Goal: Task Accomplishment & Management: Use online tool/utility

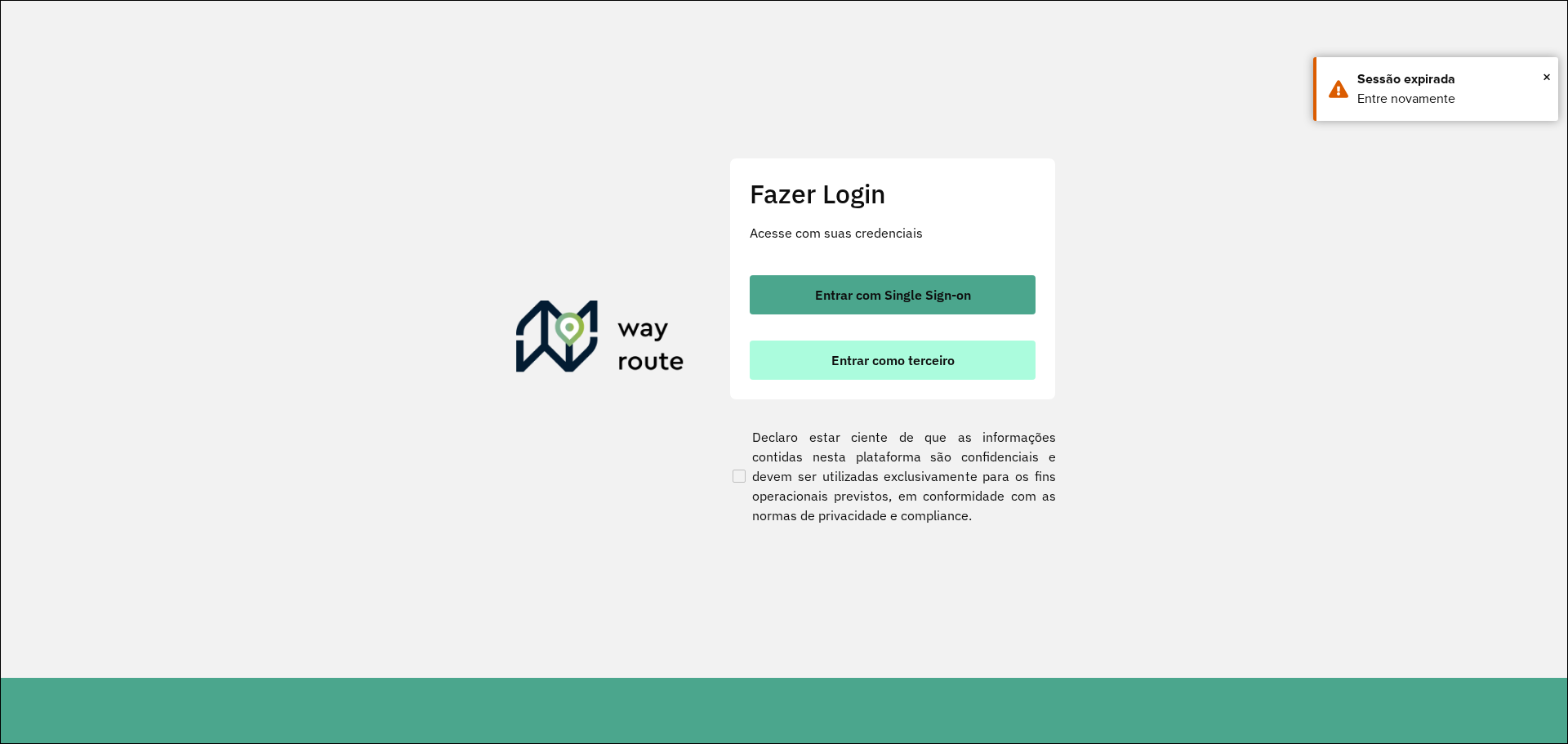
click at [895, 342] on button "Entrar como terceiro" at bounding box center [893, 360] width 286 height 39
click at [897, 356] on span "Entrar como terceiro" at bounding box center [893, 359] width 124 height 13
click at [886, 357] on span "Entrar como terceiro" at bounding box center [893, 359] width 124 height 13
click at [867, 364] on span "Entrar como terceiro" at bounding box center [893, 359] width 124 height 13
click at [916, 369] on button "Entrar como terceiro" at bounding box center [893, 360] width 286 height 39
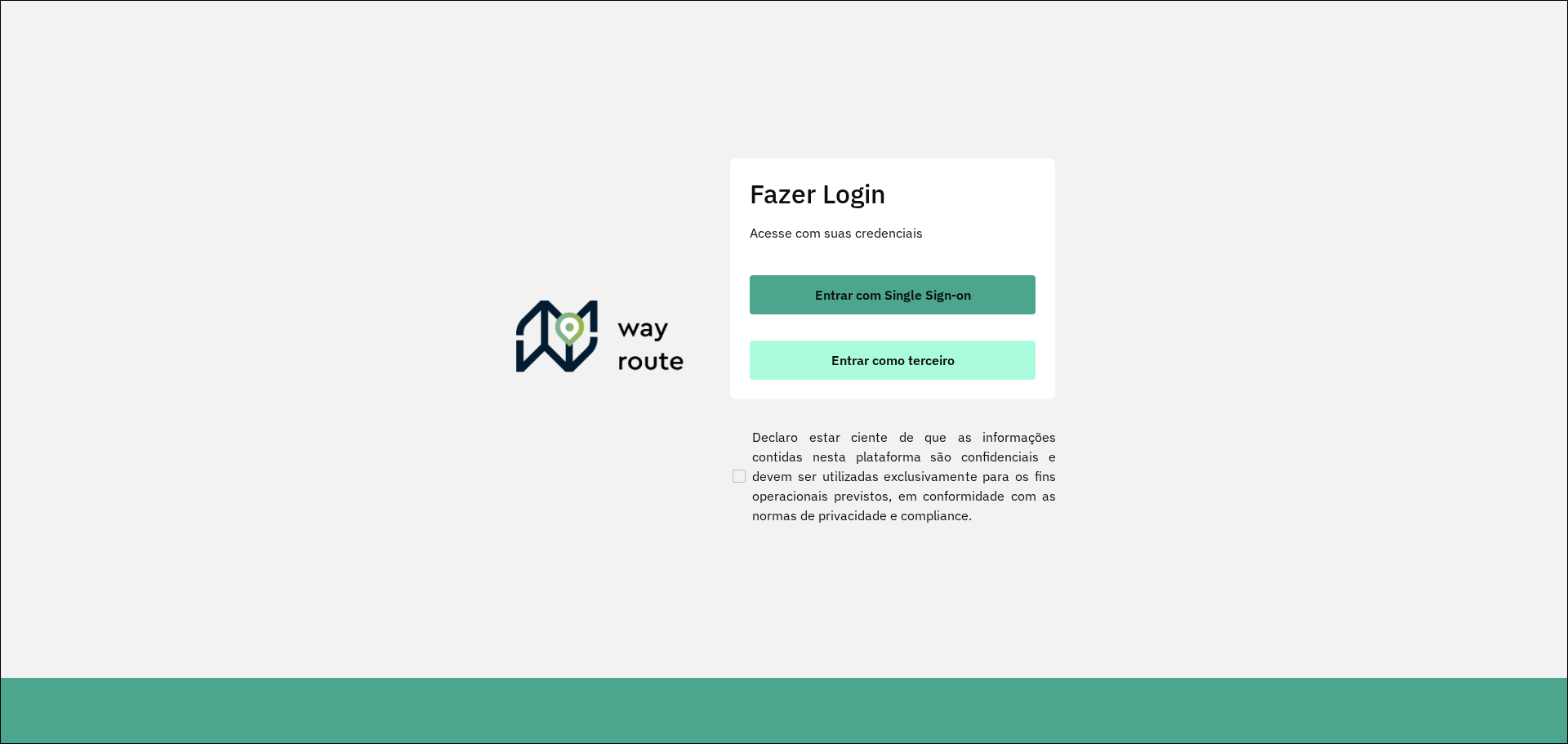
click at [873, 361] on span "Entrar como terceiro" at bounding box center [893, 359] width 124 height 13
click at [861, 355] on span "Entrar como terceiro" at bounding box center [893, 359] width 124 height 13
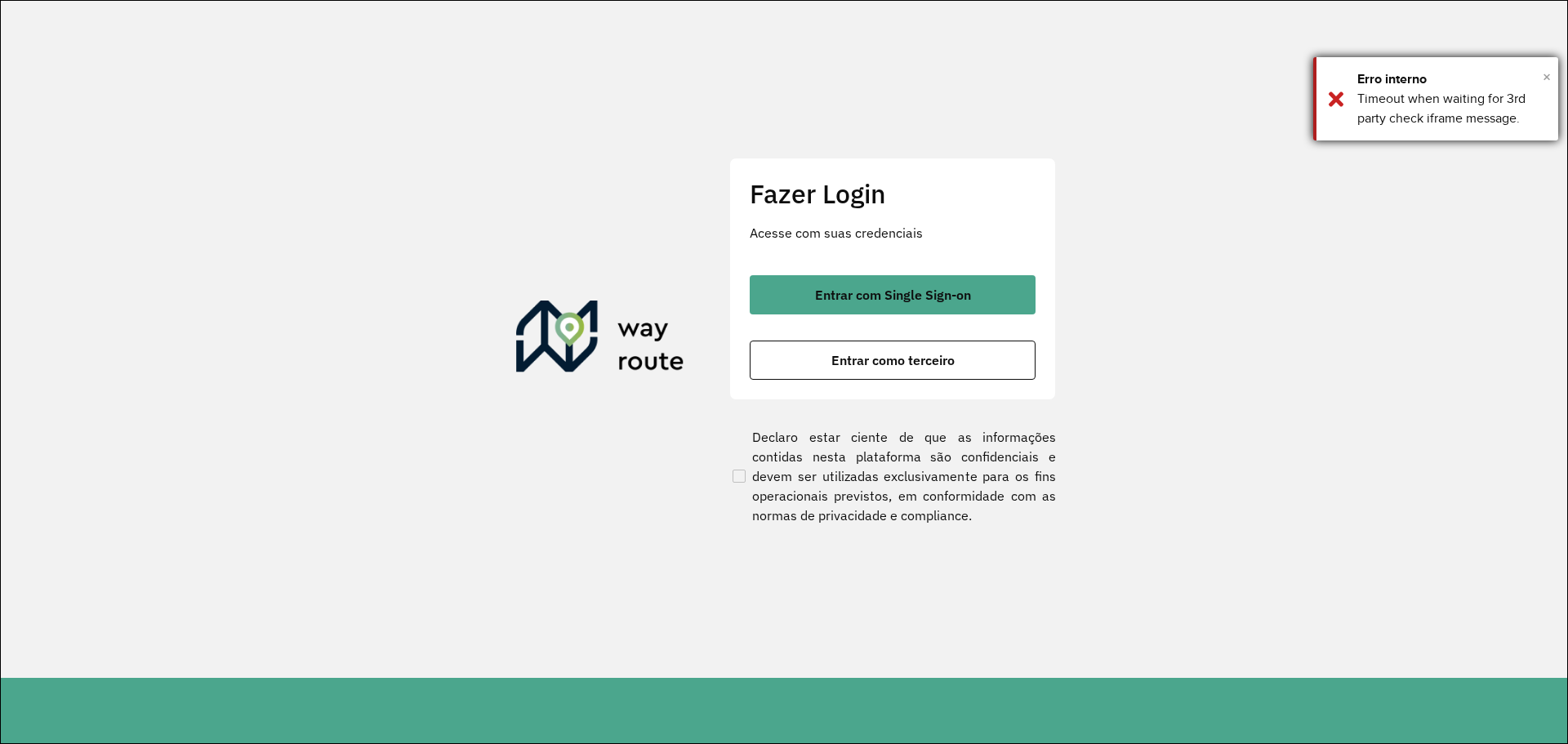
click at [1548, 74] on span "×" at bounding box center [1546, 77] width 8 height 25
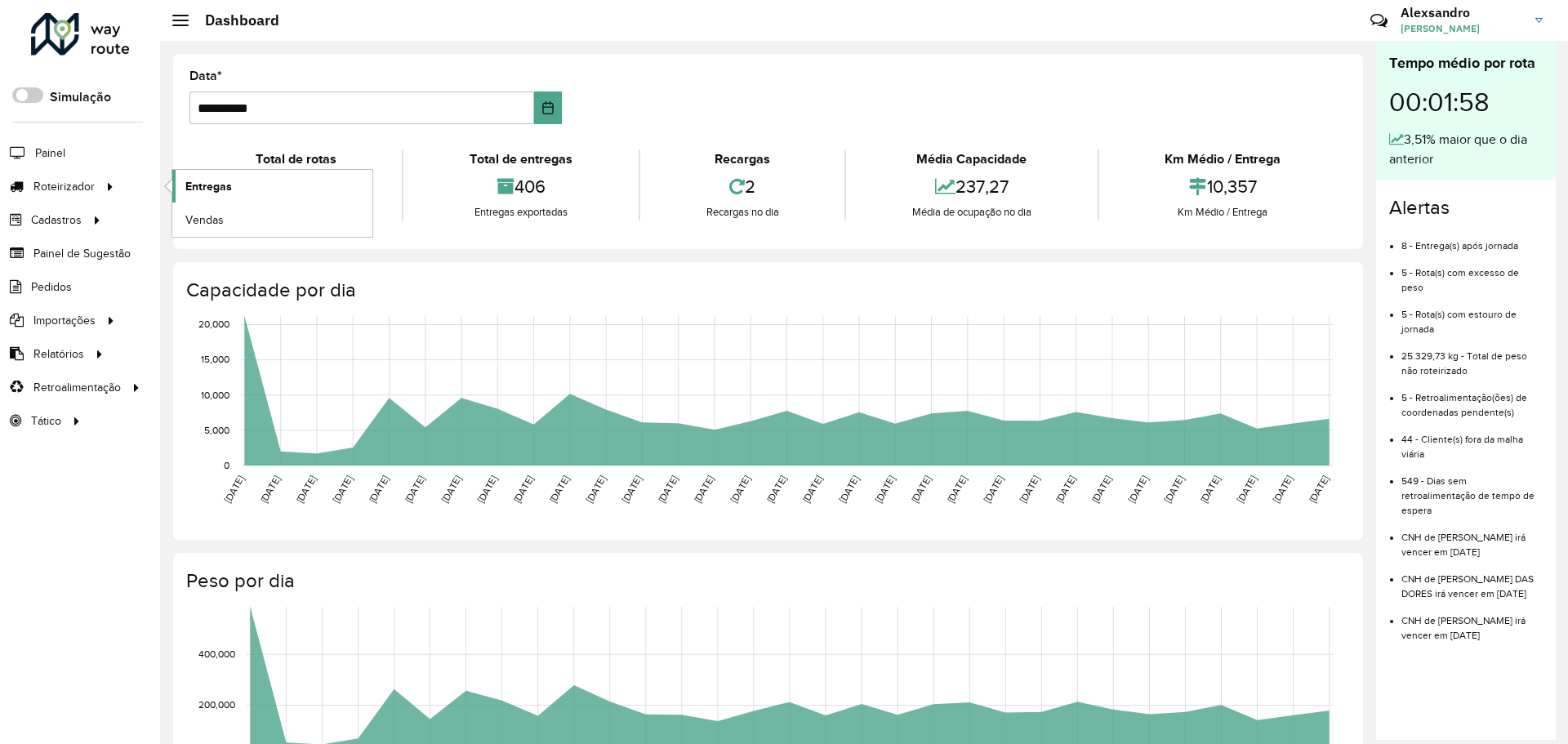
click at [212, 183] on span "Entregas" at bounding box center [208, 186] width 47 height 17
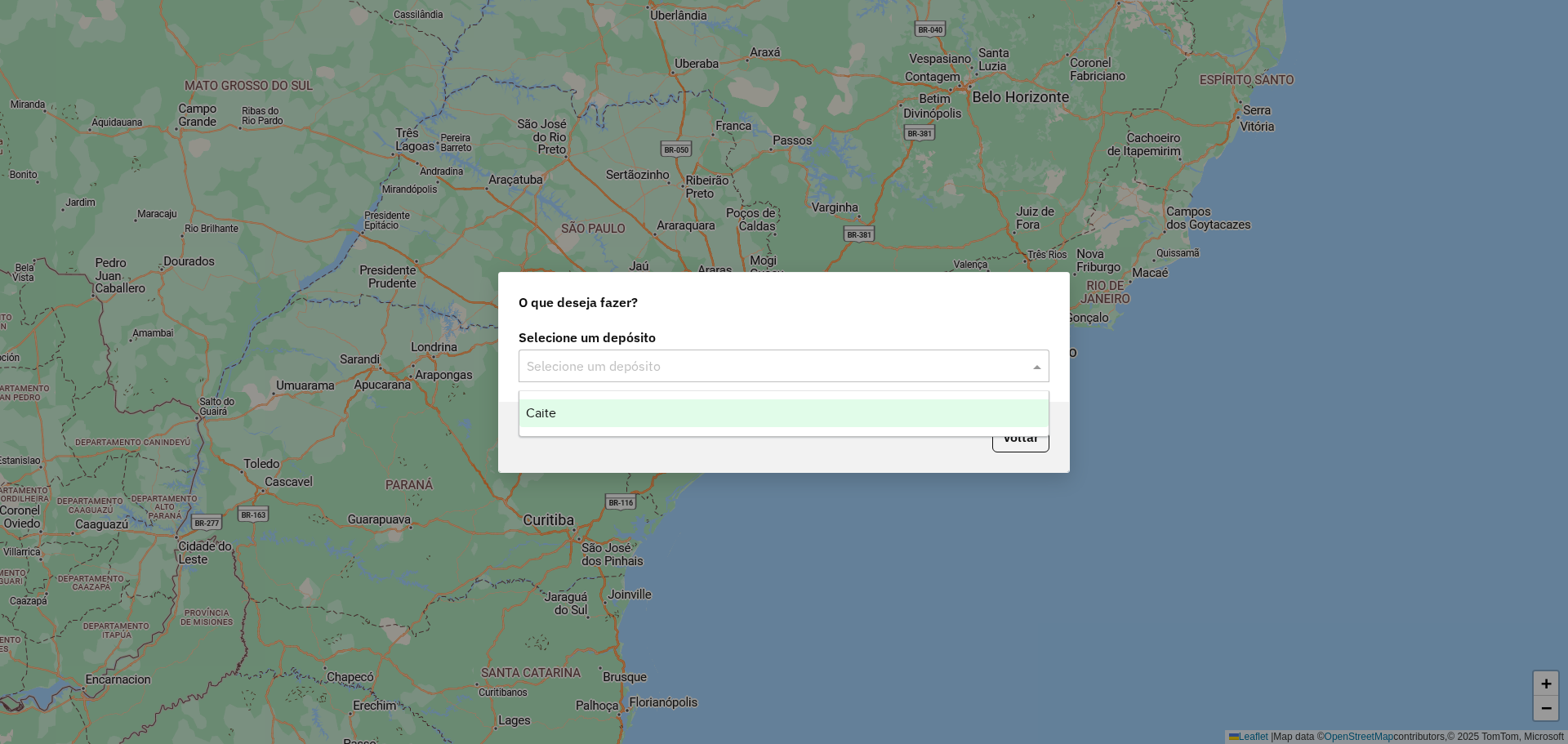
drag, startPoint x: 1026, startPoint y: 372, endPoint x: 809, endPoint y: 361, distance: 217.3
click at [1026, 371] on div at bounding box center [783, 365] width 531 height 21
click at [557, 409] on div "Caite" at bounding box center [783, 412] width 529 height 27
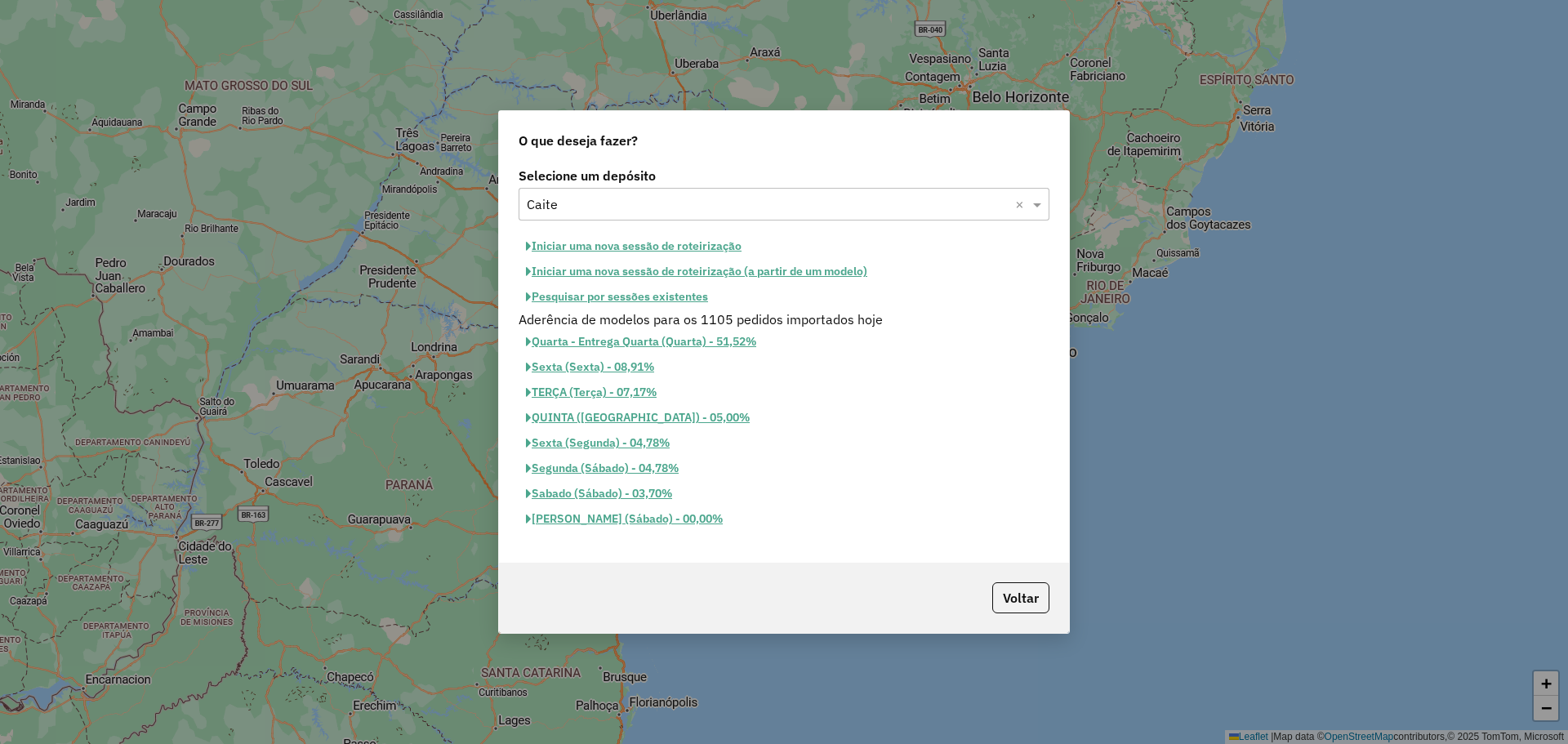
click at [621, 298] on button "Pesquisar por sessões existentes" at bounding box center [616, 297] width 197 height 26
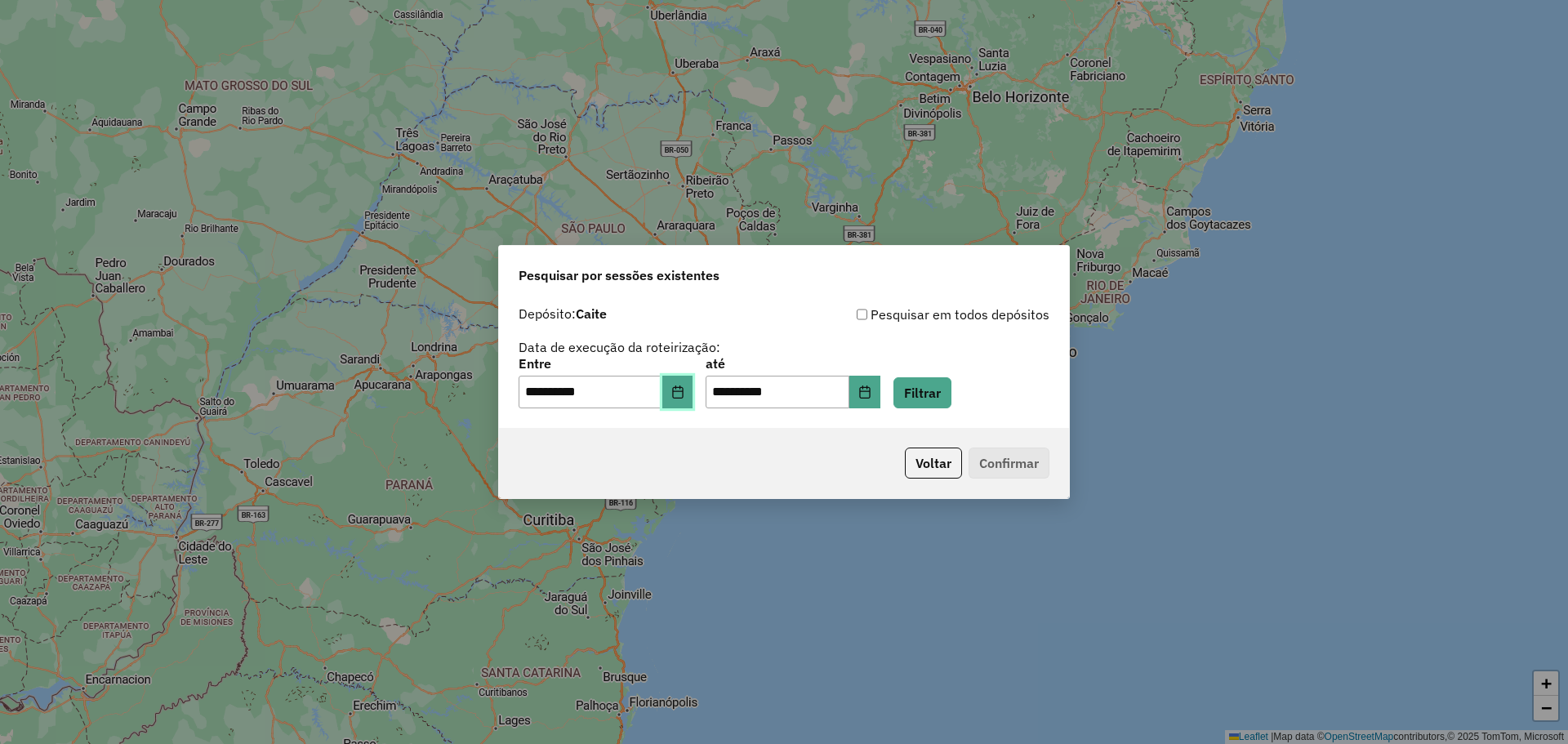
click at [693, 396] on button "Choose Date" at bounding box center [677, 391] width 31 height 33
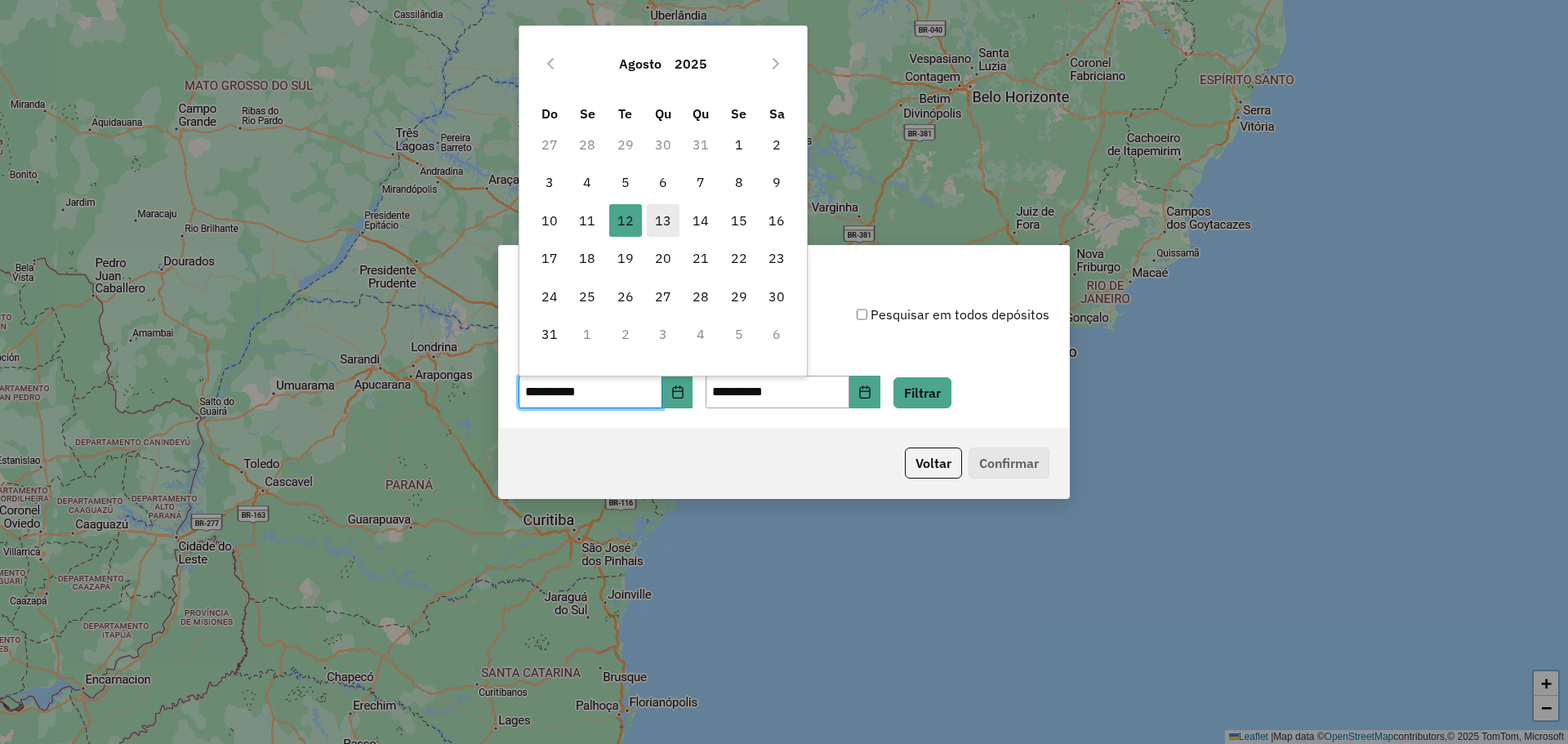
click at [659, 222] on span "13" at bounding box center [662, 220] width 33 height 33
type input "**********"
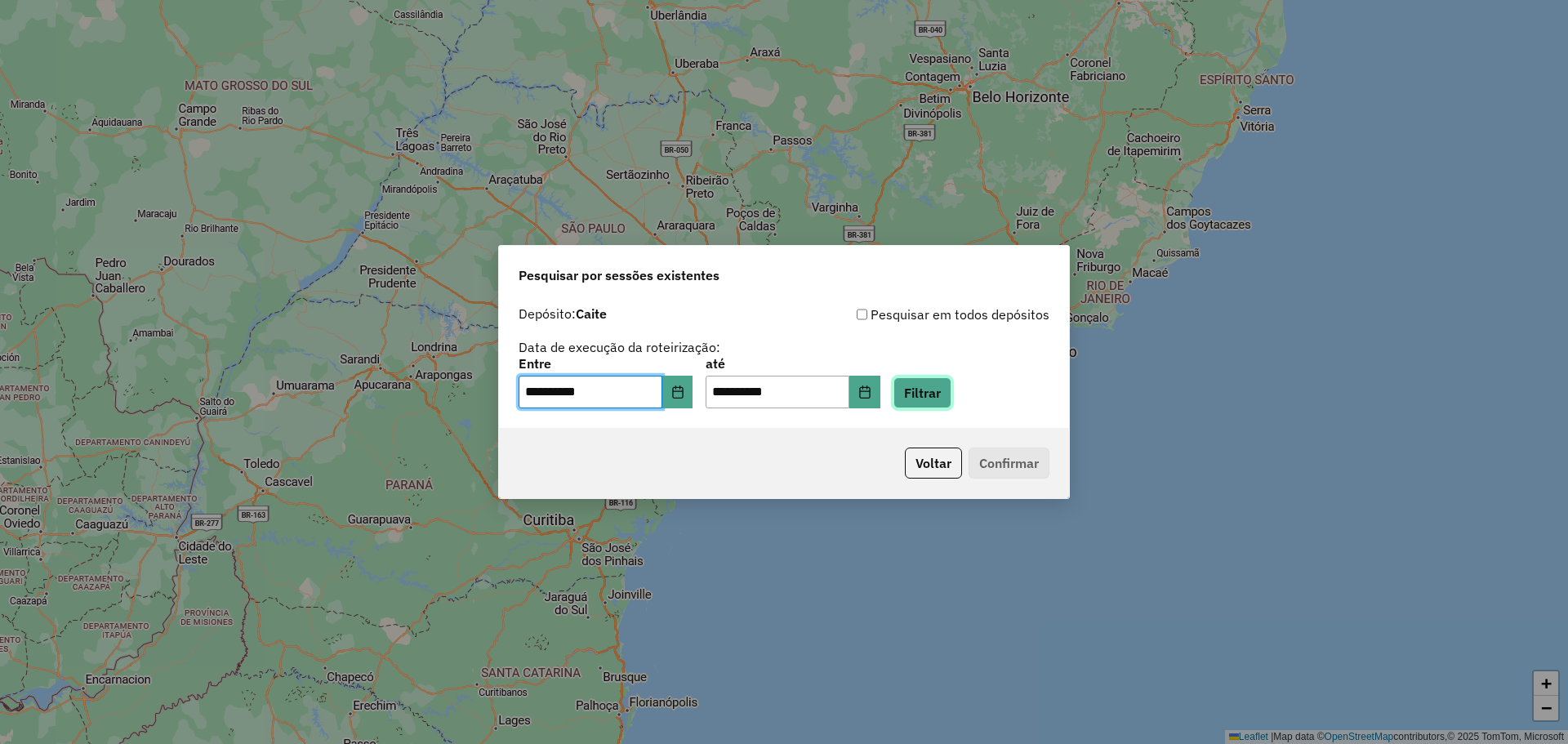
click at [930, 394] on button "Filtrar" at bounding box center [923, 392] width 58 height 31
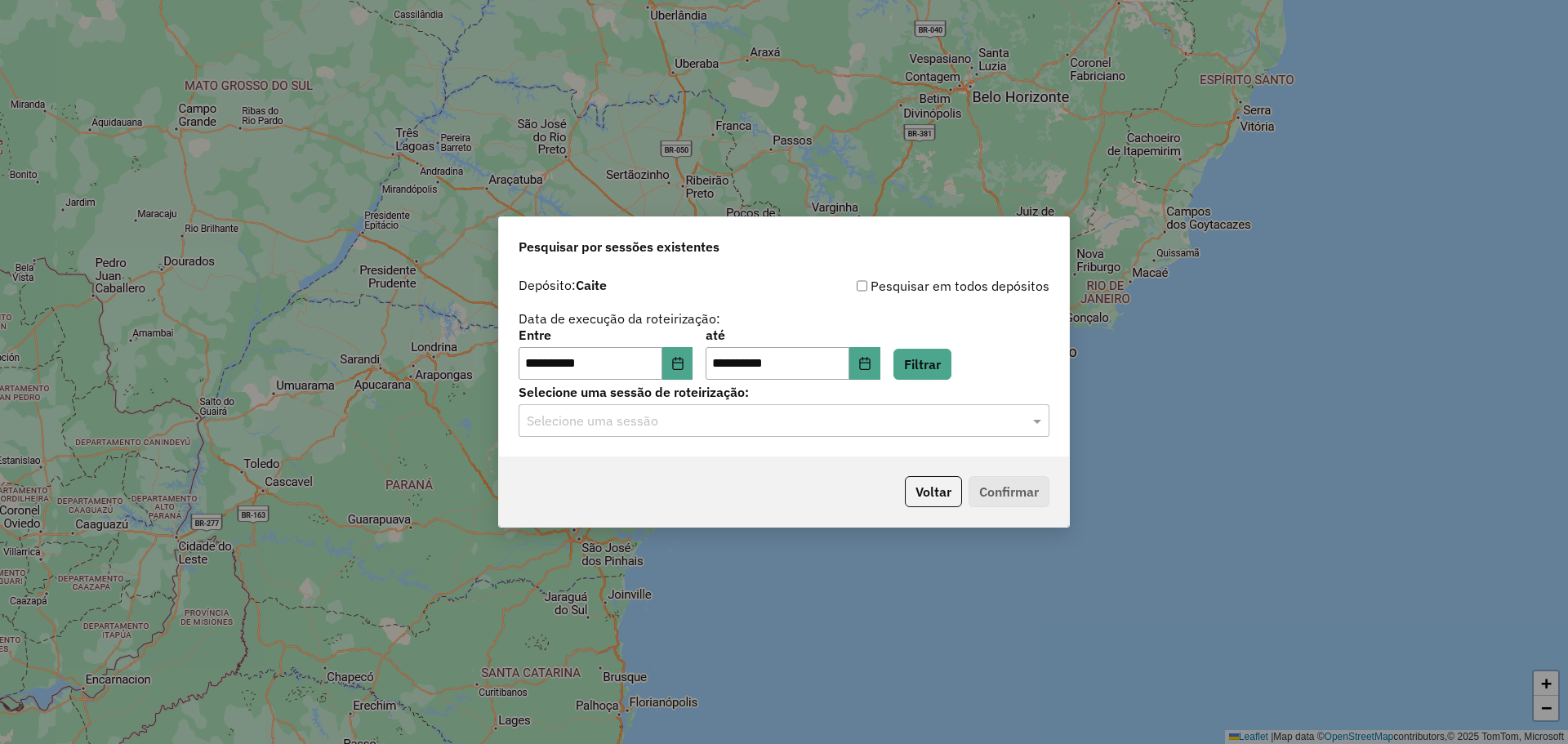
click at [1027, 417] on div at bounding box center [783, 420] width 531 height 21
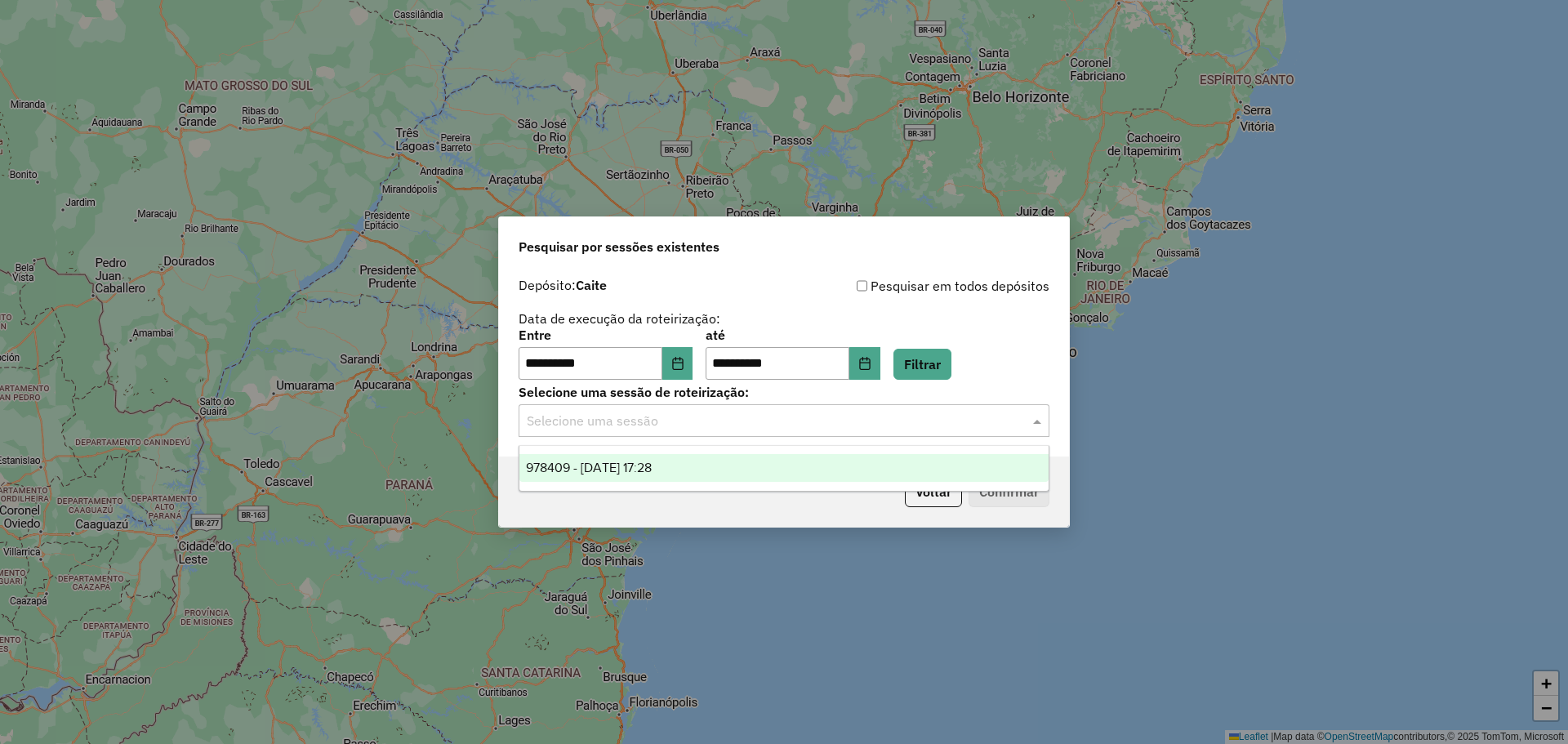
click at [636, 461] on span "978409 - 13/08/2025 17:28" at bounding box center [589, 468] width 125 height 14
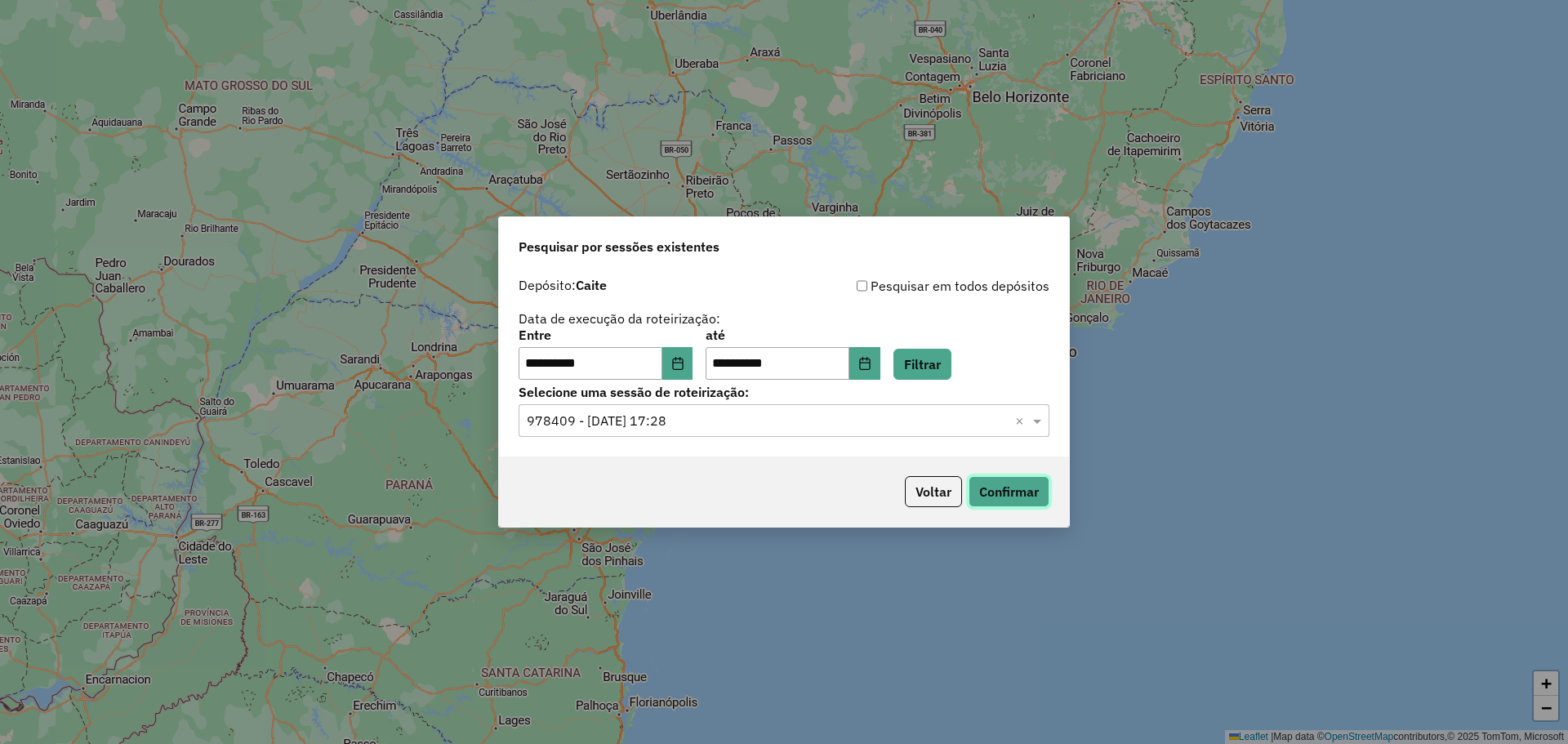
click at [1006, 492] on button "Confirmar" at bounding box center [1009, 491] width 81 height 31
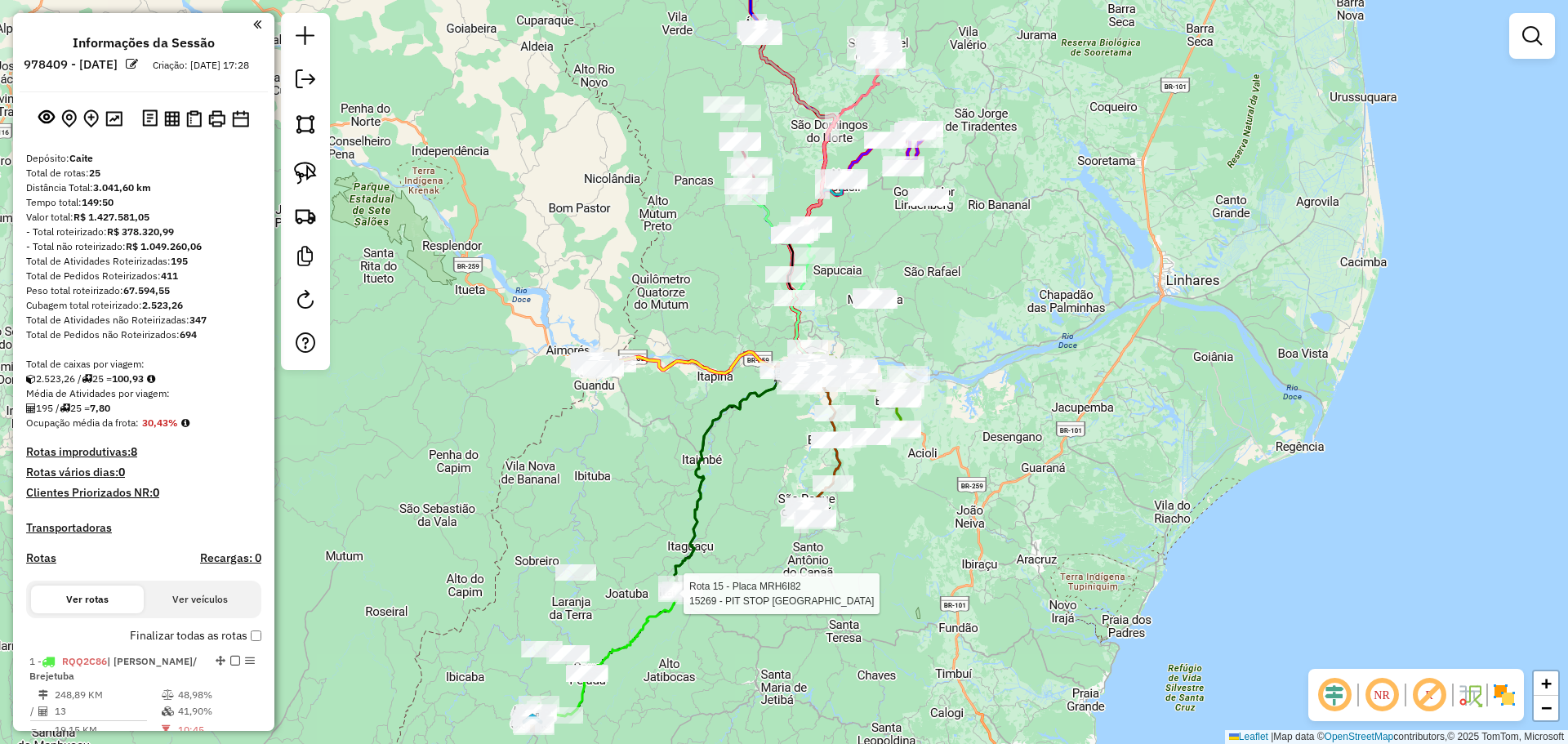
select select "**********"
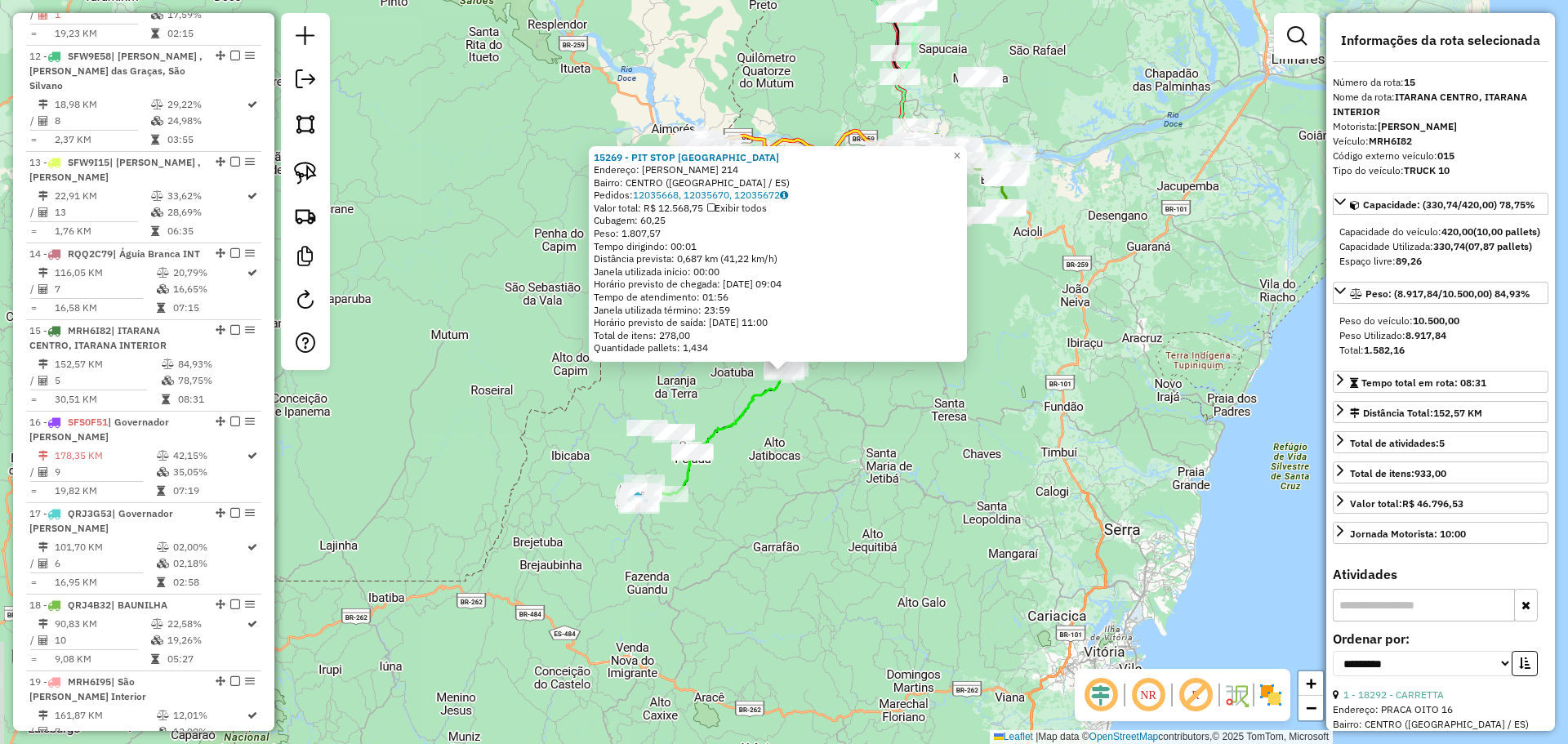
scroll to position [1859, 0]
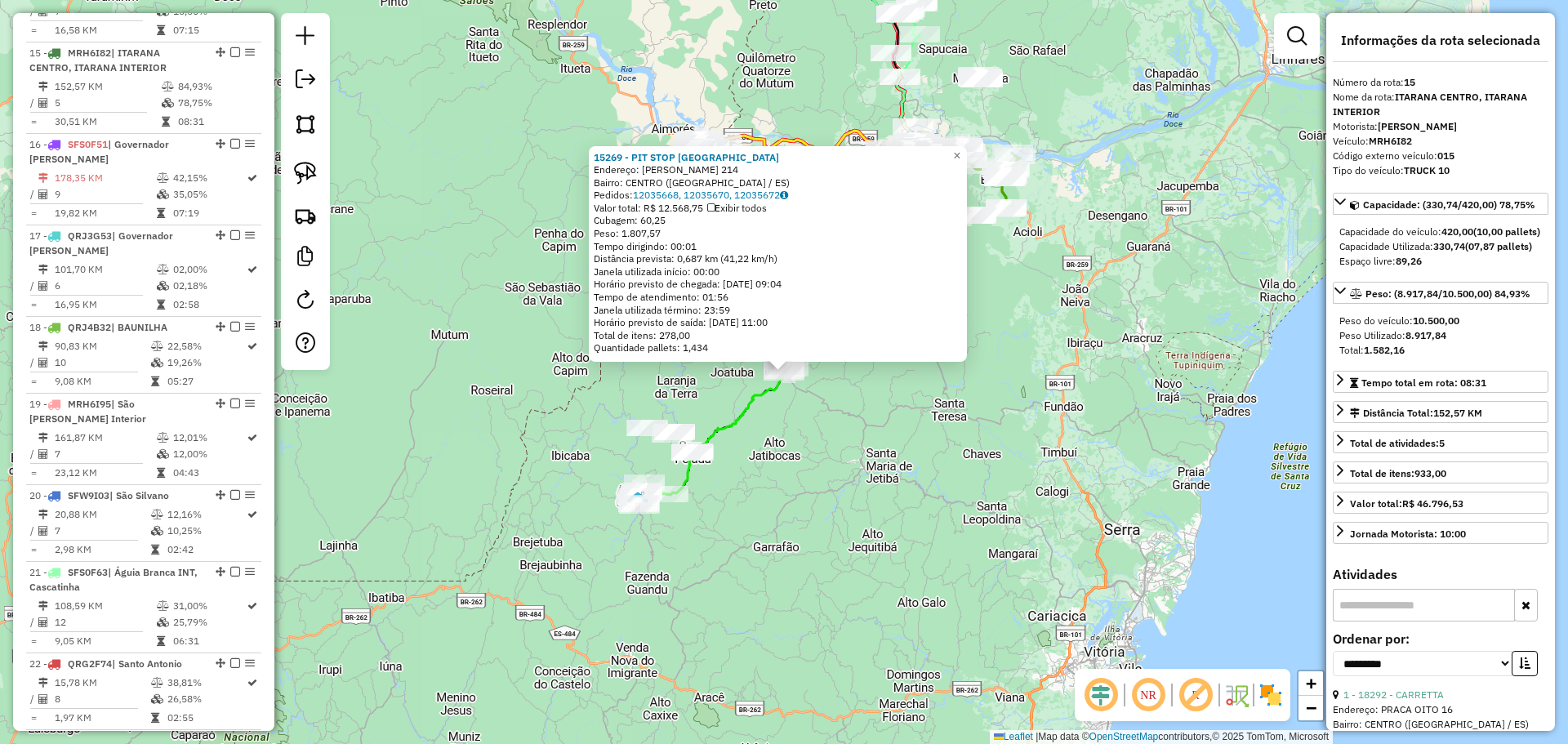
click at [810, 514] on div "15269 - PIT STOP ITARANA Endereço: ANTONIO FERRARI FILHO 214 Bairro: CENTRO (IT…" at bounding box center [784, 372] width 1568 height 744
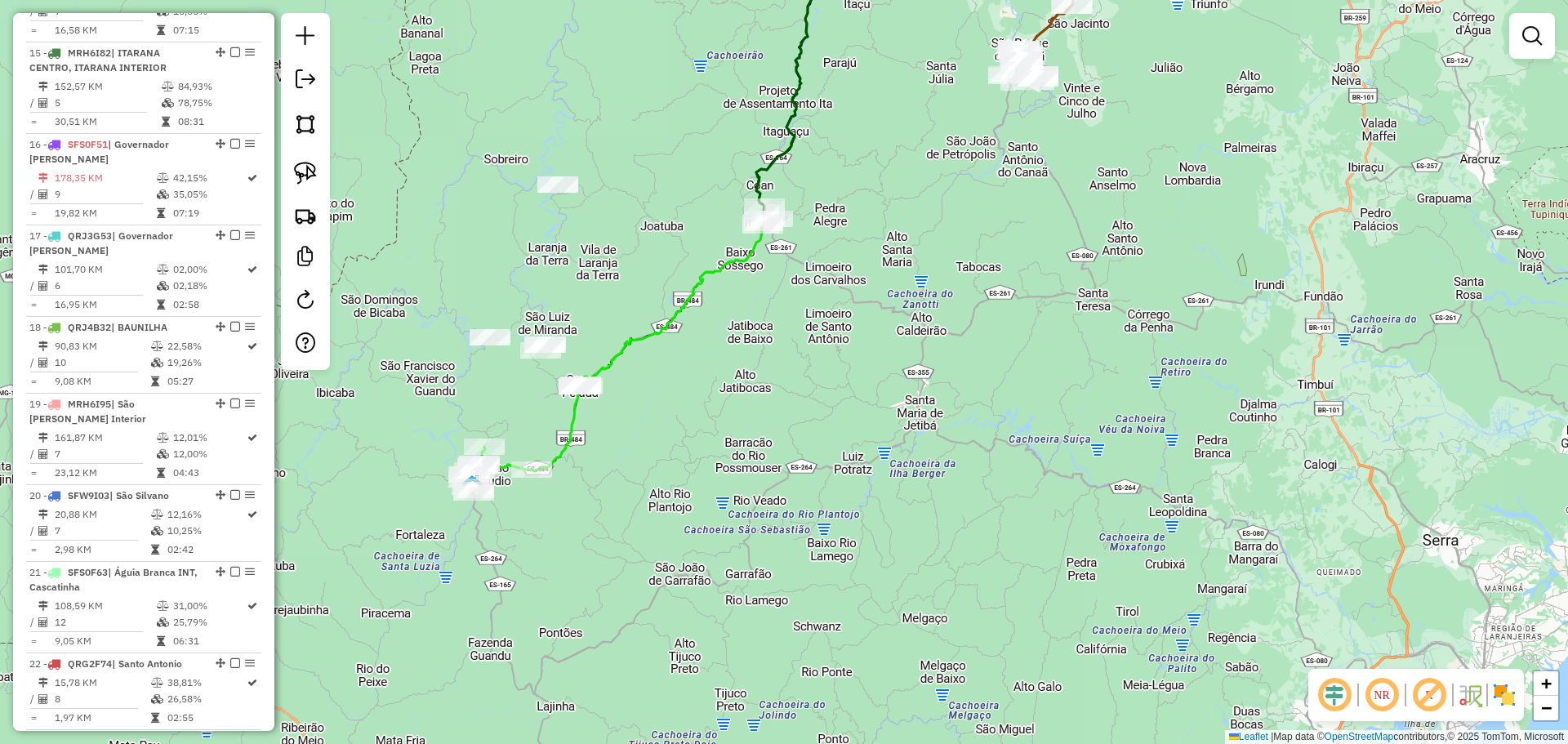
drag, startPoint x: 677, startPoint y: 479, endPoint x: 727, endPoint y: 683, distance: 210.0
click at [732, 700] on div "Janela de atendimento Grade de atendimento Capacidade Transportadoras Veículos …" at bounding box center [784, 372] width 1568 height 744
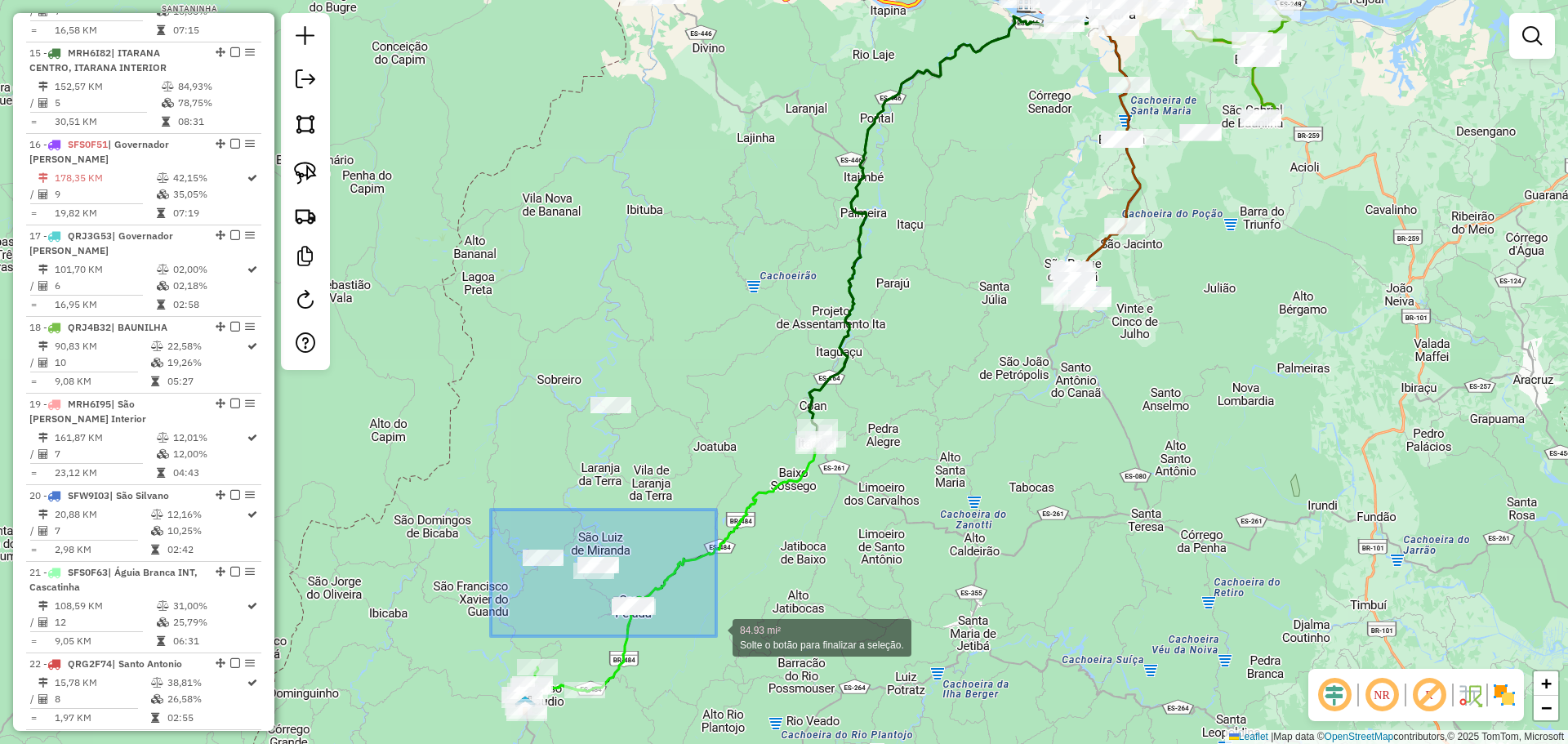
drag, startPoint x: 519, startPoint y: 527, endPoint x: 716, endPoint y: 635, distance: 224.7
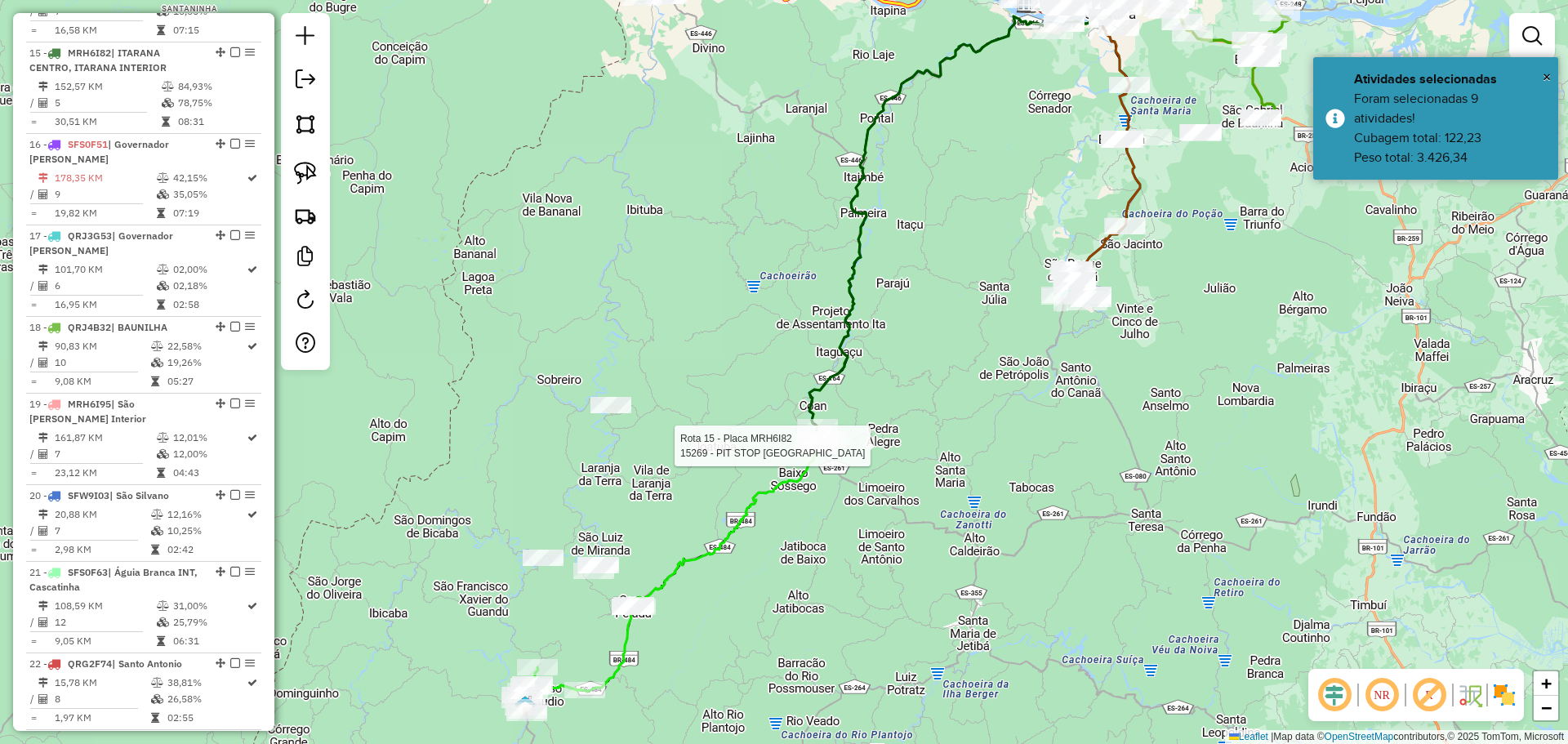
select select "**********"
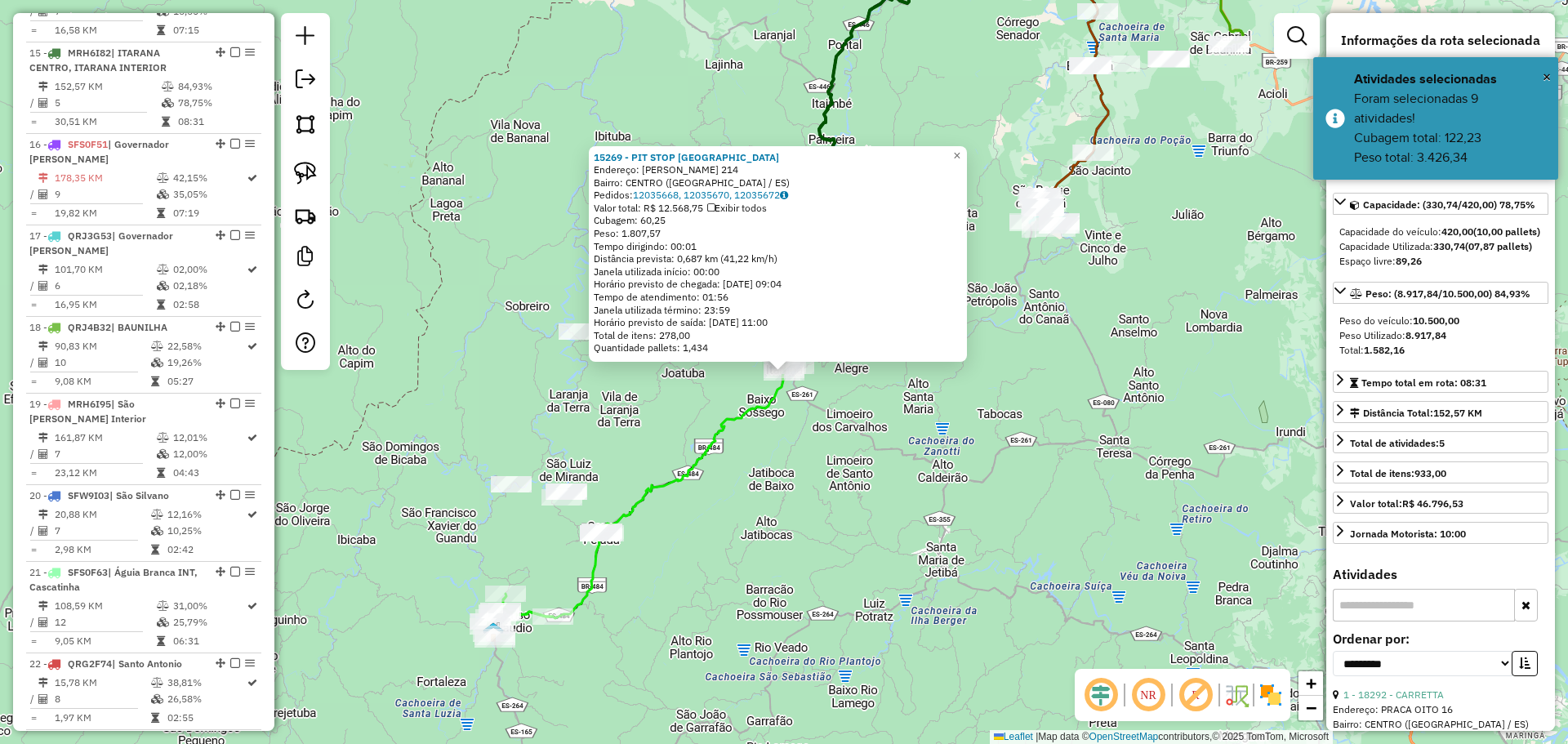
click at [764, 464] on div "15269 - PIT STOP ITARANA Endereço: ANTONIO FERRARI FILHO 214 Bairro: CENTRO (IT…" at bounding box center [784, 372] width 1568 height 744
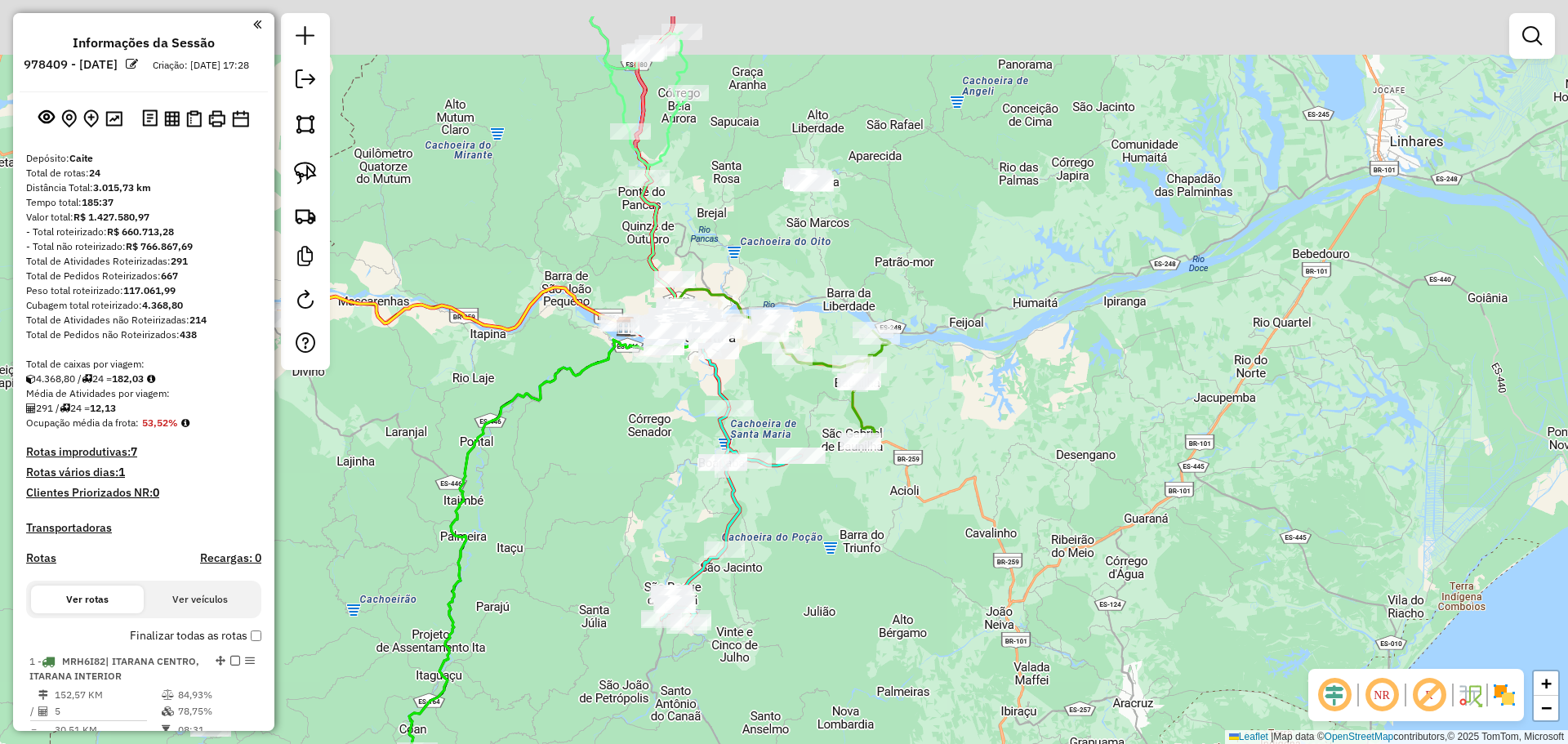
drag, startPoint x: 919, startPoint y: 433, endPoint x: 881, endPoint y: 524, distance: 98.6
click at [881, 524] on div "Janela de atendimento Grade de atendimento Capacidade Transportadoras Veículos …" at bounding box center [784, 372] width 1568 height 744
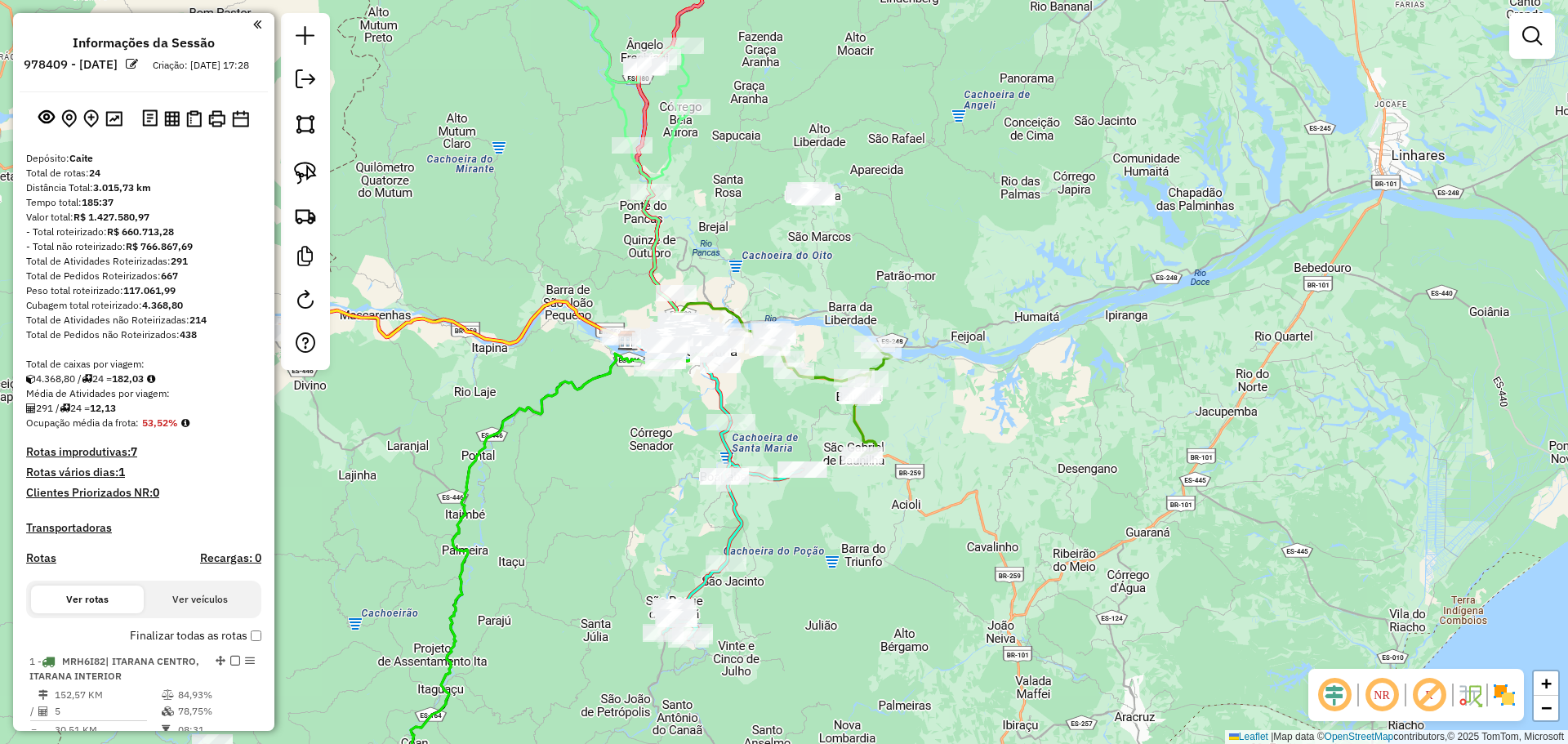
drag, startPoint x: 883, startPoint y: 252, endPoint x: 901, endPoint y: 367, distance: 116.4
click at [901, 367] on div "Janela de atendimento Grade de atendimento Capacidade Transportadoras Veículos …" at bounding box center [784, 372] width 1568 height 744
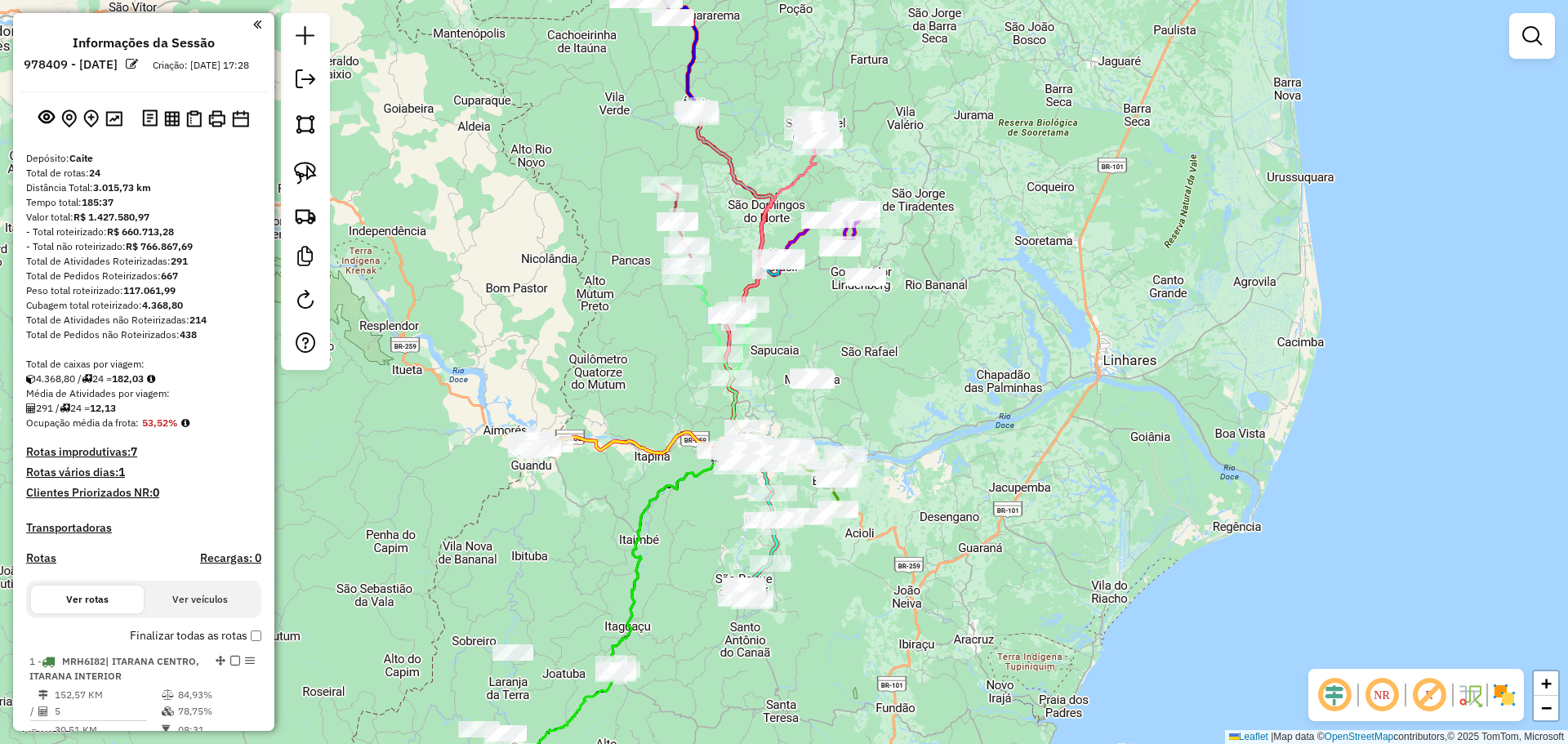
drag, startPoint x: 863, startPoint y: 266, endPoint x: 848, endPoint y: 353, distance: 88.3
click at [845, 366] on div "Janela de atendimento Grade de atendimento Capacidade Transportadoras Veículos …" at bounding box center [784, 372] width 1568 height 744
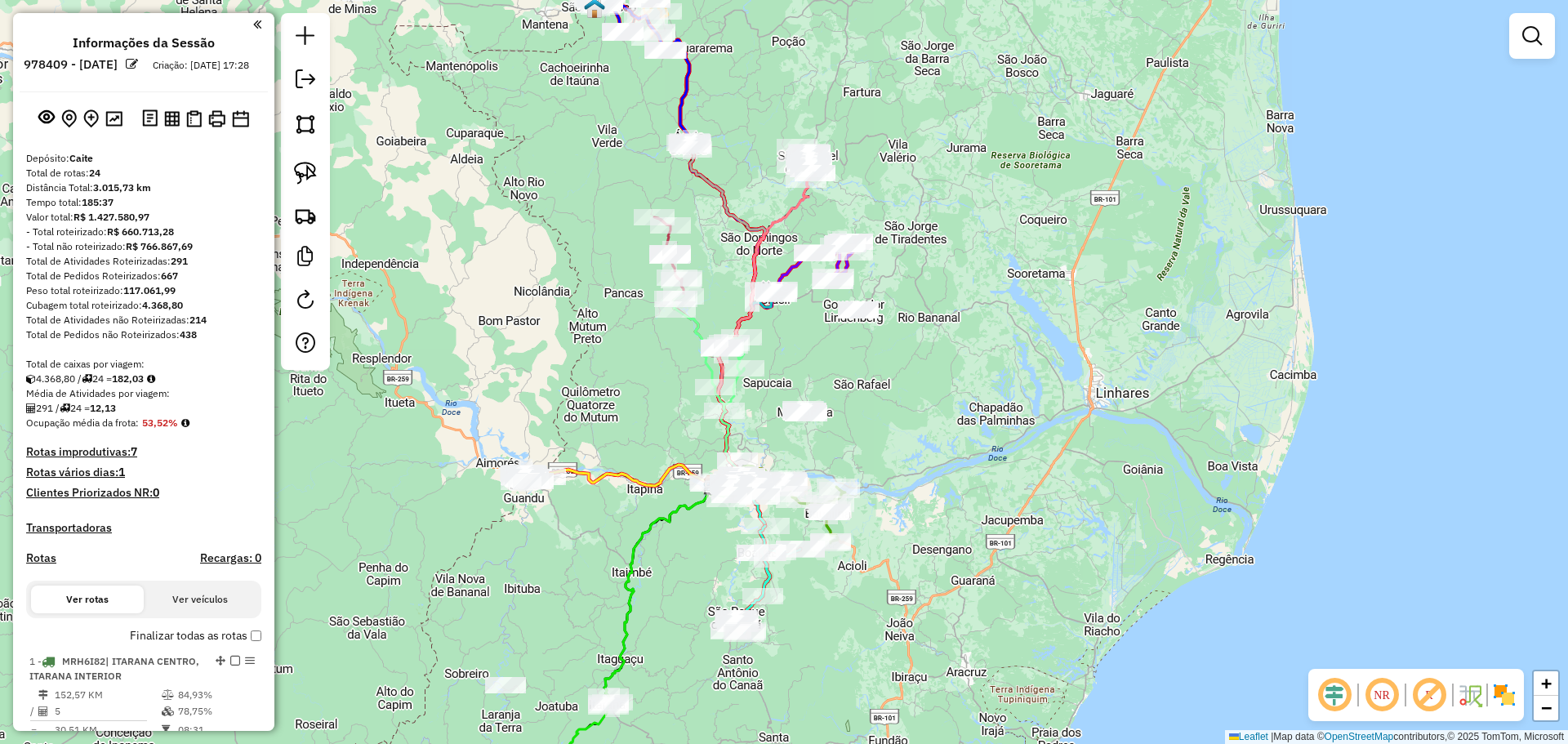
click at [796, 341] on div "Janela de atendimento Grade de atendimento Capacidade Transportadoras Veículos …" at bounding box center [784, 372] width 1568 height 744
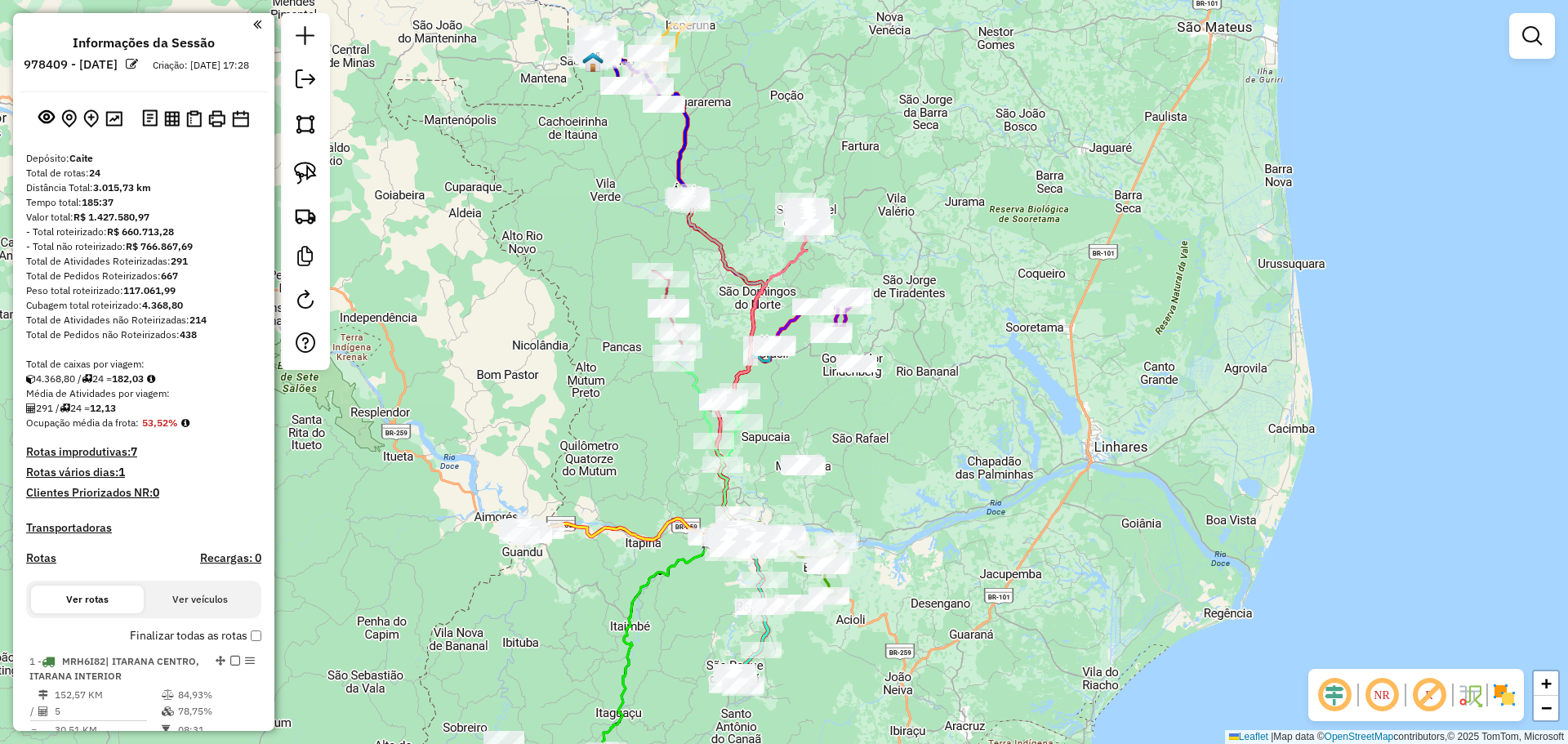
drag, startPoint x: 626, startPoint y: 292, endPoint x: 611, endPoint y: 376, distance: 85.3
click at [611, 376] on div "Janela de atendimento Grade de atendimento Capacidade Transportadoras Veículos …" at bounding box center [784, 372] width 1568 height 744
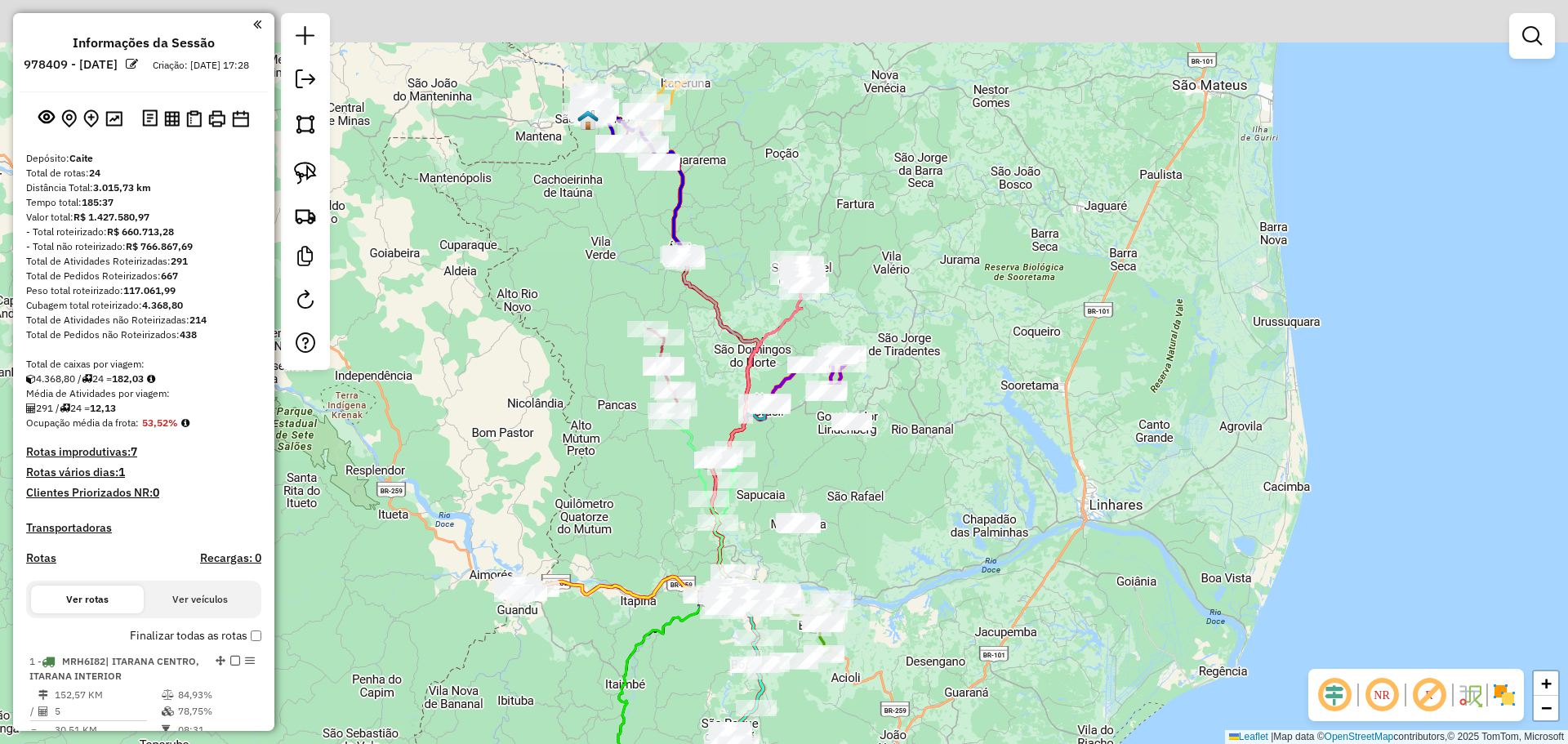
drag, startPoint x: 697, startPoint y: 286, endPoint x: 688, endPoint y: 298, distance: 15.0
click at [690, 310] on icon at bounding box center [720, 427] width 75 height 345
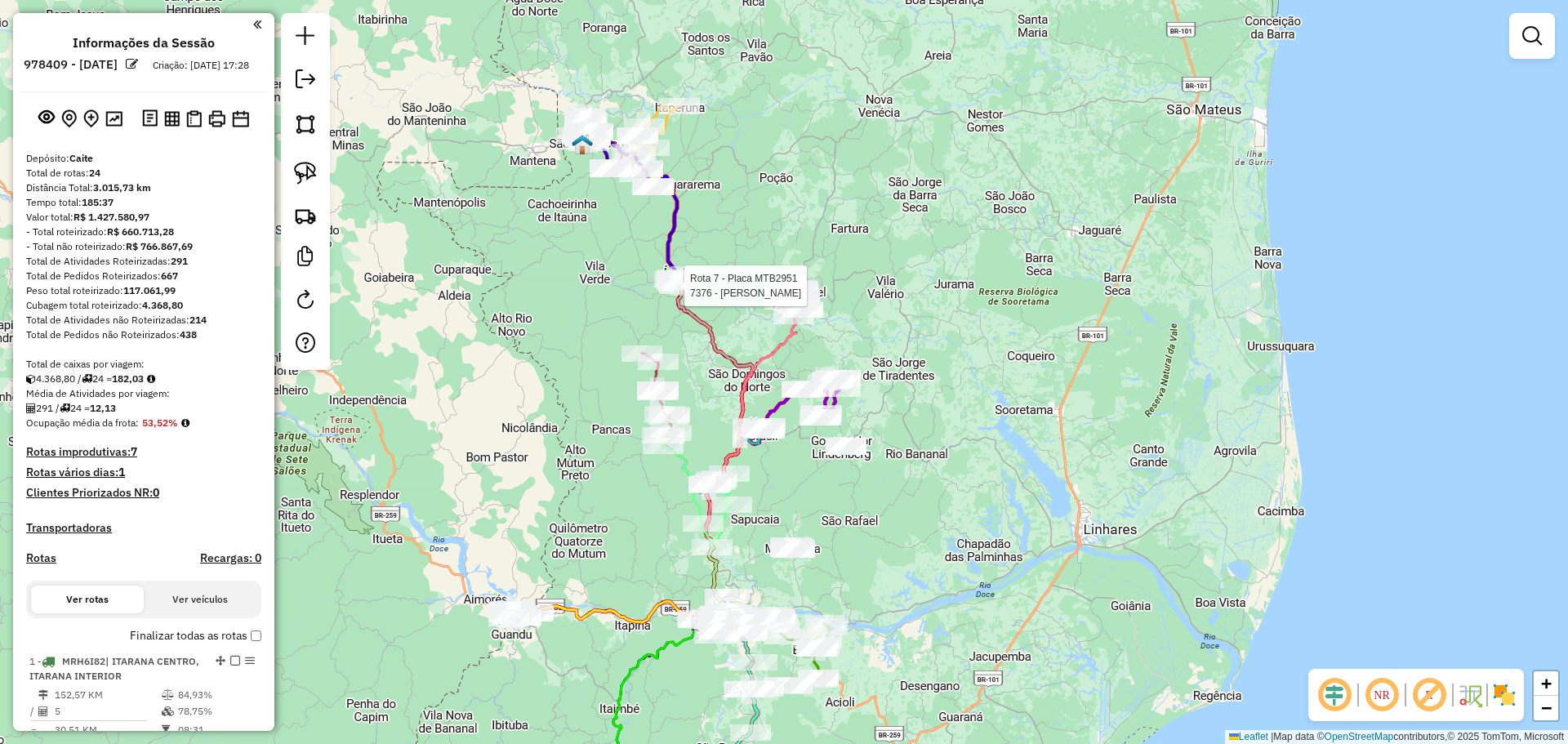
select select "**********"
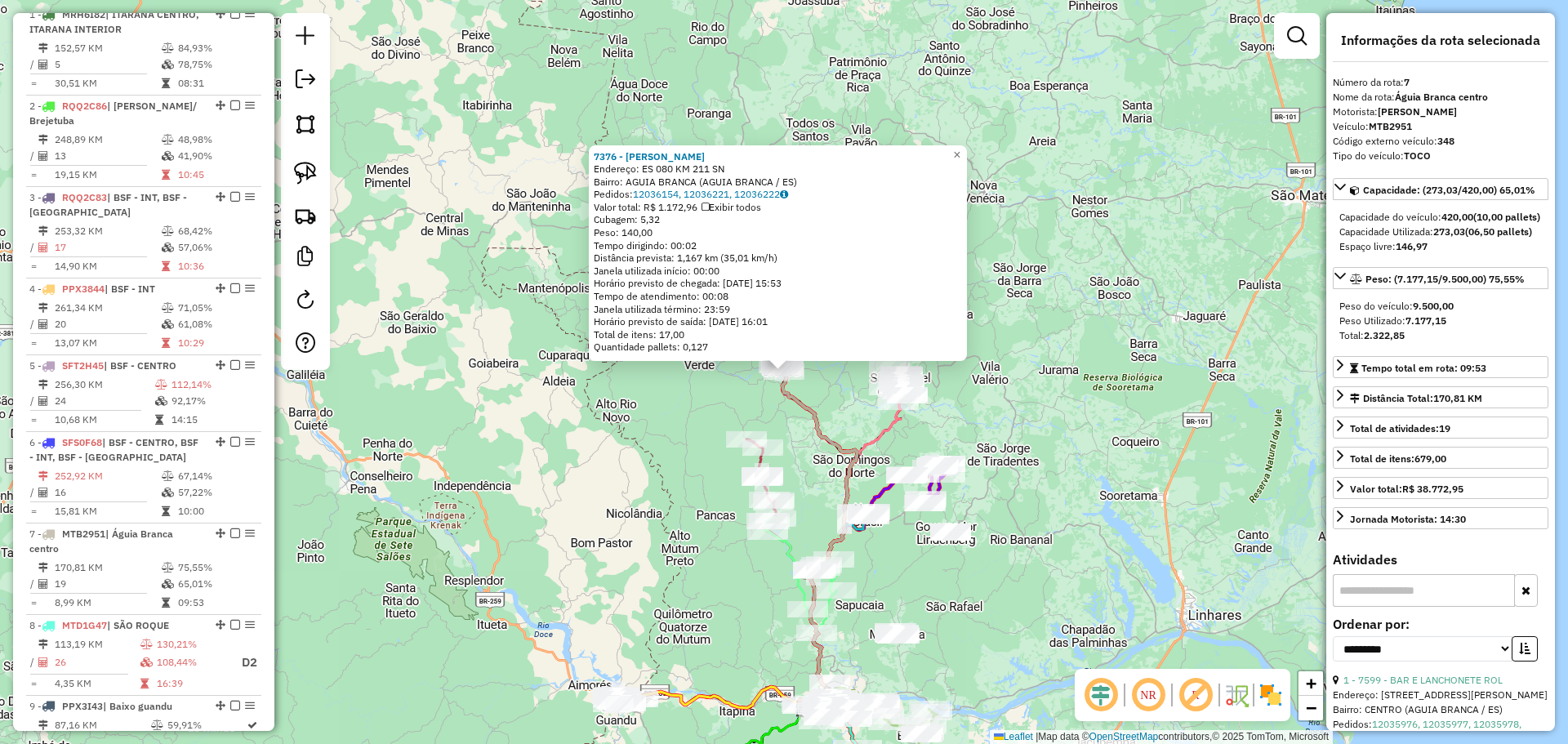
scroll to position [1171, 0]
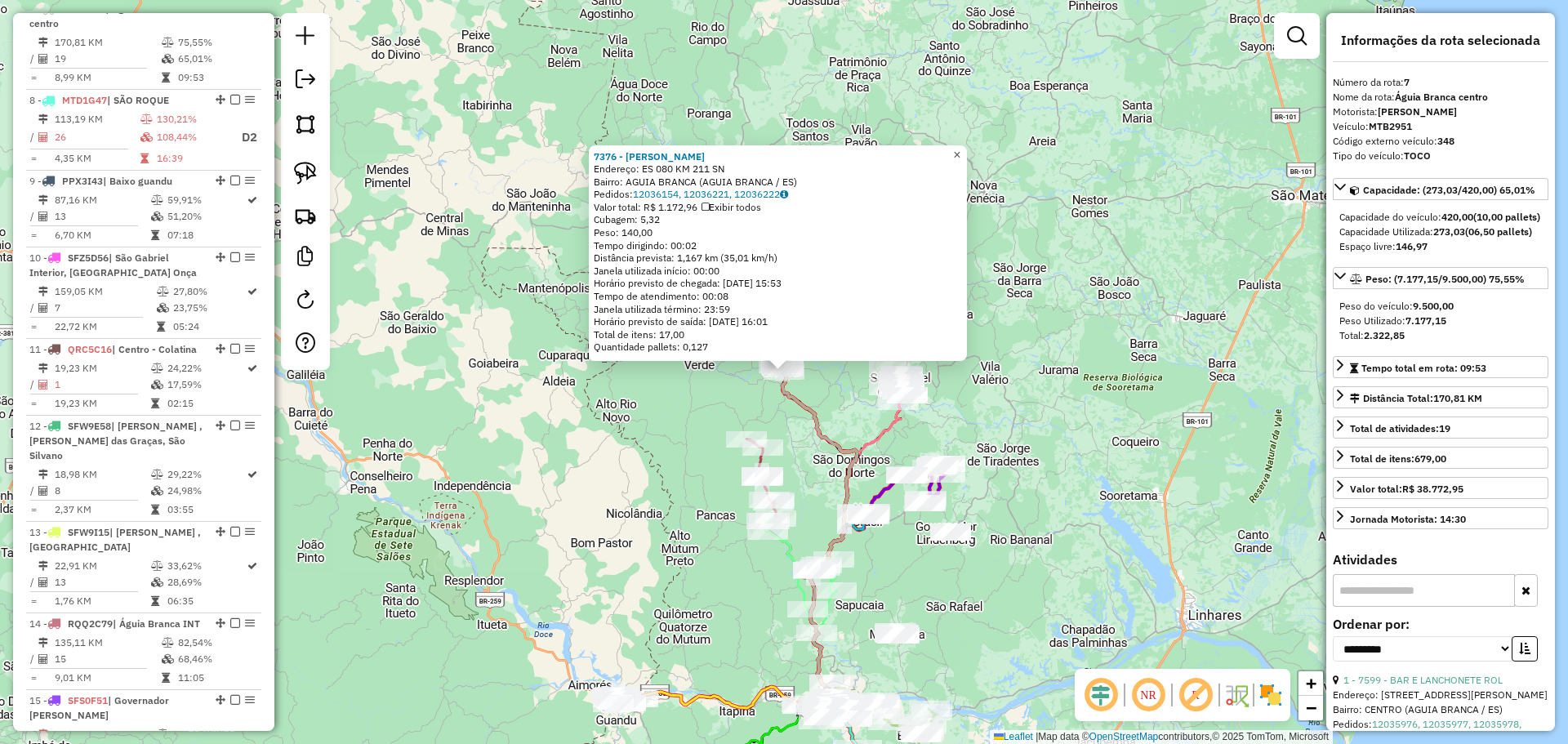
click at [961, 149] on span "×" at bounding box center [956, 154] width 7 height 14
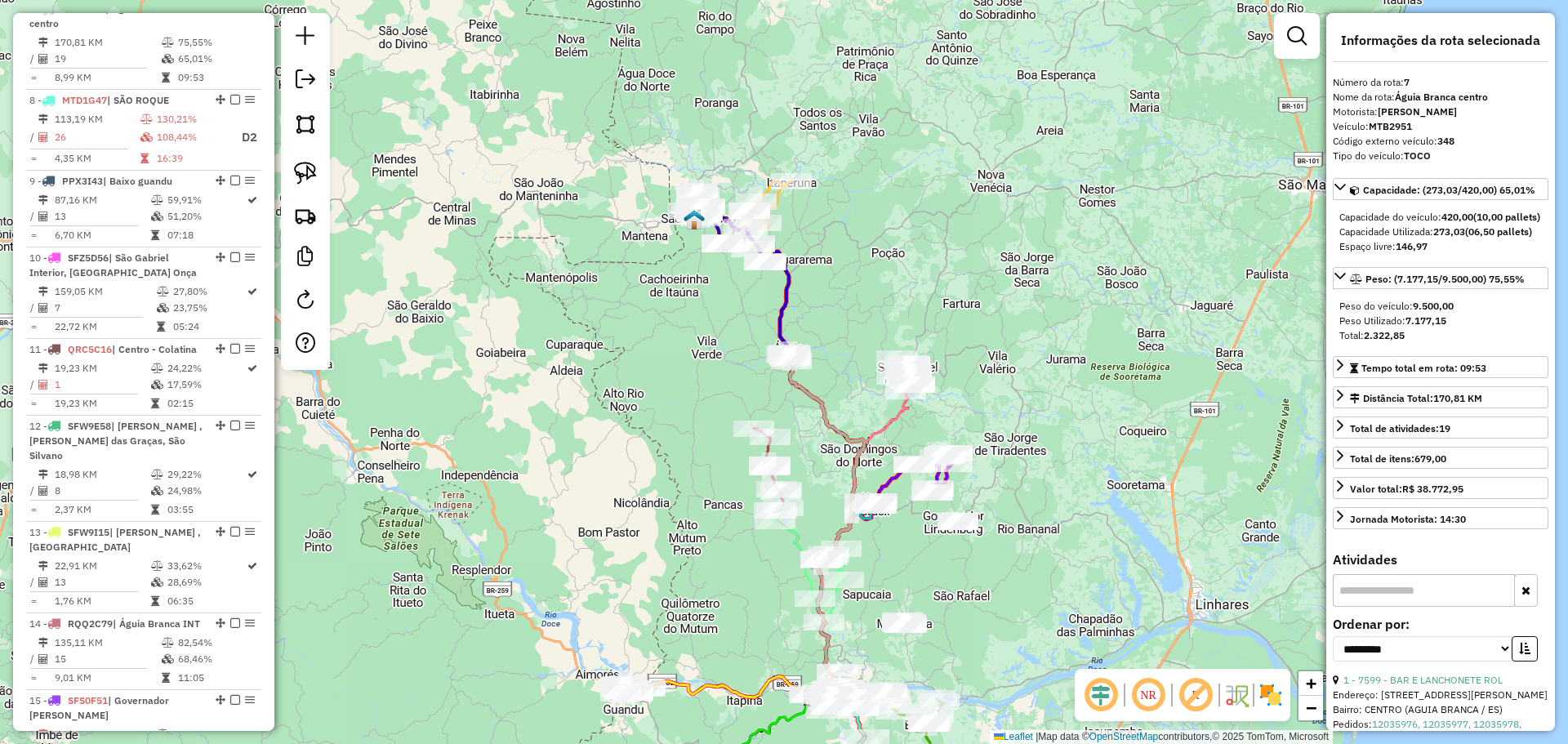
drag, startPoint x: 853, startPoint y: 278, endPoint x: 859, endPoint y: 224, distance: 54.3
click at [859, 224] on div "Janela de atendimento Grade de atendimento Capacidade Transportadoras Veículos …" at bounding box center [784, 372] width 1568 height 744
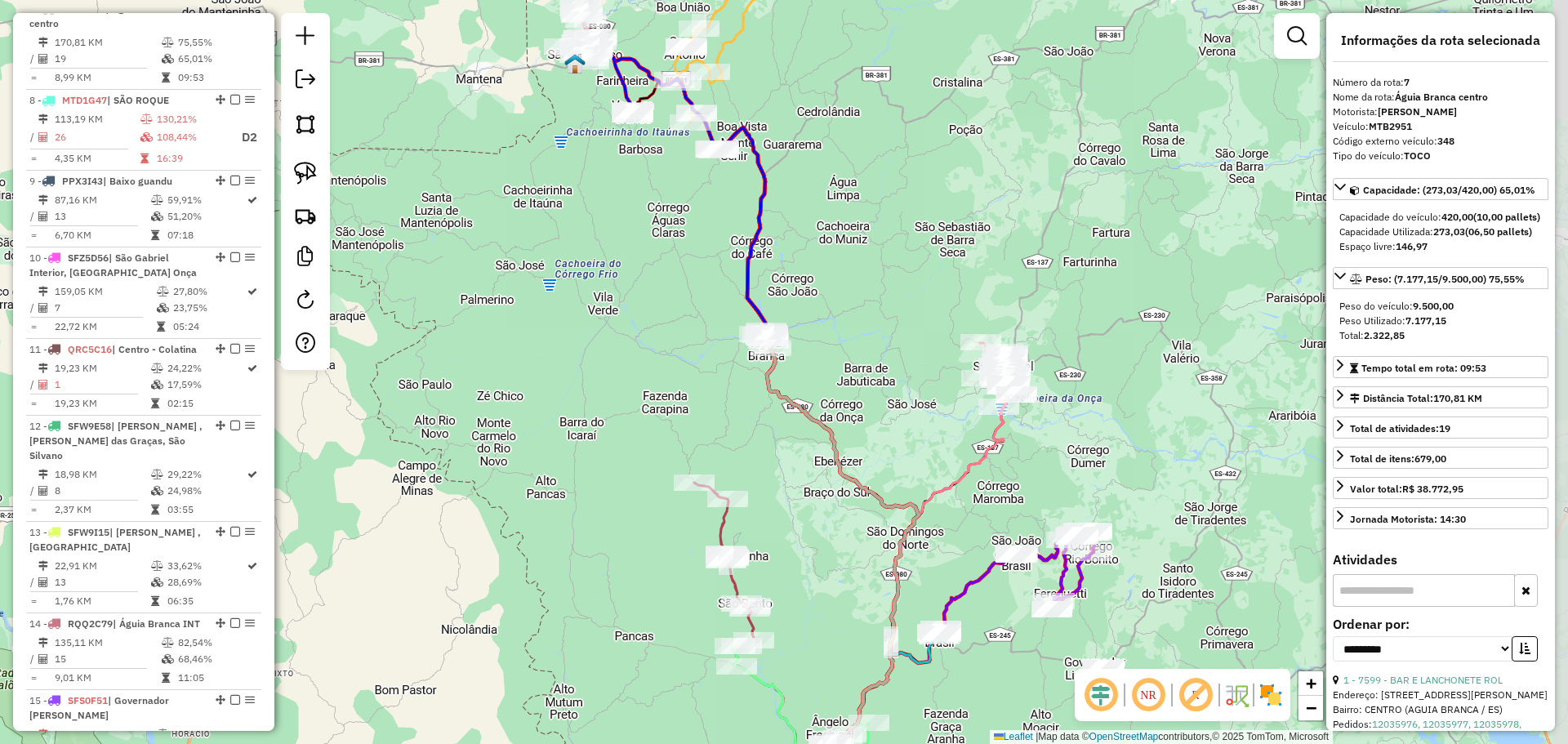
drag, startPoint x: 780, startPoint y: 254, endPoint x: 765, endPoint y: 280, distance: 30.0
click at [761, 280] on div "Janela de atendimento Grade de atendimento Capacidade Transportadoras Veículos …" at bounding box center [784, 372] width 1568 height 744
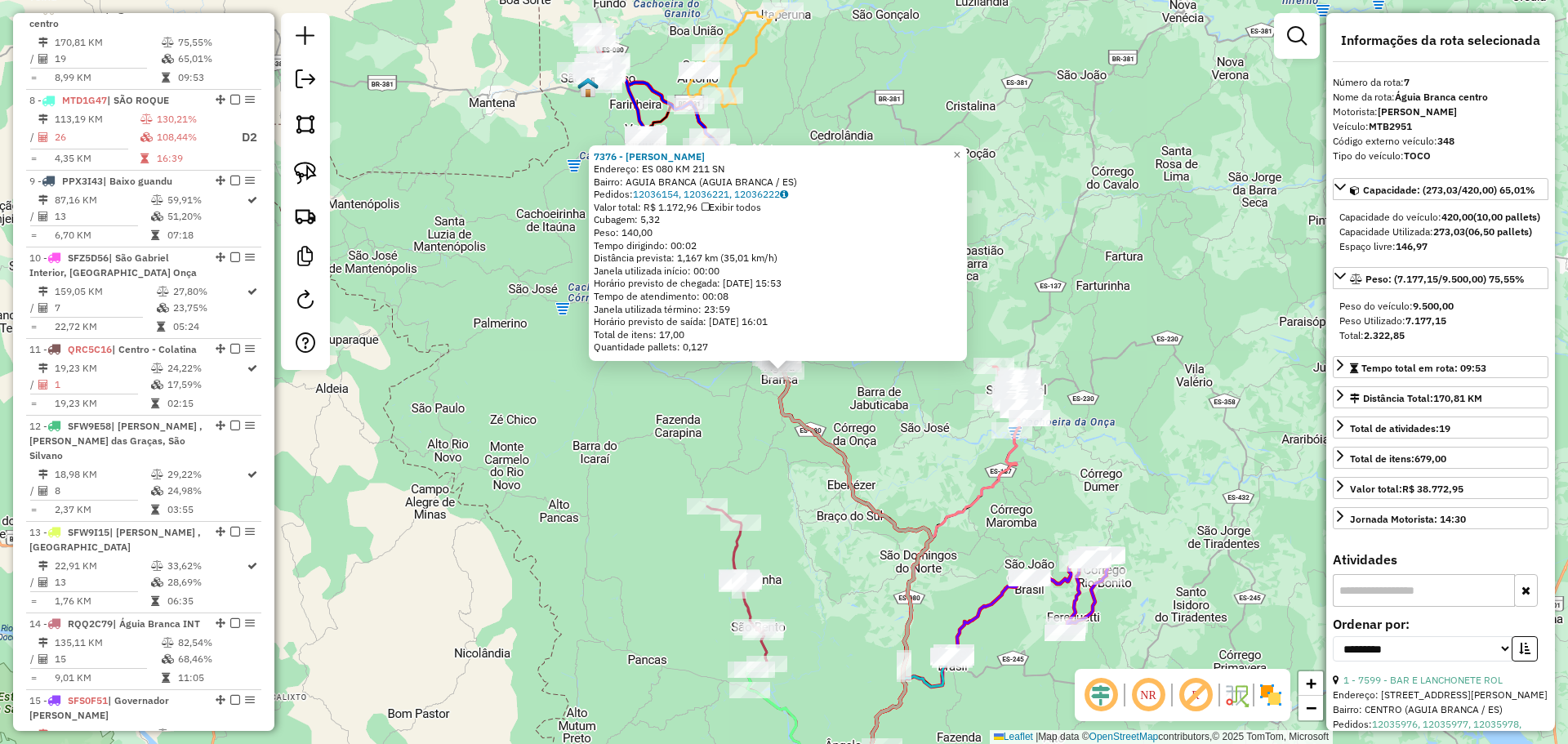
click at [577, 390] on div "7376 - ALESSANDRO BRAGANCA Endereço: ES 080 KM 211 SN Bairro: AGUIA BRANCA (AGU…" at bounding box center [784, 372] width 1568 height 744
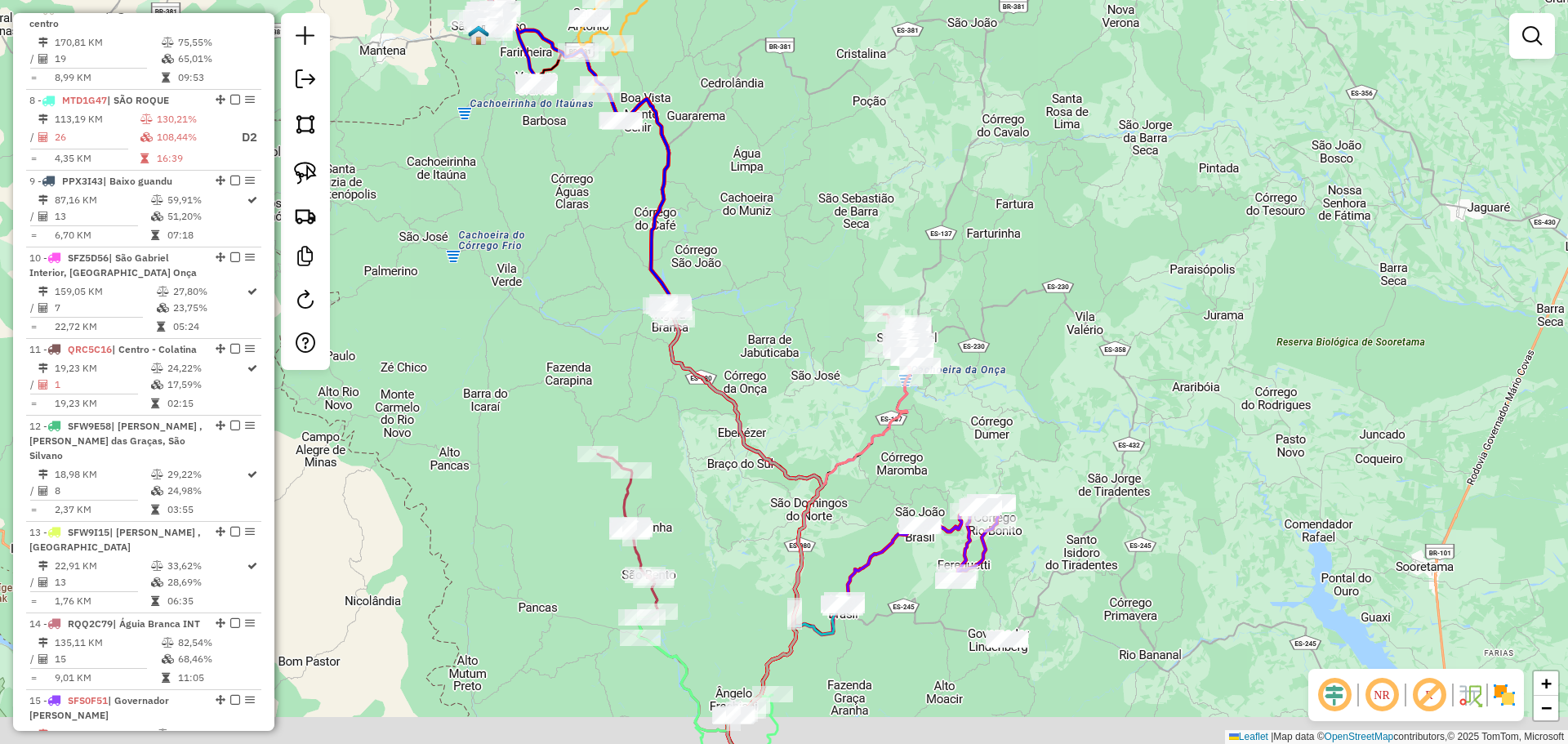
drag, startPoint x: 855, startPoint y: 319, endPoint x: 745, endPoint y: 267, distance: 121.7
click at [745, 267] on div "Janela de atendimento Grade de atendimento Capacidade Transportadoras Veículos …" at bounding box center [784, 372] width 1568 height 744
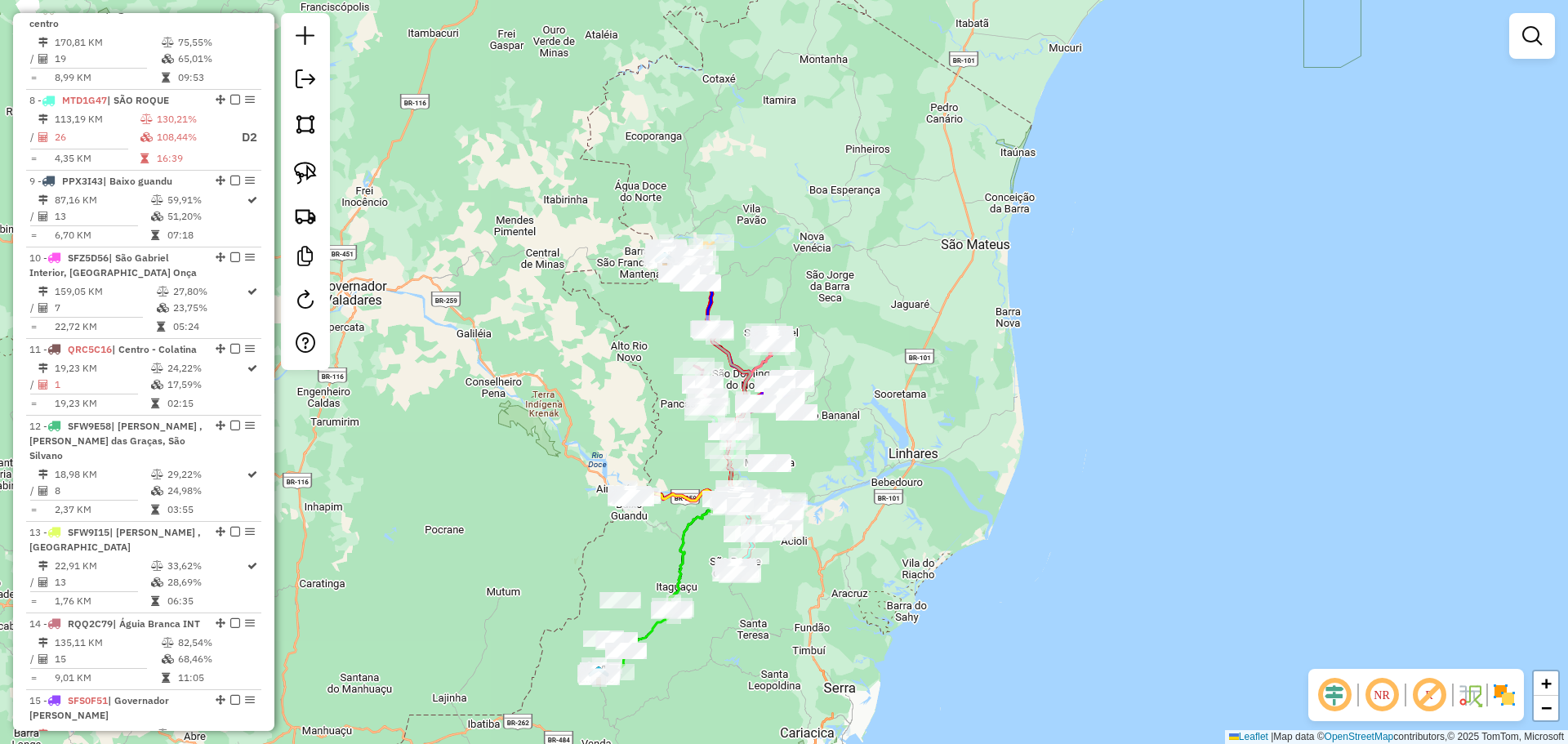
click at [813, 233] on div "Janela de atendimento Grade de atendimento Capacidade Transportadoras Veículos …" at bounding box center [784, 372] width 1568 height 744
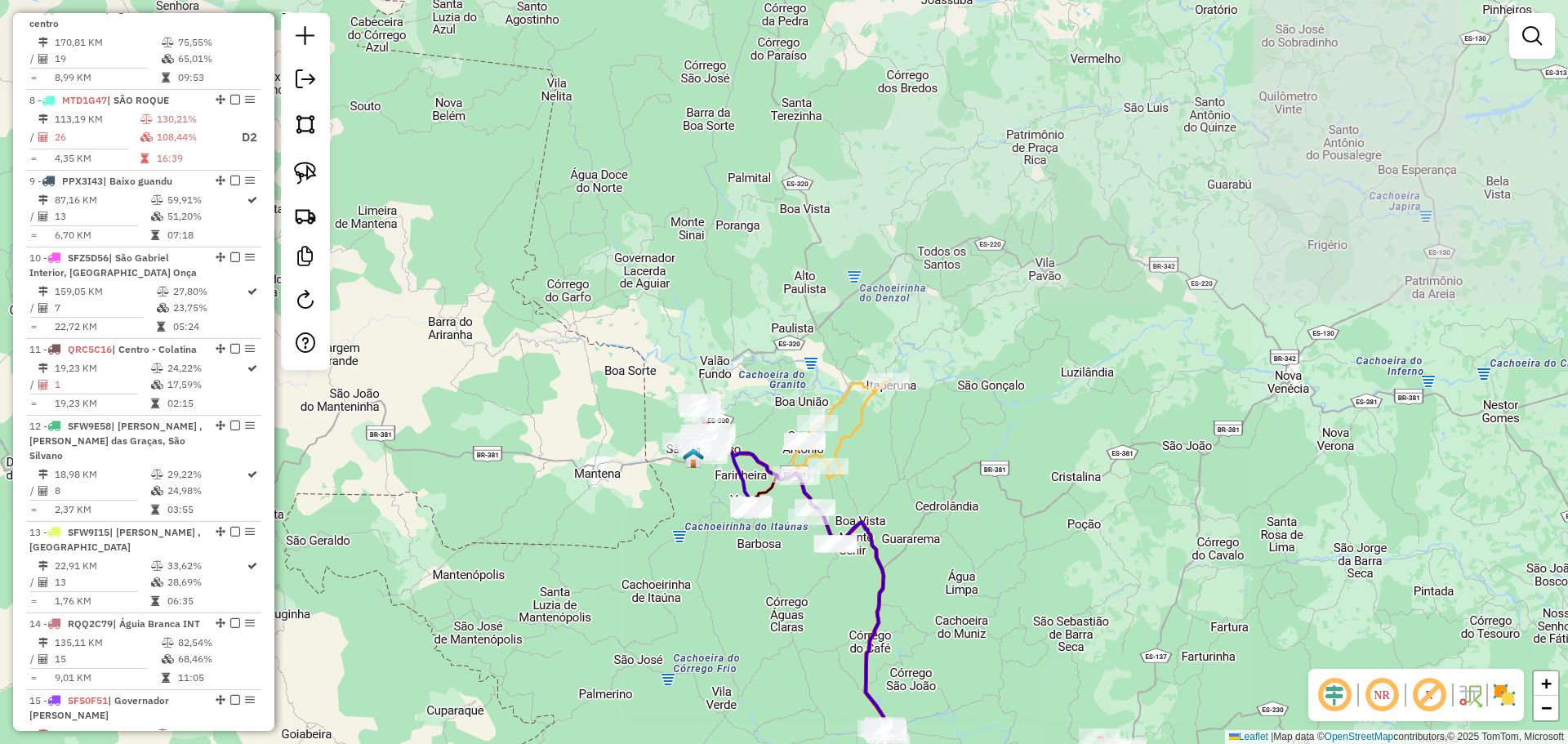
drag, startPoint x: 781, startPoint y: 206, endPoint x: 705, endPoint y: 625, distance: 425.8
click at [704, 626] on div "Janela de atendimento Grade de atendimento Capacidade Transportadoras Veículos …" at bounding box center [784, 372] width 1568 height 744
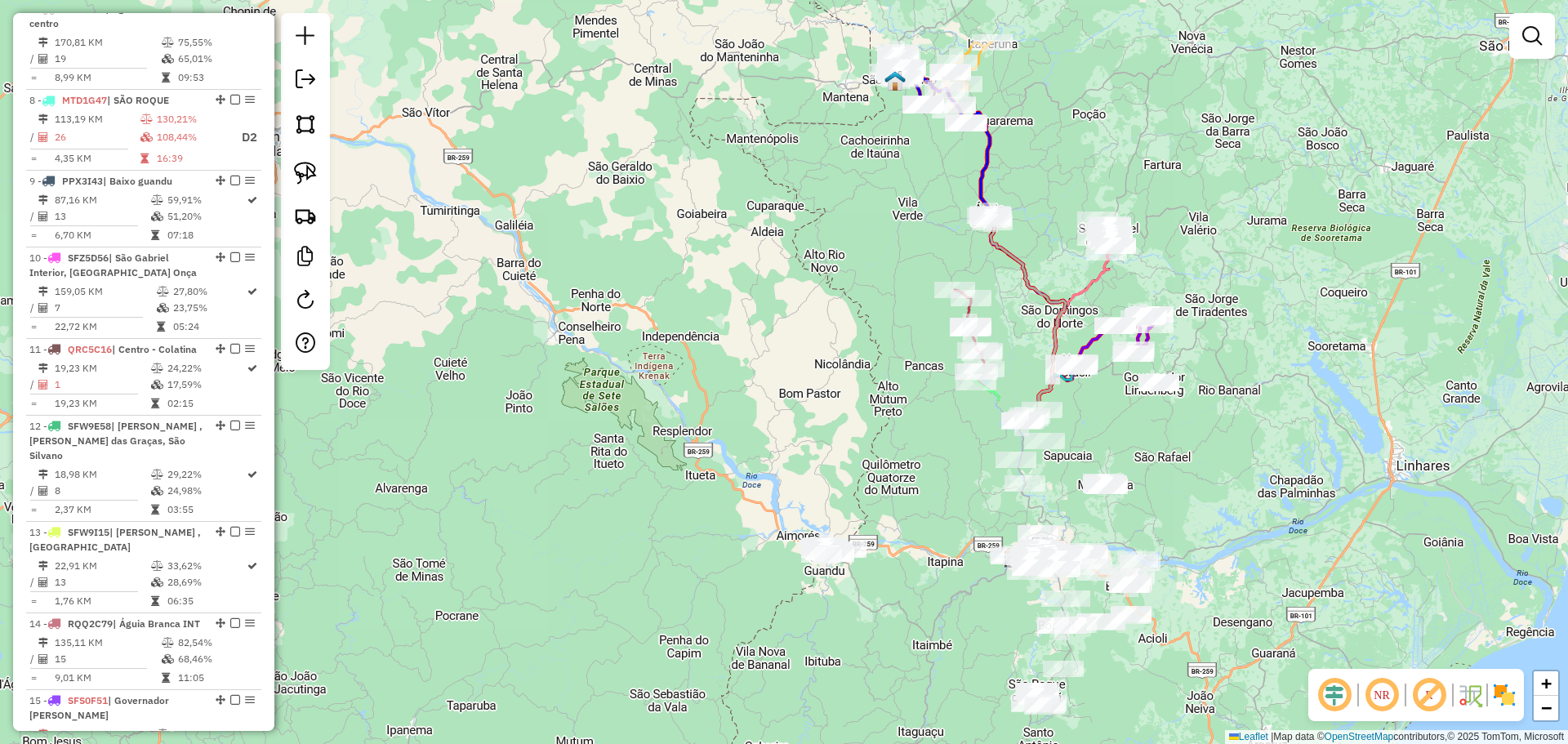
drag, startPoint x: 535, startPoint y: 576, endPoint x: 733, endPoint y: 174, distance: 448.1
click at [733, 171] on div "Janela de atendimento Grade de atendimento Capacidade Transportadoras Veículos …" at bounding box center [784, 372] width 1568 height 744
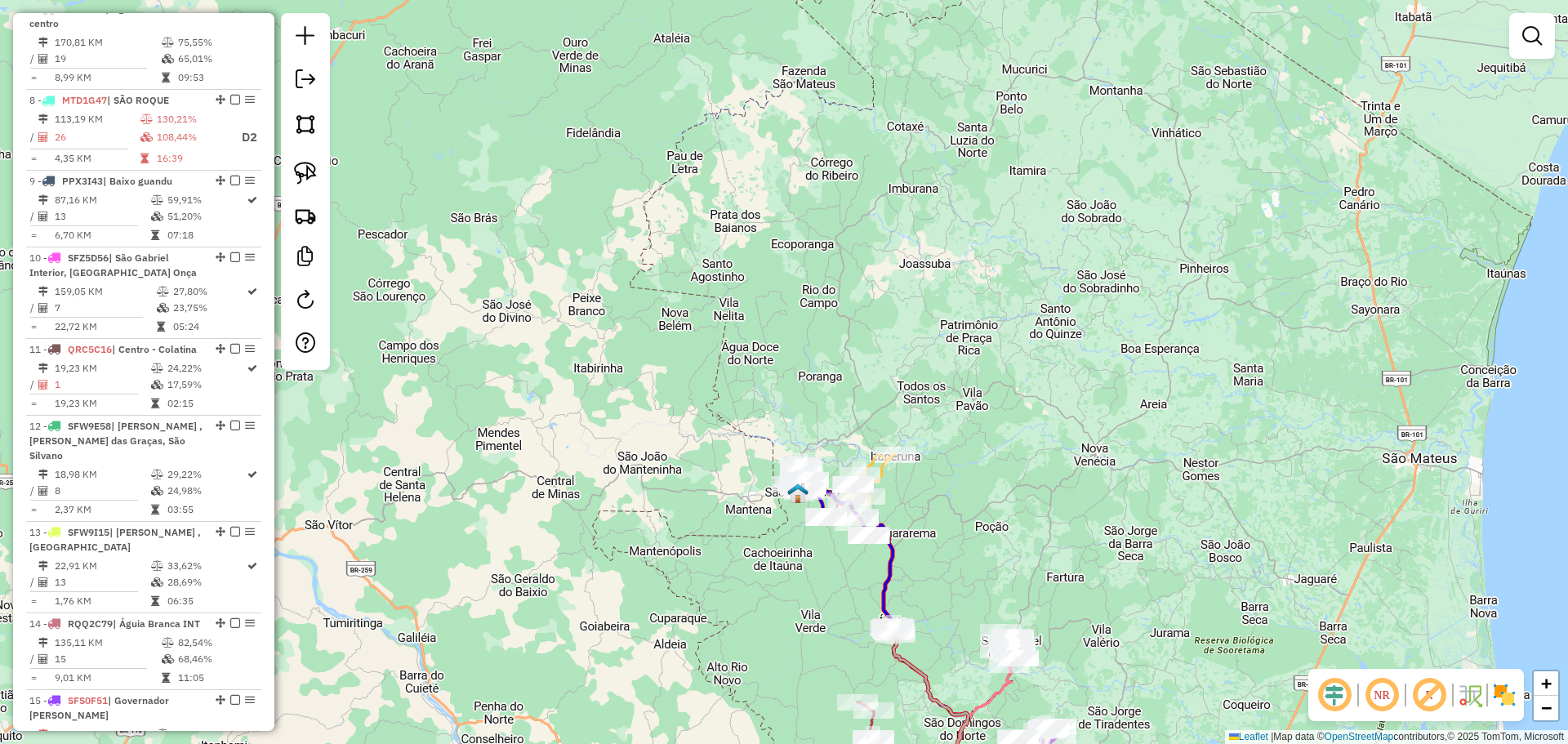
drag, startPoint x: 814, startPoint y: 103, endPoint x: 716, endPoint y: 515, distance: 423.5
click at [716, 515] on div "Janela de atendimento Grade de atendimento Capacidade Transportadoras Veículos …" at bounding box center [784, 372] width 1568 height 744
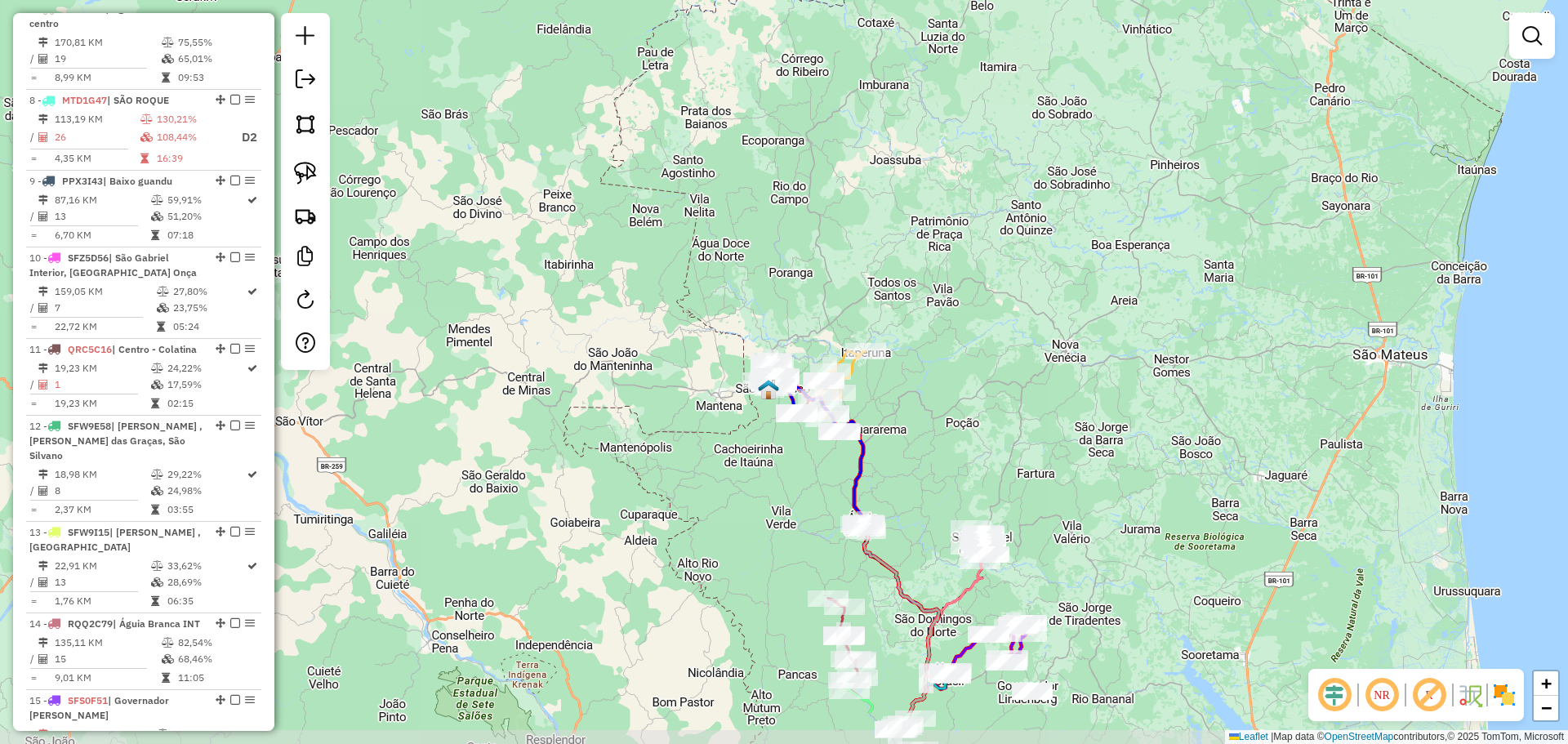
drag, startPoint x: 862, startPoint y: 222, endPoint x: 821, endPoint y: 93, distance: 135.4
click at [815, 93] on div "Janela de atendimento Grade de atendimento Capacidade Transportadoras Veículos …" at bounding box center [784, 372] width 1568 height 744
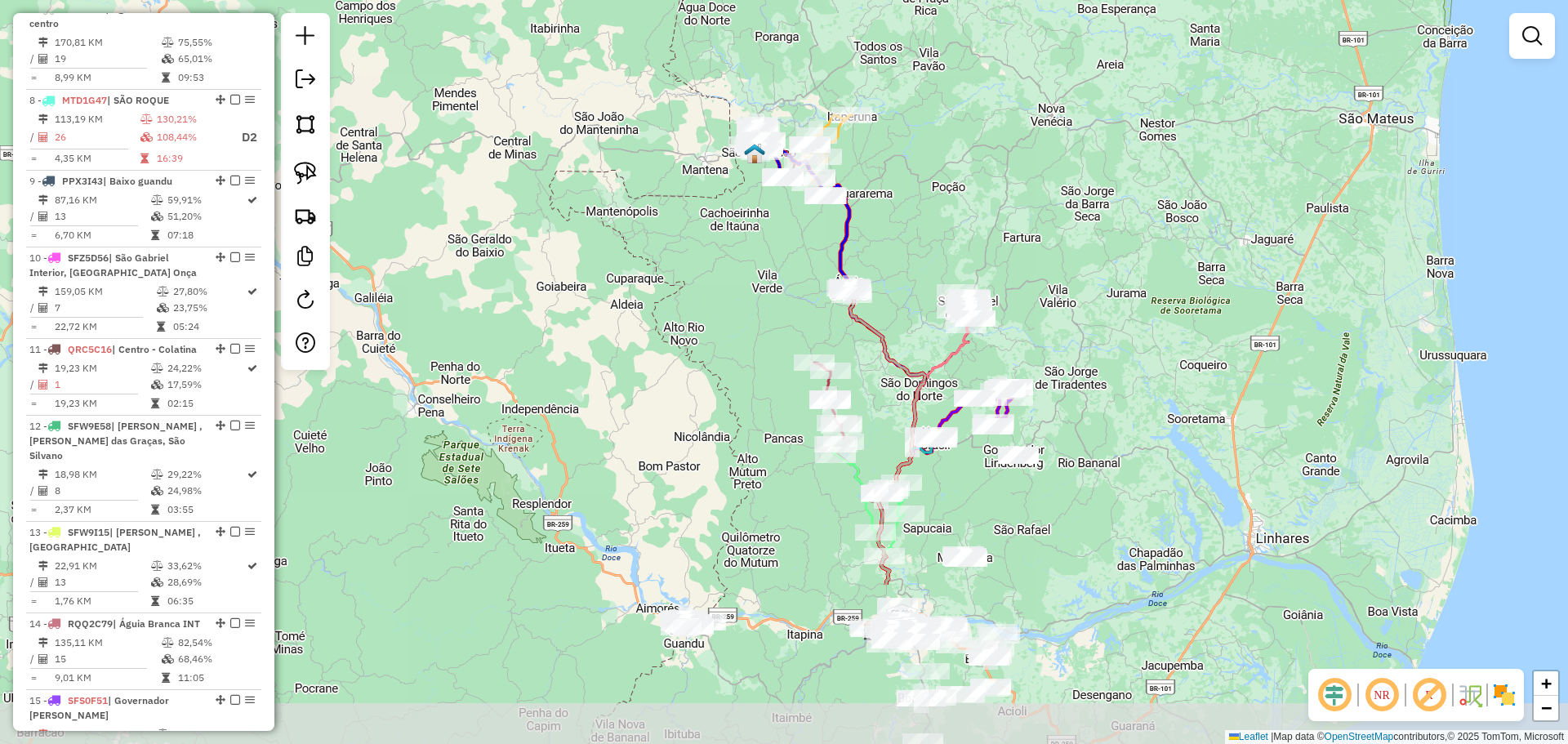
drag, startPoint x: 683, startPoint y: 537, endPoint x: 665, endPoint y: 289, distance: 248.7
click at [665, 289] on div "Janela de atendimento Grade de atendimento Capacidade Transportadoras Veículos …" at bounding box center [784, 372] width 1568 height 744
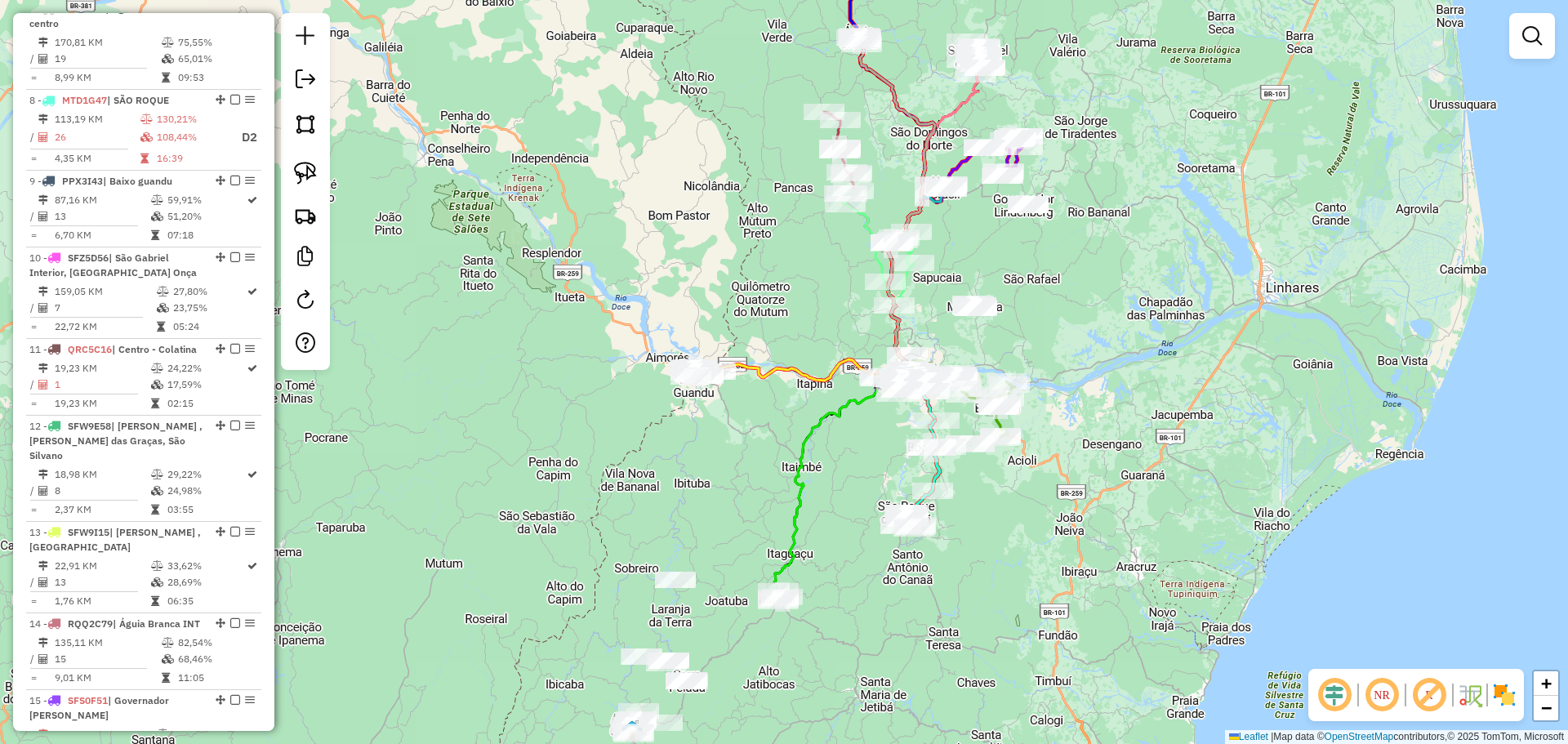
drag, startPoint x: 685, startPoint y: 476, endPoint x: 710, endPoint y: 217, distance: 260.2
click at [705, 229] on div "Janela de atendimento Grade de atendimento Capacidade Transportadoras Veículos …" at bounding box center [784, 372] width 1568 height 744
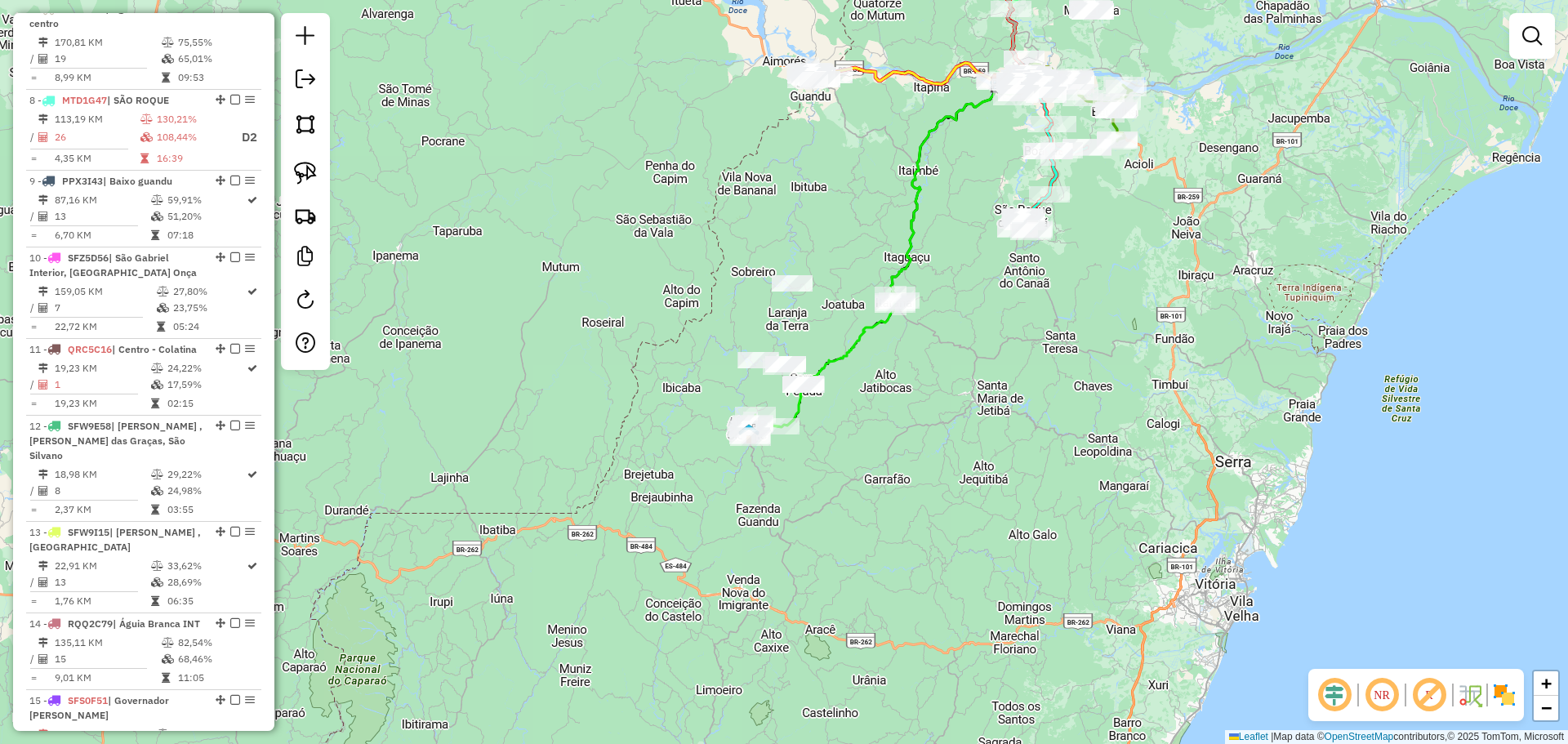
drag, startPoint x: 527, startPoint y: 664, endPoint x: 638, endPoint y: 380, distance: 304.9
click at [638, 380] on div "Janela de atendimento Grade de atendimento Capacidade Transportadoras Veículos …" at bounding box center [784, 372] width 1568 height 744
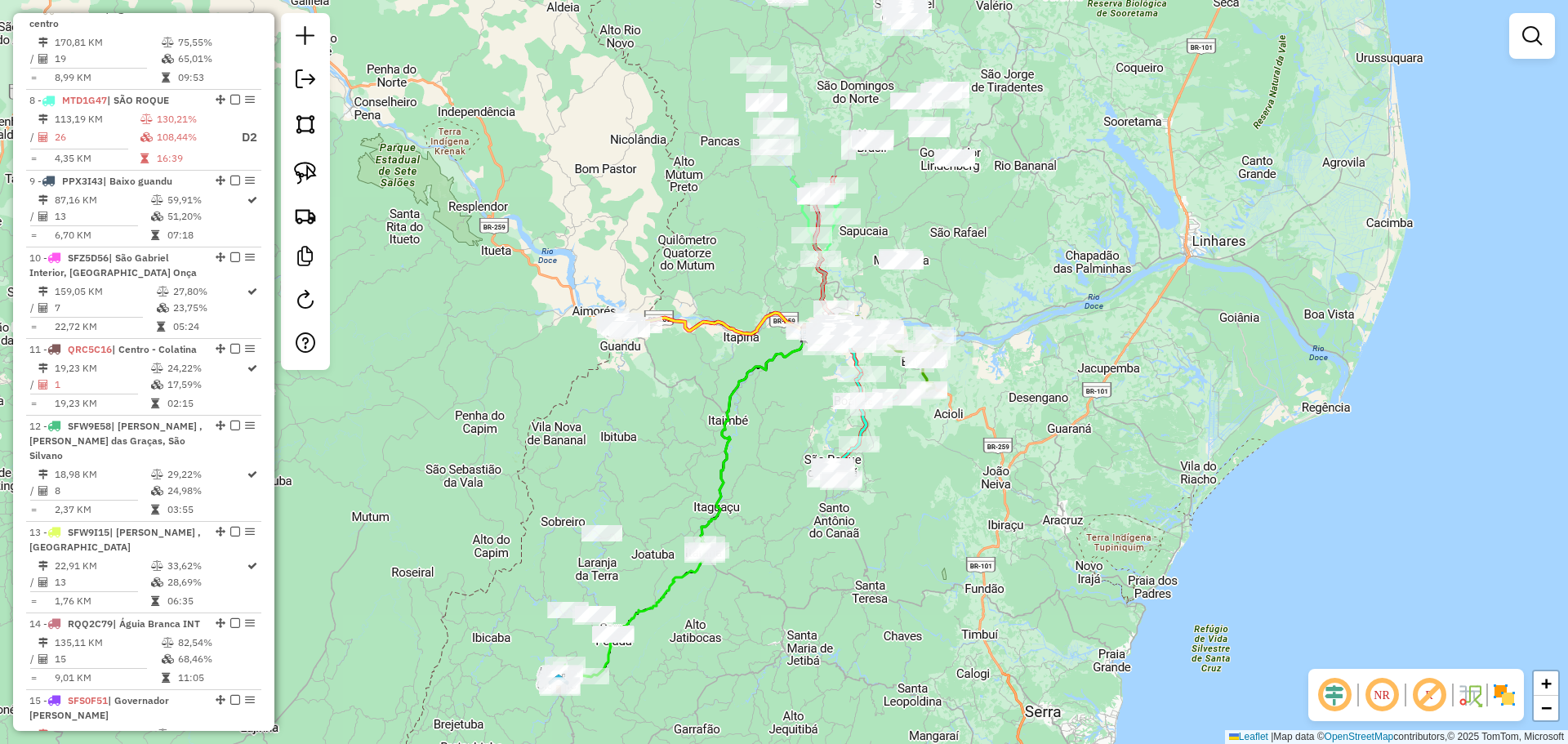
drag, startPoint x: 1177, startPoint y: 361, endPoint x: 976, endPoint y: 626, distance: 332.6
click at [976, 625] on div "Janela de atendimento Grade de atendimento Capacidade Transportadoras Veículos …" at bounding box center [784, 372] width 1568 height 744
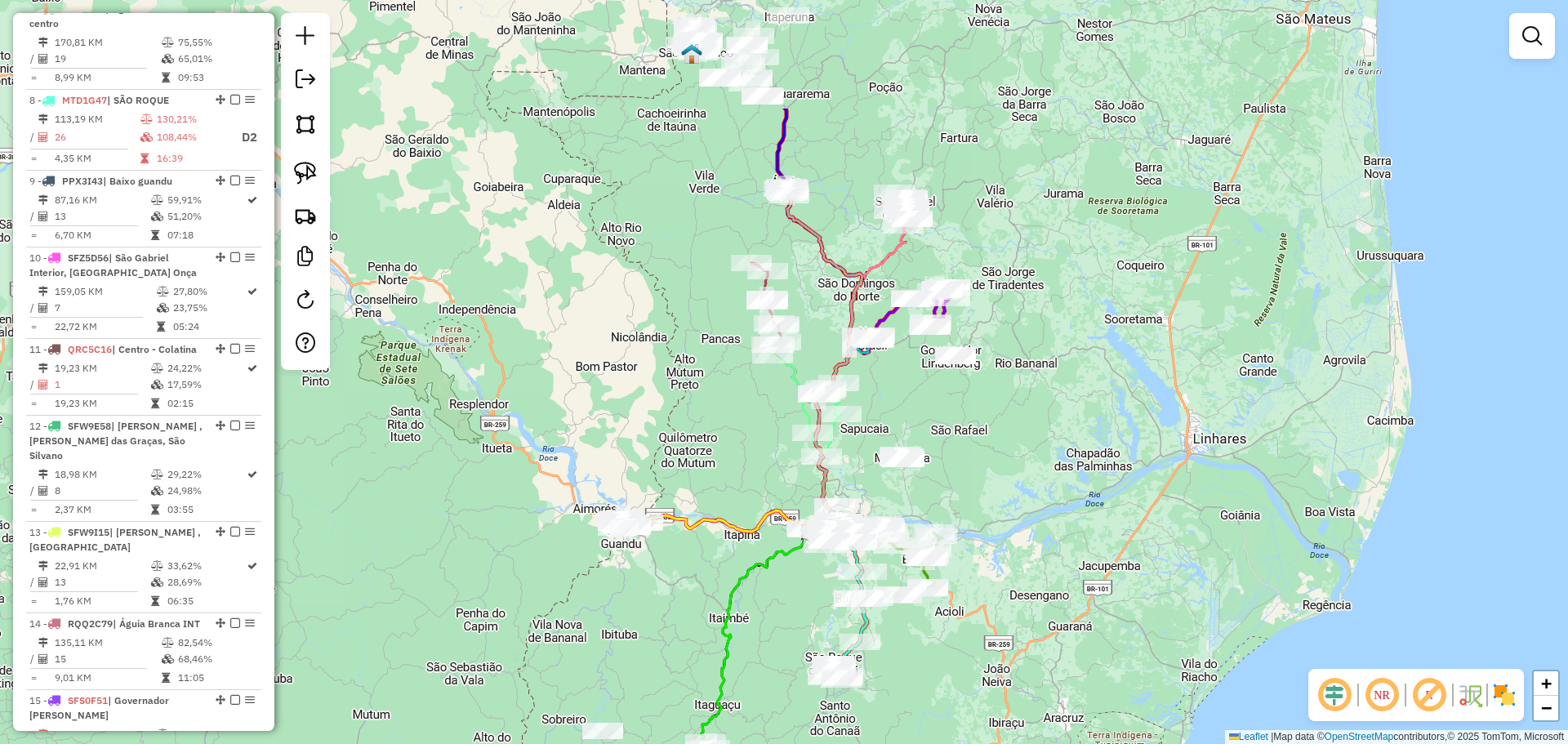
drag, startPoint x: 1031, startPoint y: 248, endPoint x: 1042, endPoint y: 431, distance: 183.3
click at [1042, 431] on div "Janela de atendimento Grade de atendimento Capacidade Transportadoras Veículos …" at bounding box center [784, 372] width 1568 height 744
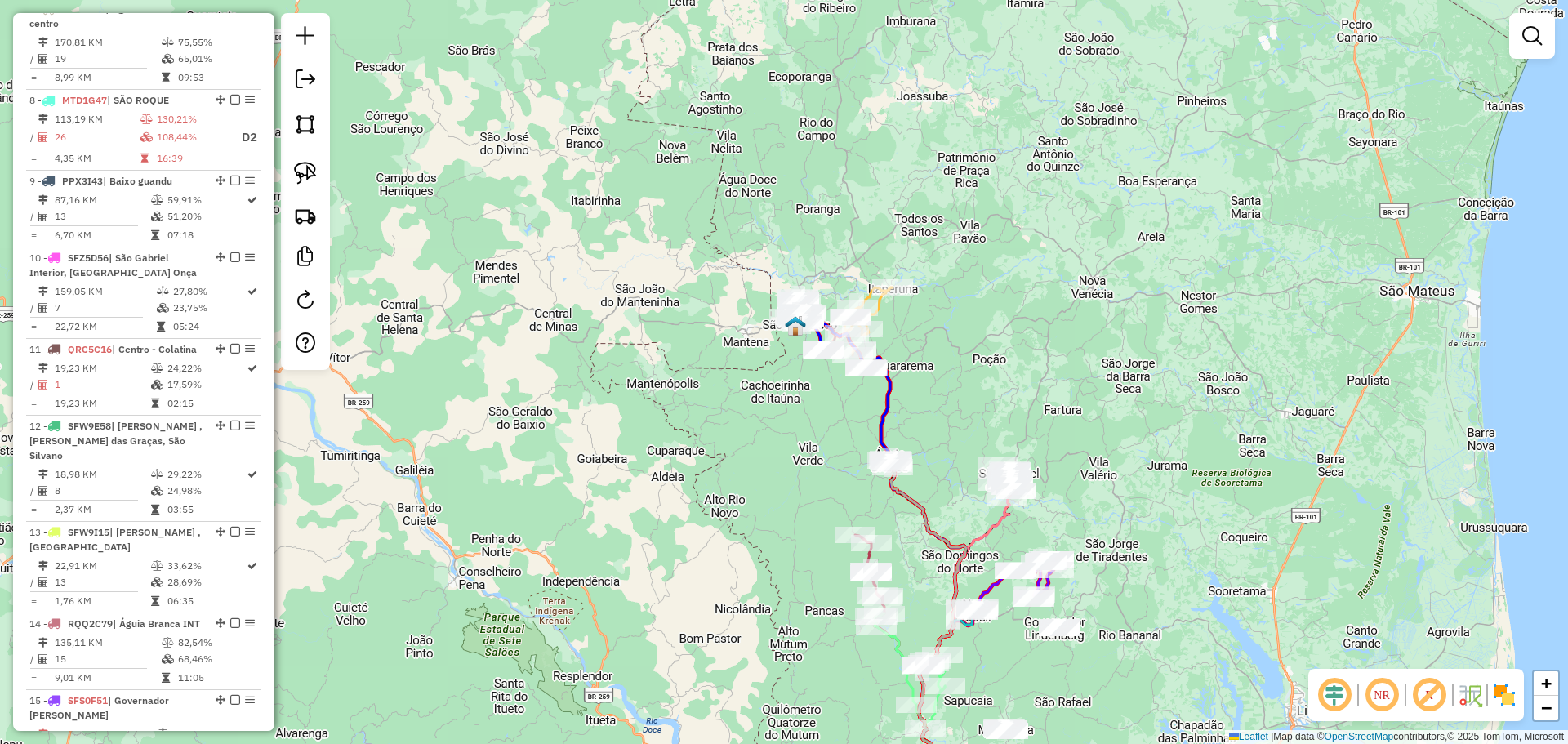
drag, startPoint x: 1079, startPoint y: 182, endPoint x: 1182, endPoint y: 454, distance: 290.8
click at [1182, 454] on div "Janela de atendimento Grade de atendimento Capacidade Transportadoras Veículos …" at bounding box center [784, 372] width 1568 height 744
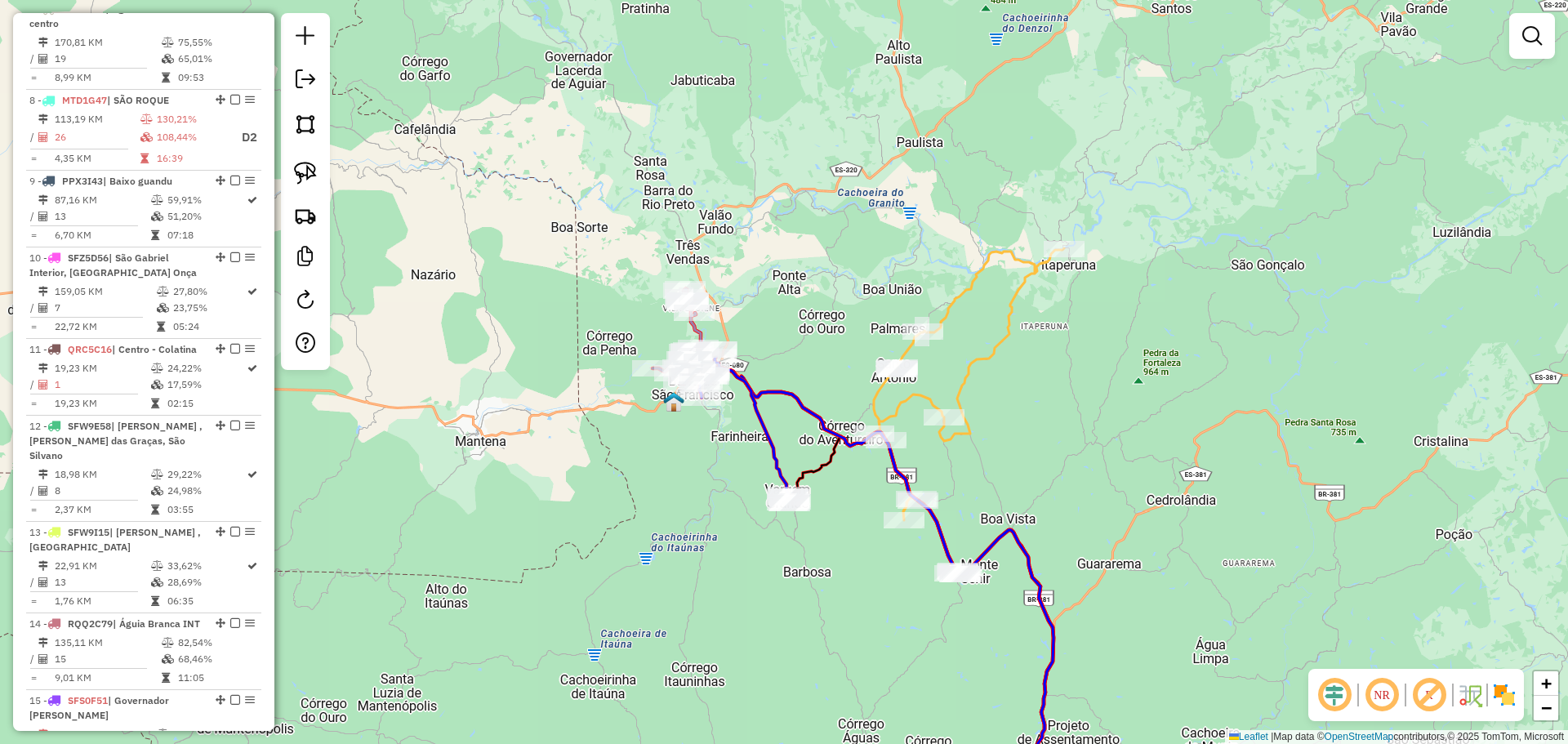
drag, startPoint x: 501, startPoint y: 248, endPoint x: 592, endPoint y: 470, distance: 239.9
click at [592, 470] on div "Janela de atendimento Grade de atendimento Capacidade Transportadoras Veículos …" at bounding box center [784, 372] width 1568 height 744
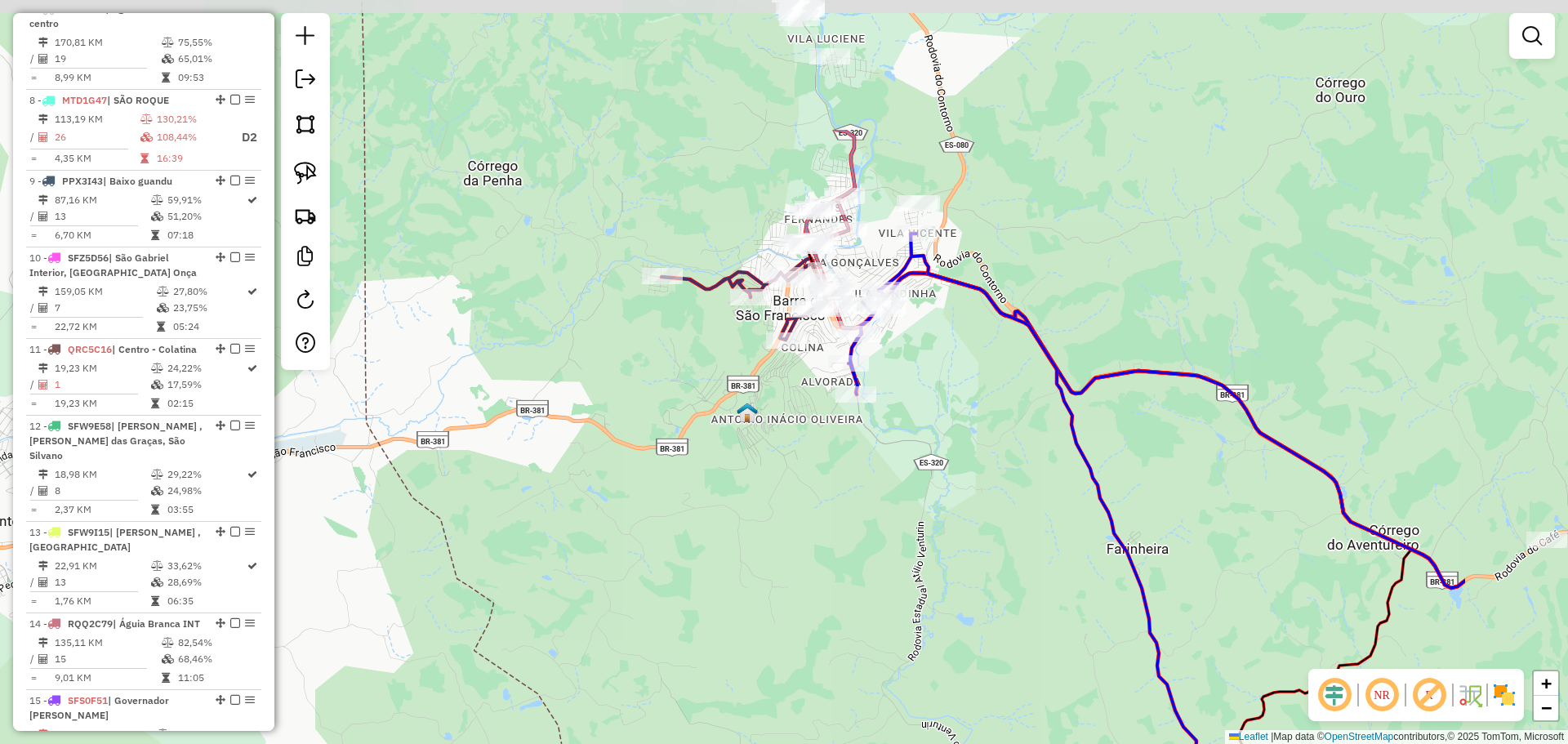
drag, startPoint x: 940, startPoint y: 264, endPoint x: 658, endPoint y: 466, distance: 346.9
click at [679, 468] on div "Janela de atendimento Grade de atendimento Capacidade Transportadoras Veículos …" at bounding box center [784, 372] width 1568 height 744
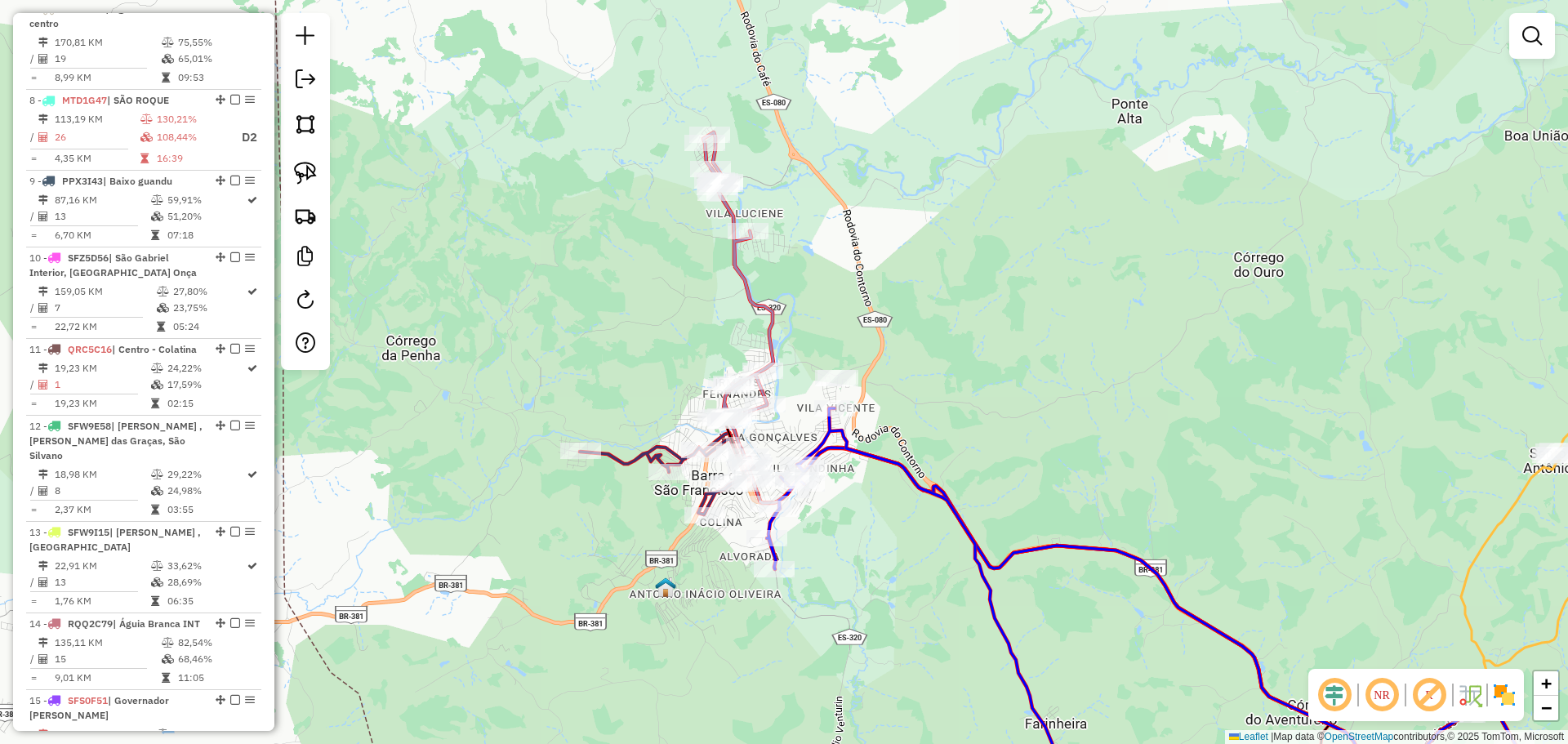
drag, startPoint x: 730, startPoint y: 134, endPoint x: 652, endPoint y: 309, distance: 191.6
click at [652, 309] on div "Janela de atendimento Grade de atendimento Capacidade Transportadoras Veículos …" at bounding box center [784, 372] width 1568 height 744
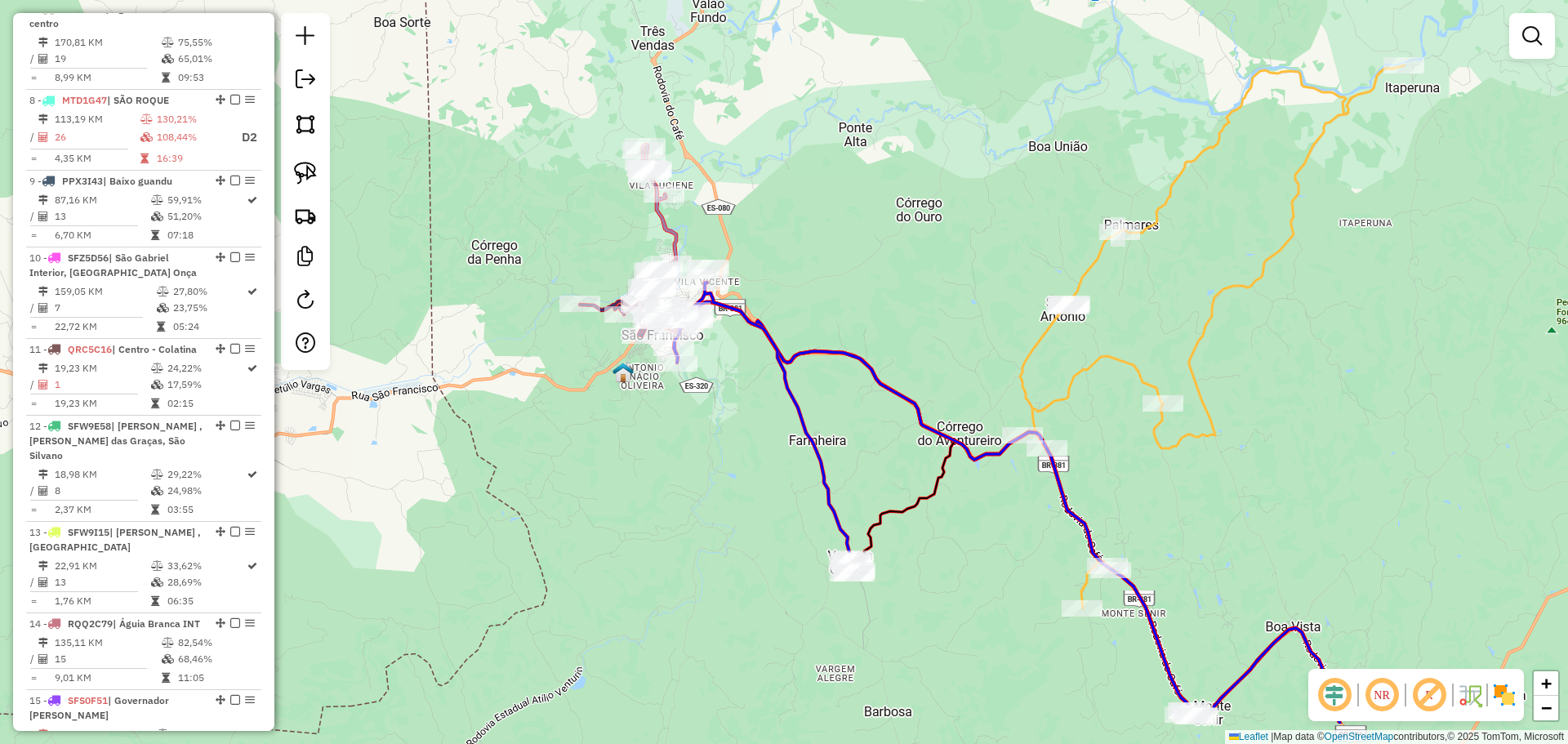
drag, startPoint x: 622, startPoint y: 603, endPoint x: 549, endPoint y: 505, distance: 122.2
click at [549, 505] on div "Janela de atendimento Grade de atendimento Capacidade Transportadoras Veículos …" at bounding box center [784, 372] width 1568 height 744
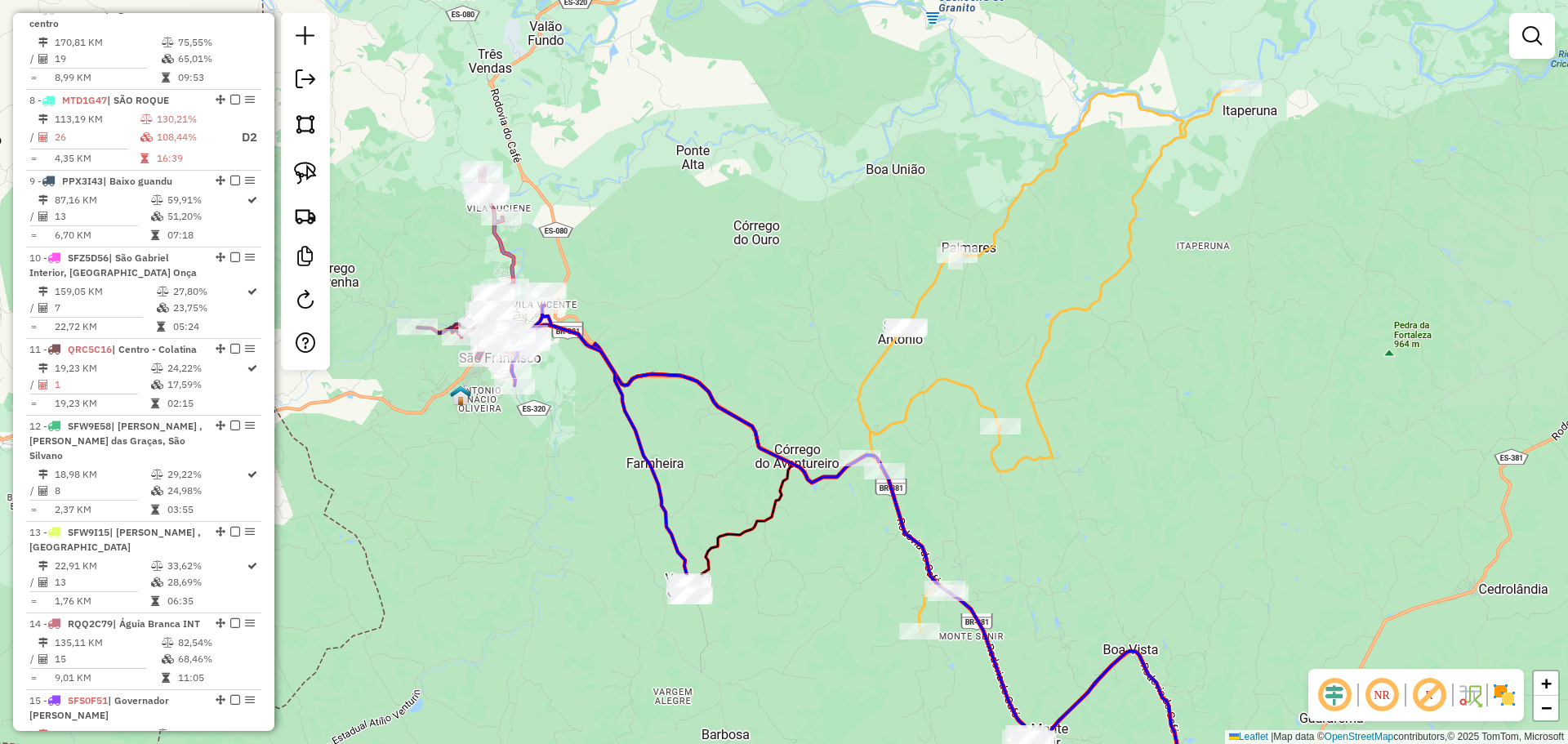
drag, startPoint x: 1549, startPoint y: 398, endPoint x: 1335, endPoint y: 417, distance: 214.8
click at [1364, 426] on div "Janela de atendimento Grade de atendimento Capacidade Transportadoras Veículos …" at bounding box center [784, 372] width 1568 height 744
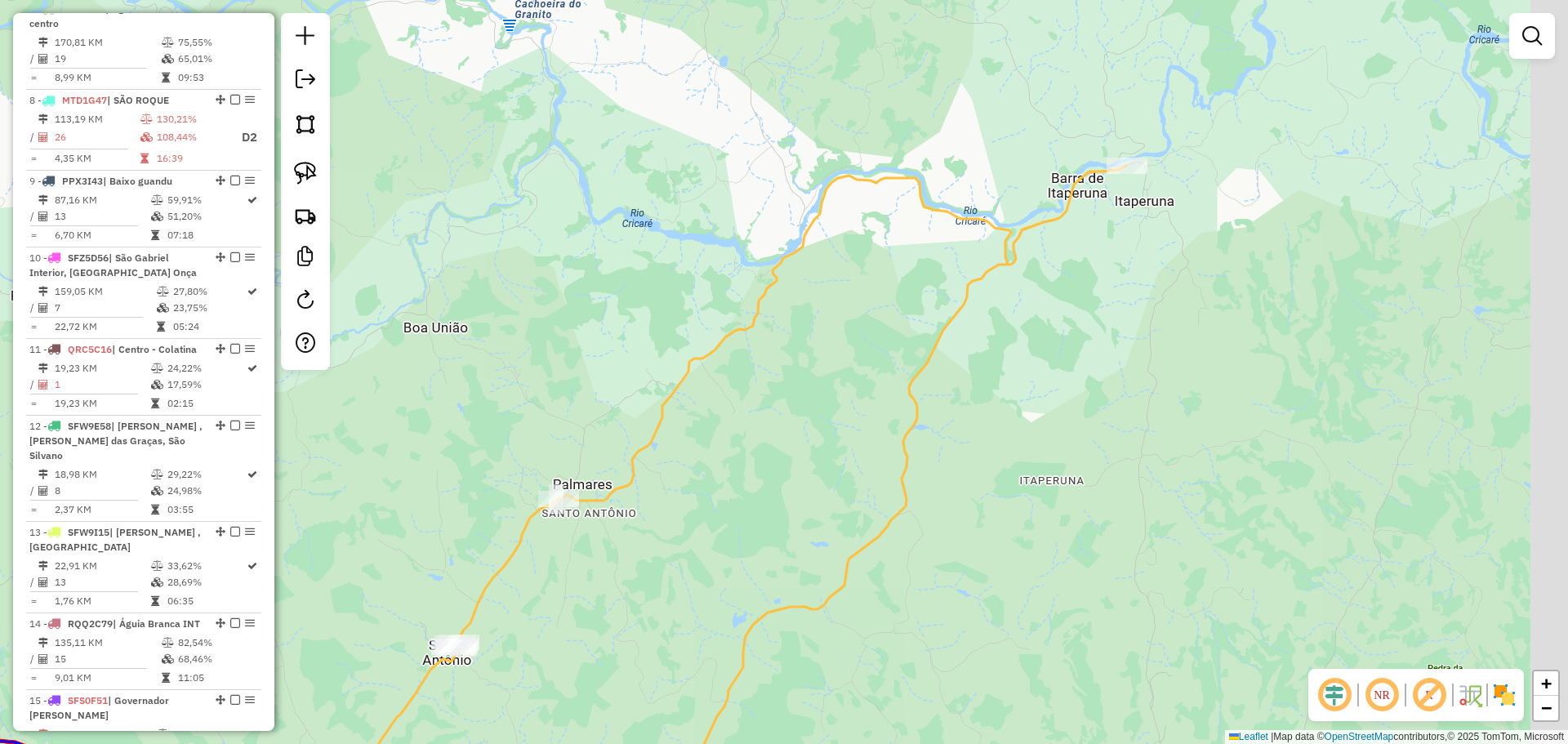
drag, startPoint x: 1220, startPoint y: 168, endPoint x: 1108, endPoint y: 488, distance: 339.0
click at [1108, 488] on div "Janela de atendimento Grade de atendimento Capacidade Transportadoras Veículos …" at bounding box center [784, 372] width 1568 height 744
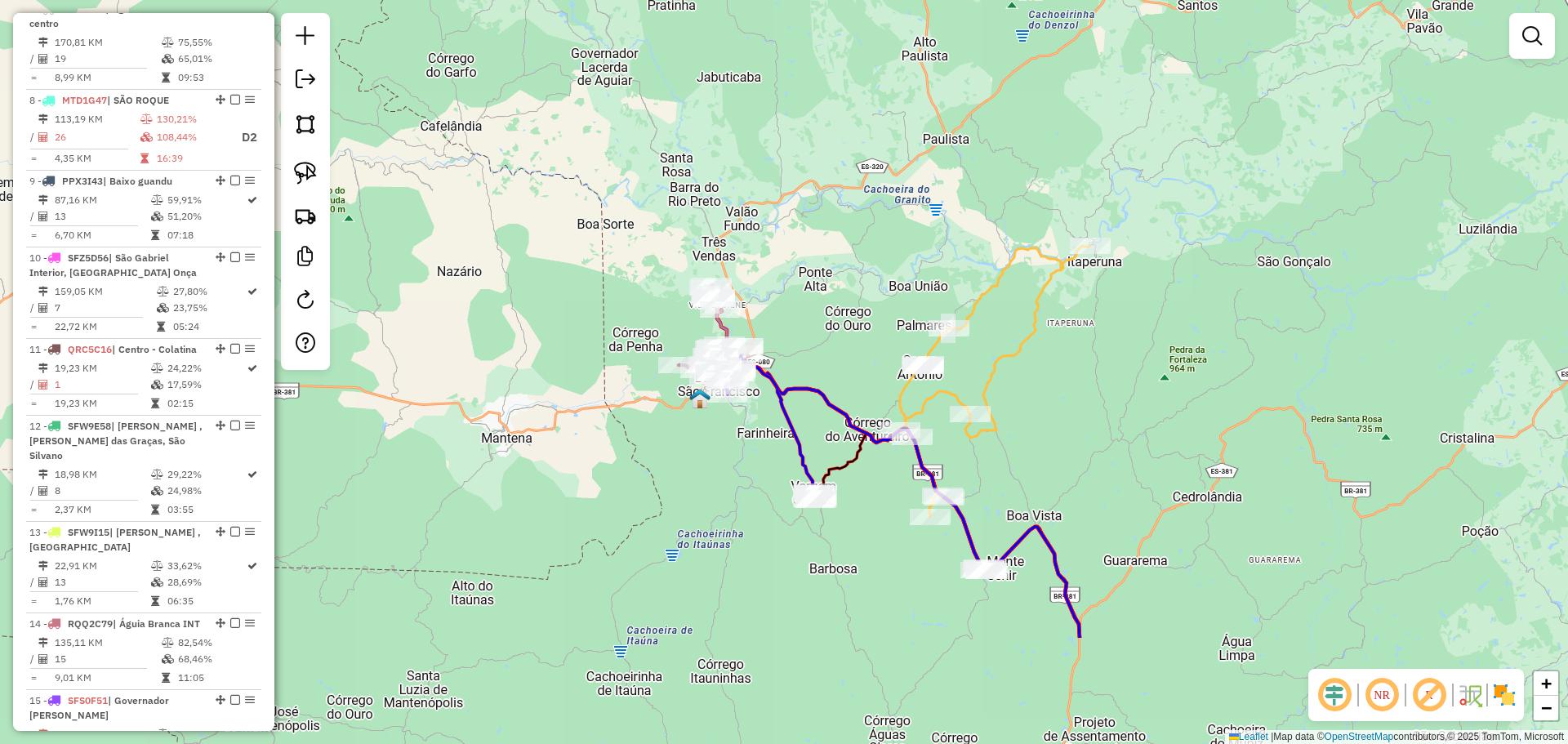
drag, startPoint x: 912, startPoint y: 566, endPoint x: 1015, endPoint y: 440, distance: 162.7
click at [1017, 441] on div "Janela de atendimento Grade de atendimento Capacidade Transportadoras Veículos …" at bounding box center [784, 372] width 1568 height 744
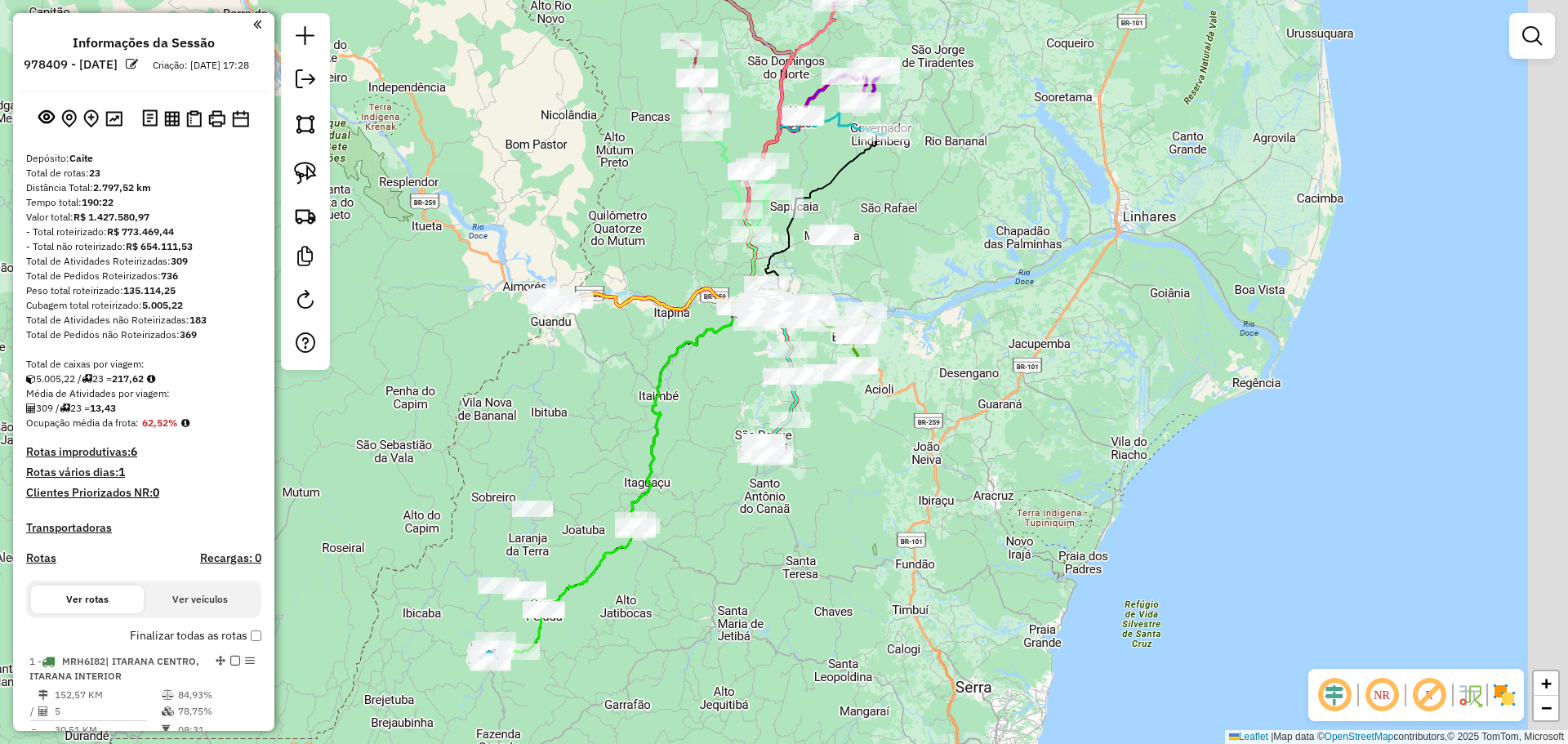
drag, startPoint x: 695, startPoint y: 425, endPoint x: 650, endPoint y: 361, distance: 78.2
click at [650, 361] on div "Janela de atendimento Grade de atendimento Capacidade Transportadoras Veículos …" at bounding box center [784, 372] width 1568 height 744
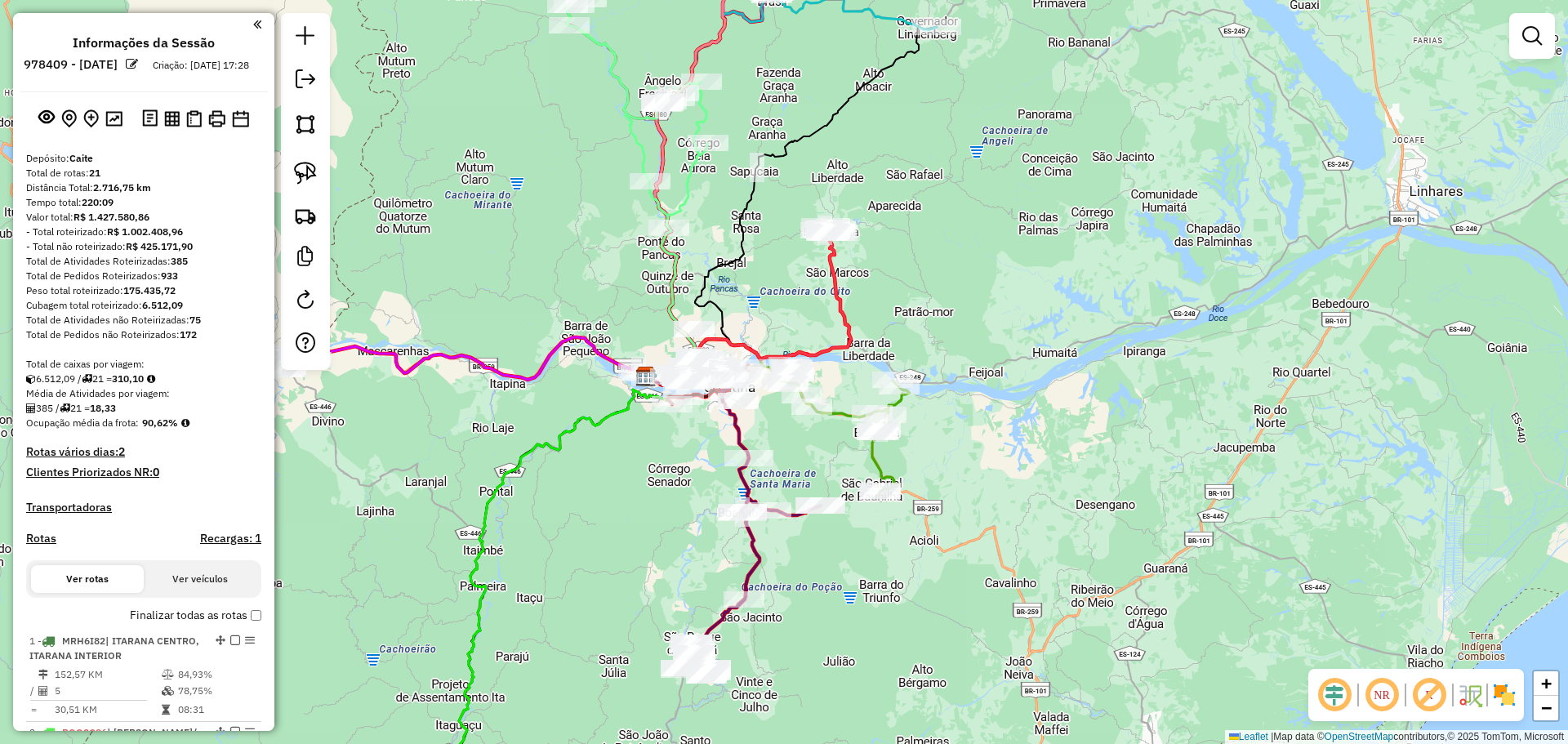
drag, startPoint x: 799, startPoint y: 405, endPoint x: 795, endPoint y: 455, distance: 50.2
click at [795, 455] on div "Janela de atendimento Grade de atendimento Capacidade Transportadoras Veículos …" at bounding box center [784, 372] width 1568 height 744
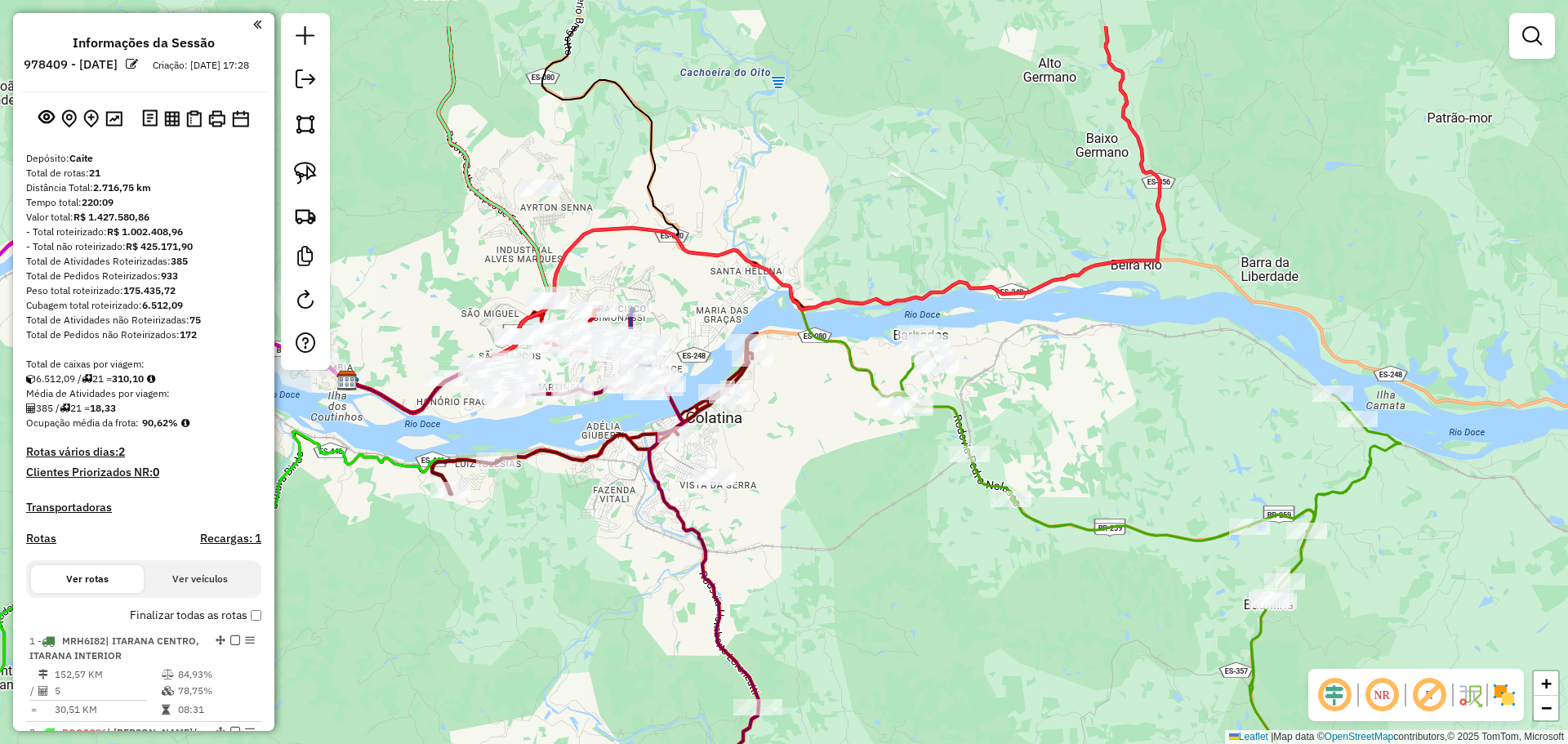
drag, startPoint x: 676, startPoint y: 389, endPoint x: 724, endPoint y: 490, distance: 111.8
click at [724, 490] on div "Janela de atendimento Grade de atendimento Capacidade Transportadoras Veículos …" at bounding box center [784, 372] width 1568 height 744
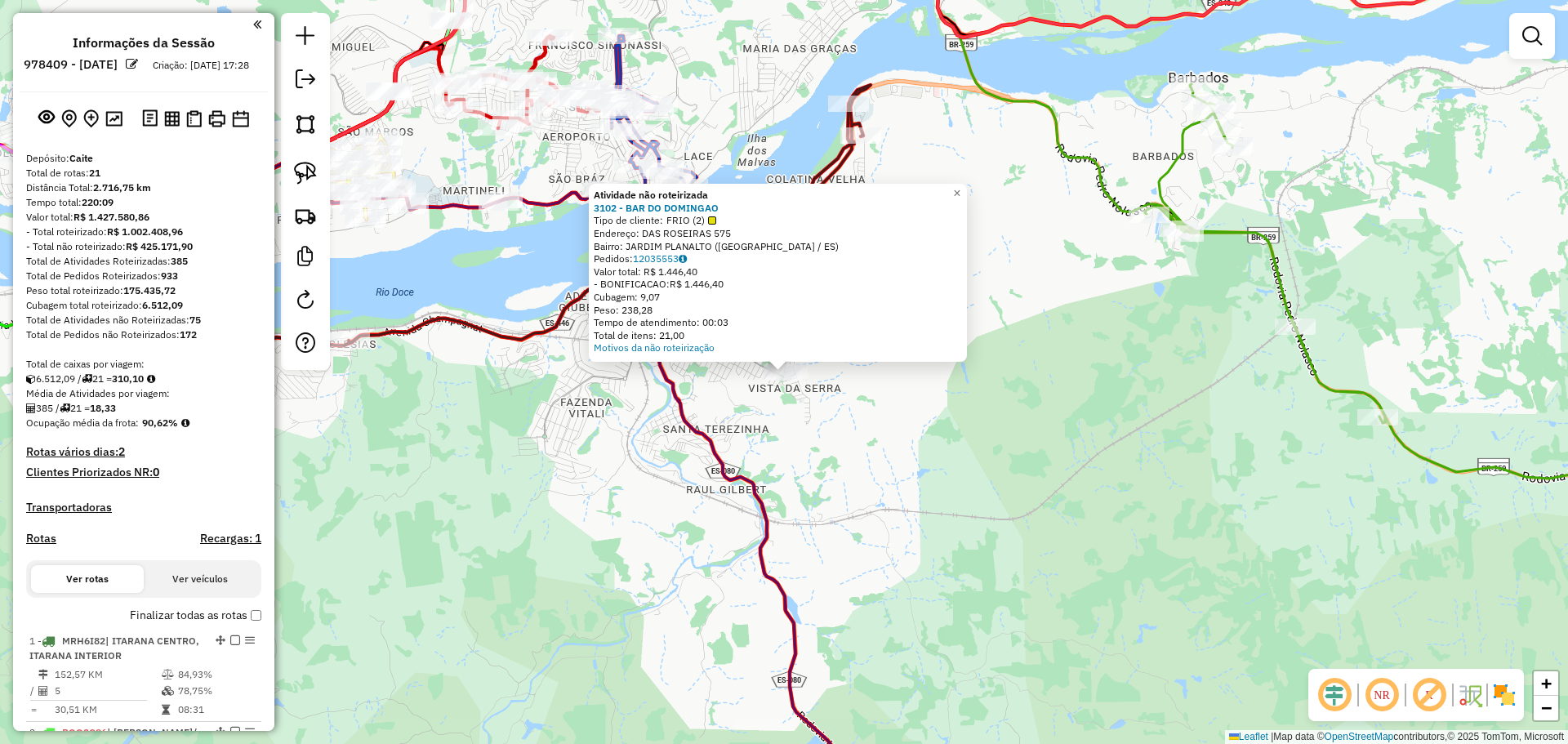
click at [701, 483] on div "Atividade não roteirizada 3102 - BAR DO DOMINGAO Tipo de cliente: FRIO (2) Ende…" at bounding box center [784, 372] width 1568 height 744
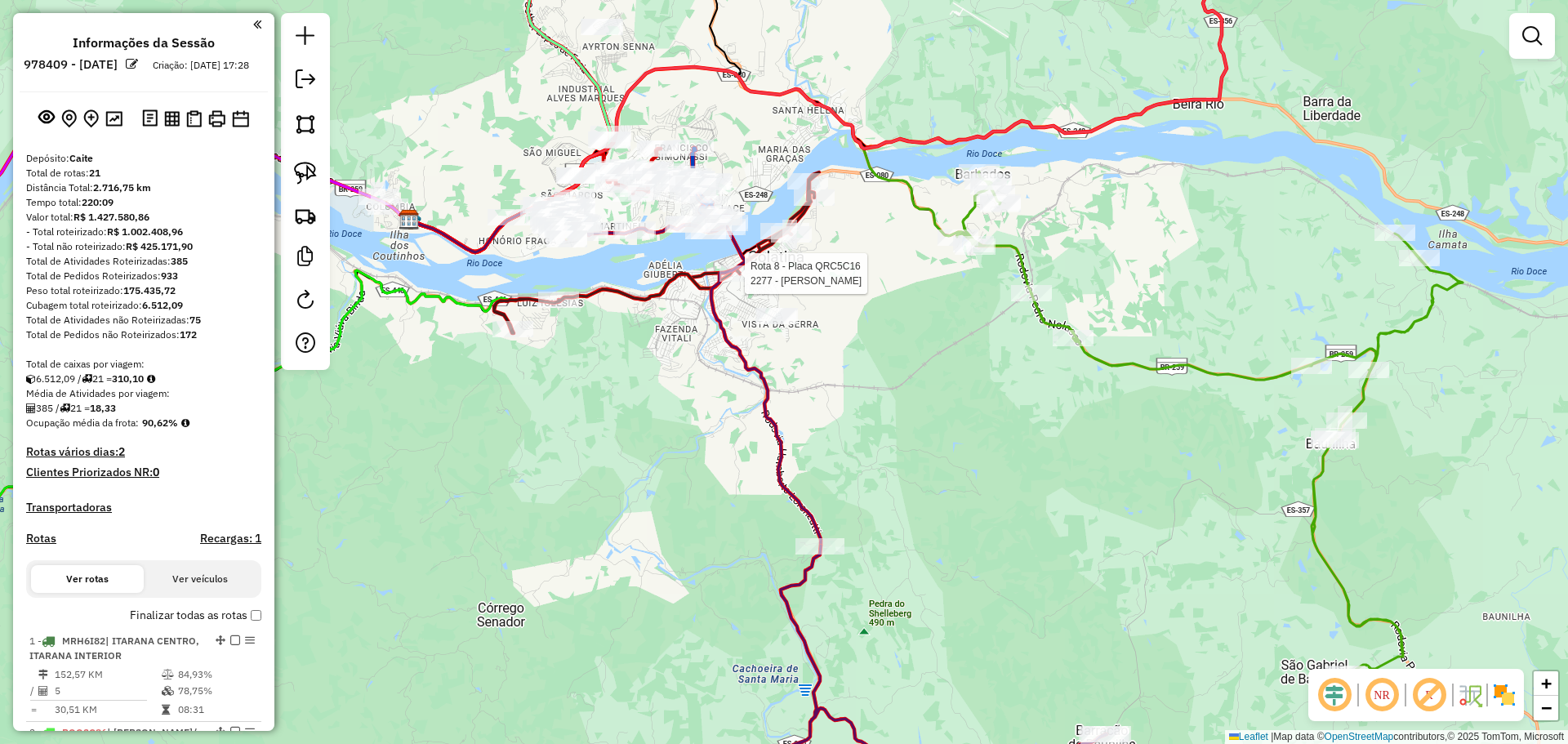
select select "**********"
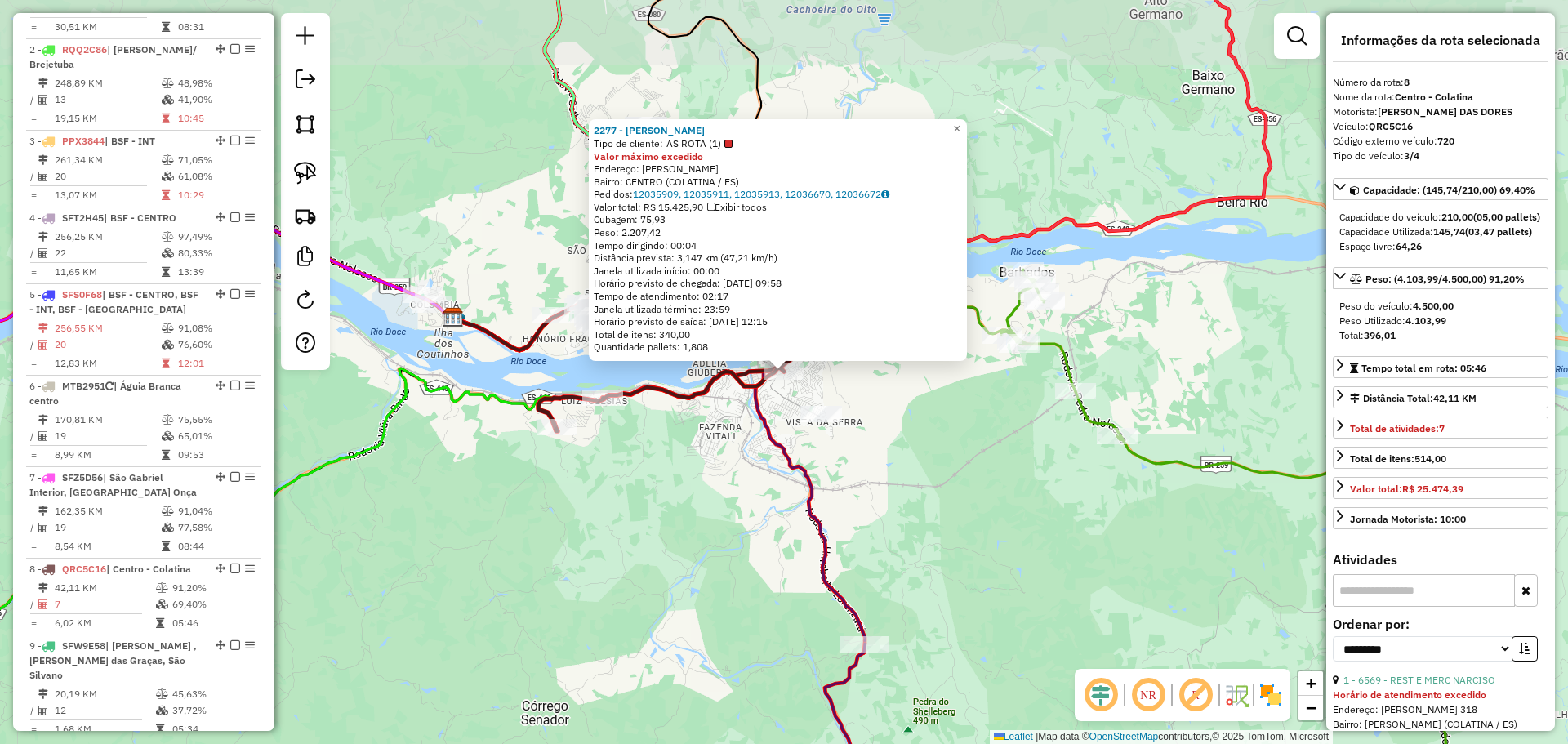
scroll to position [1243, 0]
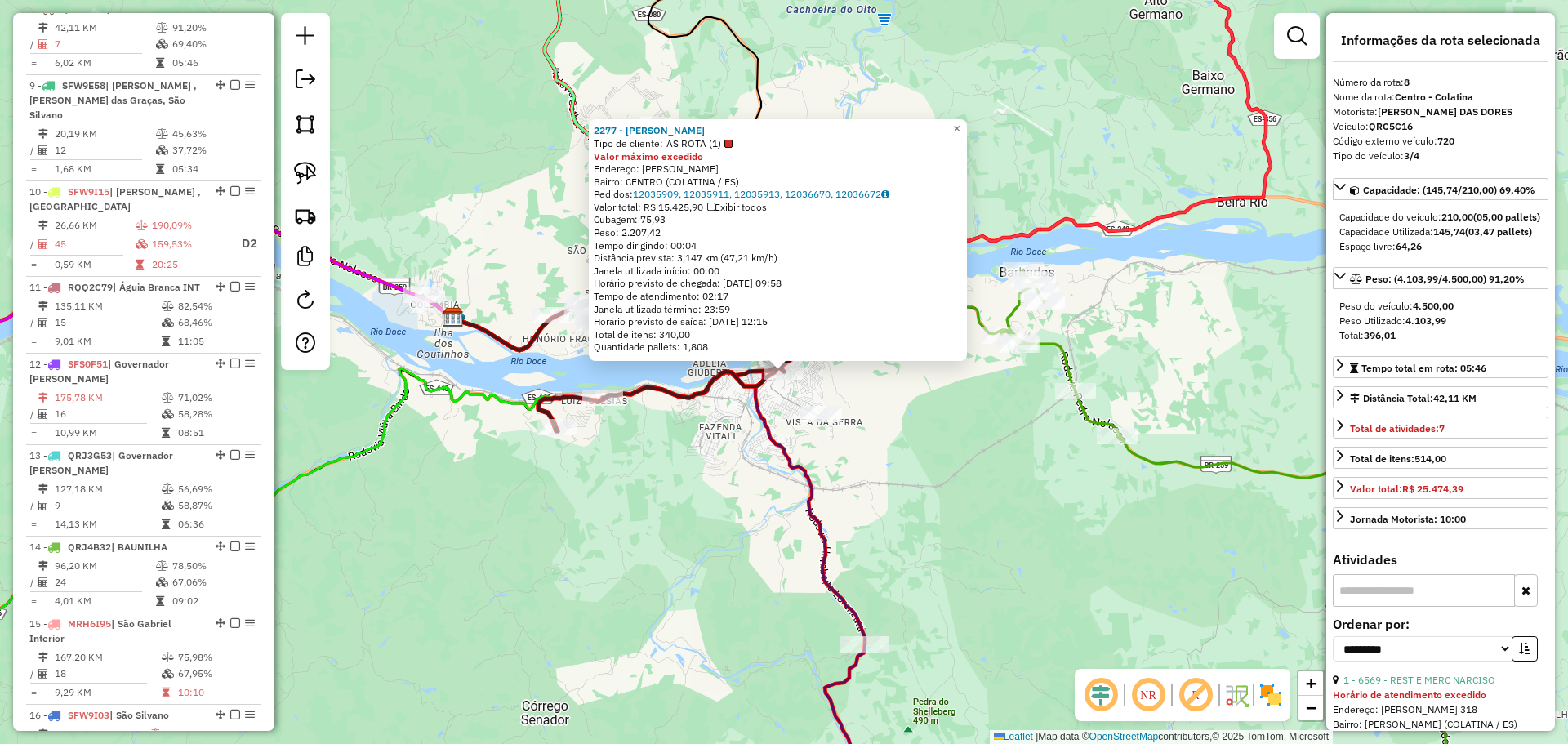
click at [689, 493] on div "2277 - MARIA JOSE MAIN LUCA Tipo de cliente: AS ROTA (1) Valor máximo excedido …" at bounding box center [784, 372] width 1568 height 744
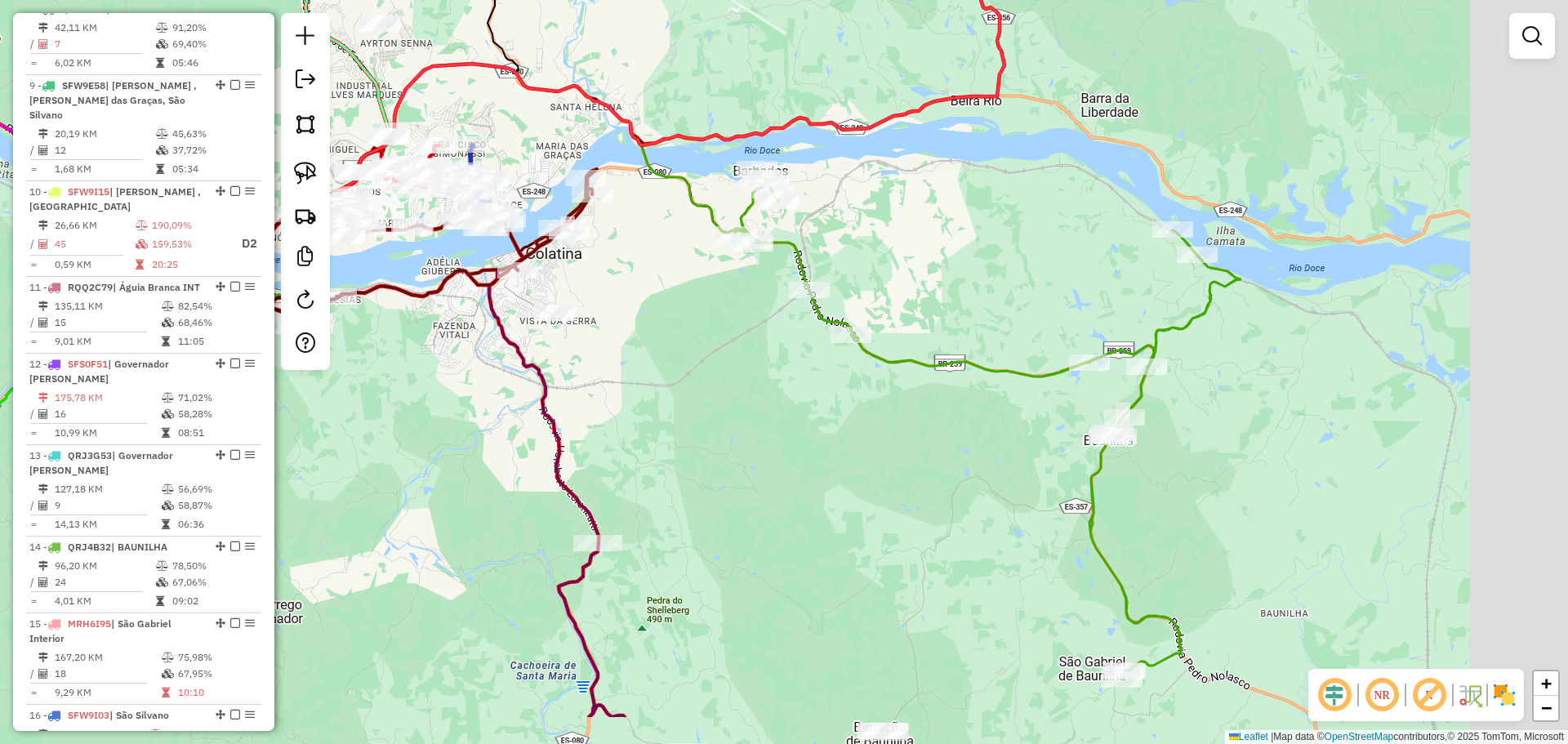
drag, startPoint x: 1014, startPoint y: 476, endPoint x: 744, endPoint y: 368, distance: 290.8
click at [745, 370] on div "Janela de atendimento Grade de atendimento Capacidade Transportadoras Veículos …" at bounding box center [784, 372] width 1568 height 744
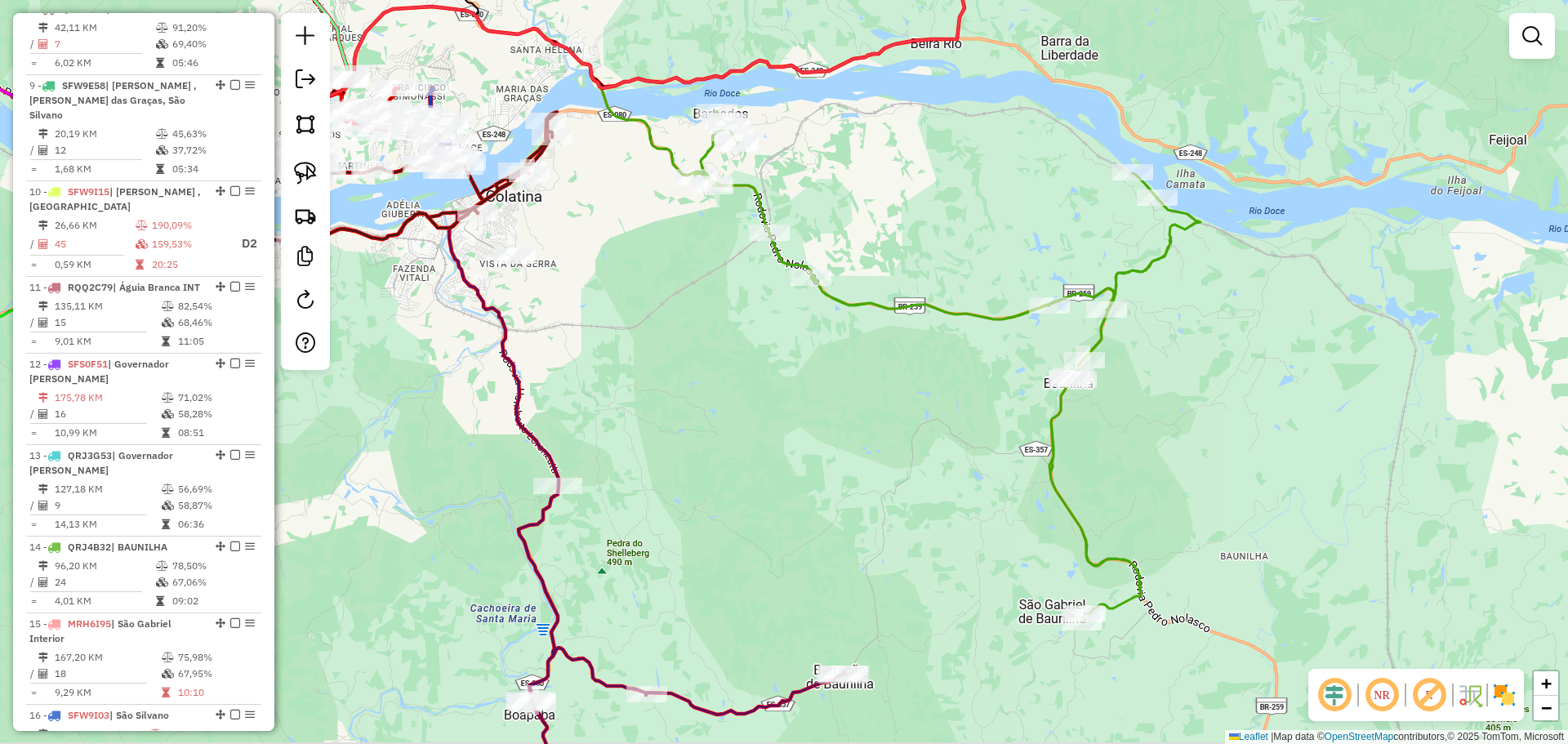
drag, startPoint x: 937, startPoint y: 472, endPoint x: 730, endPoint y: 261, distance: 295.6
click at [736, 272] on div "Janela de atendimento Grade de atendimento Capacidade Transportadoras Veículos …" at bounding box center [784, 372] width 1568 height 744
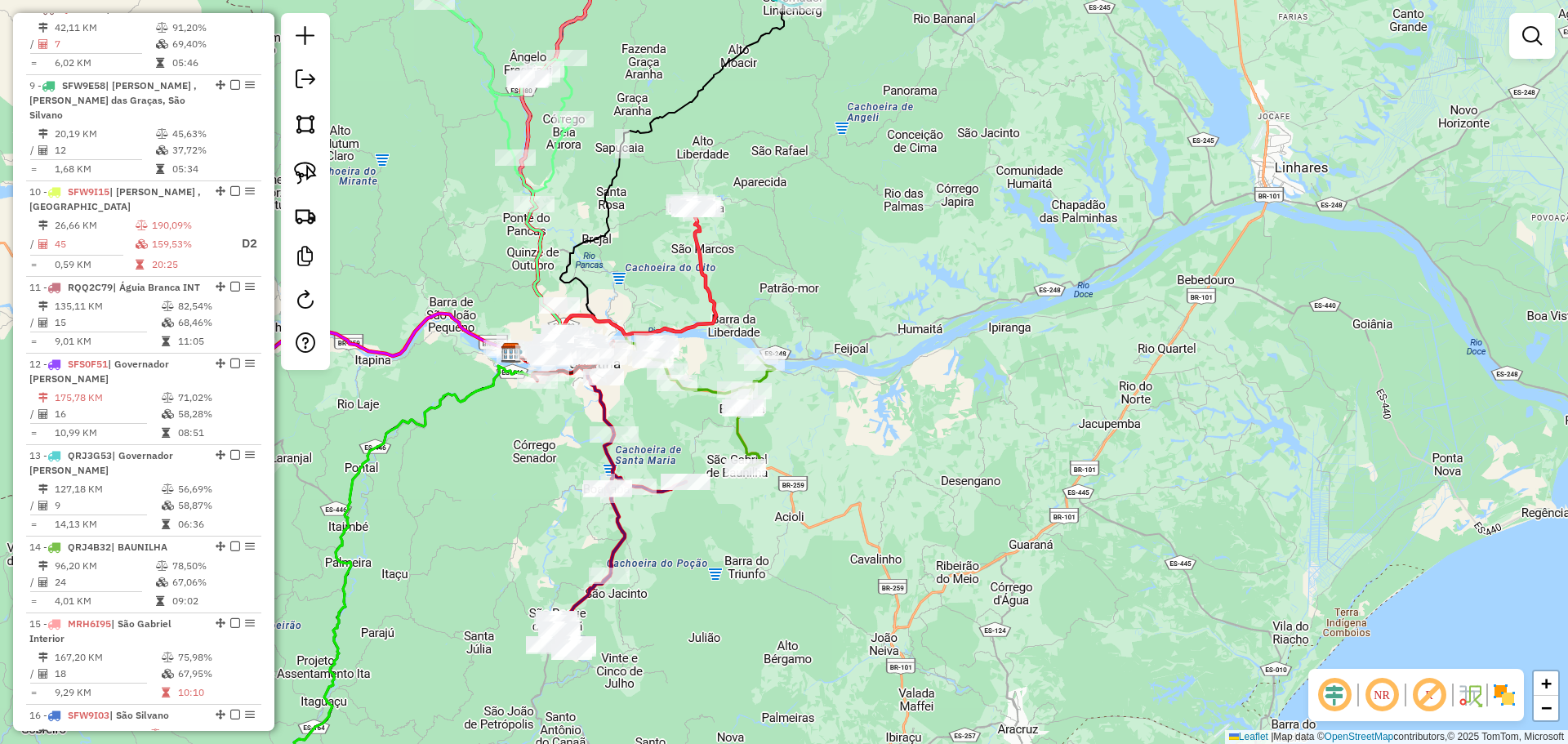
drag, startPoint x: 549, startPoint y: 429, endPoint x: 552, endPoint y: 494, distance: 65.1
click at [551, 494] on div "Janela de atendimento Grade de atendimento Capacidade Transportadoras Veículos …" at bounding box center [784, 372] width 1568 height 744
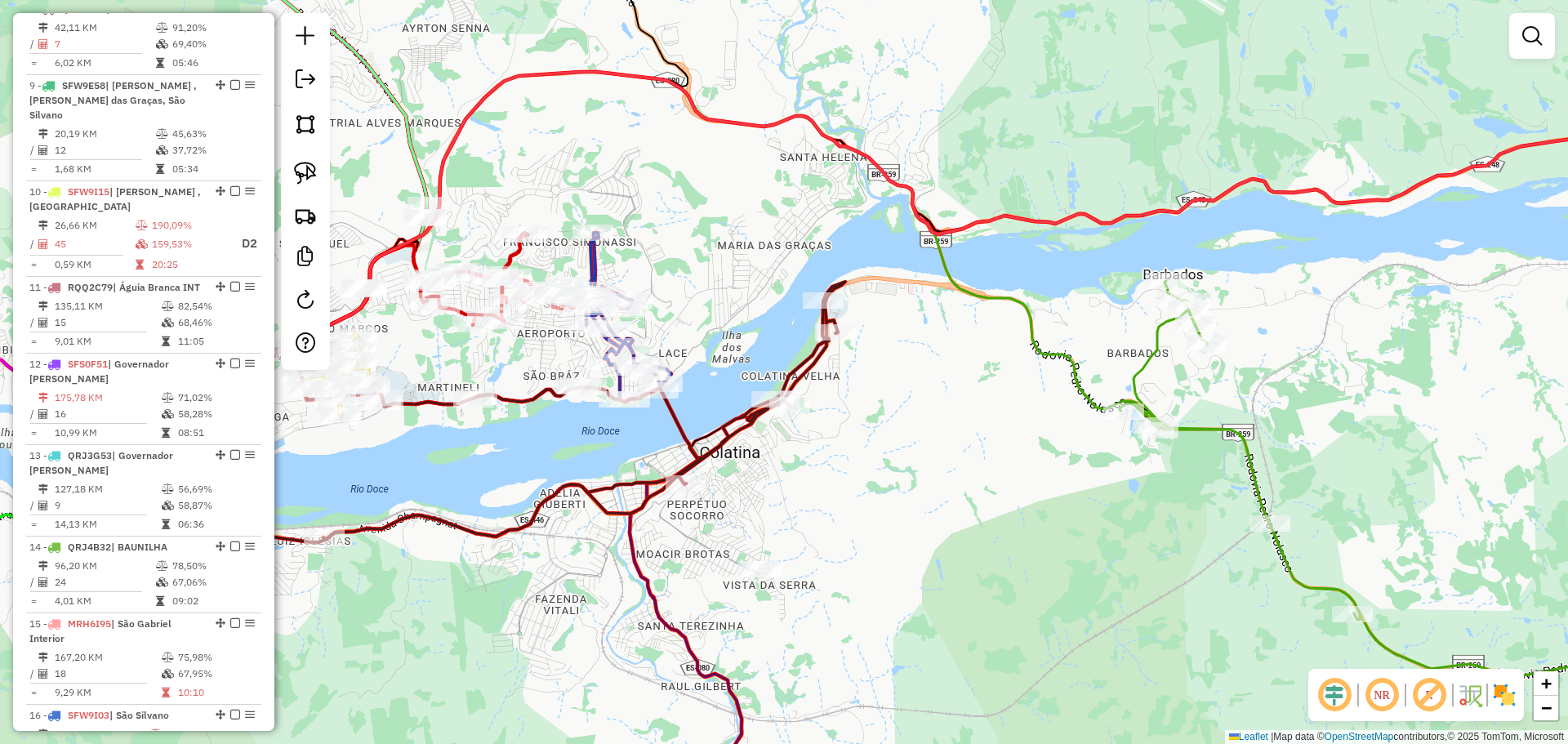
drag, startPoint x: 447, startPoint y: 492, endPoint x: 529, endPoint y: 518, distance: 86.0
click at [524, 520] on div "Janela de atendimento Grade de atendimento Capacidade Transportadoras Veículos …" at bounding box center [784, 372] width 1568 height 744
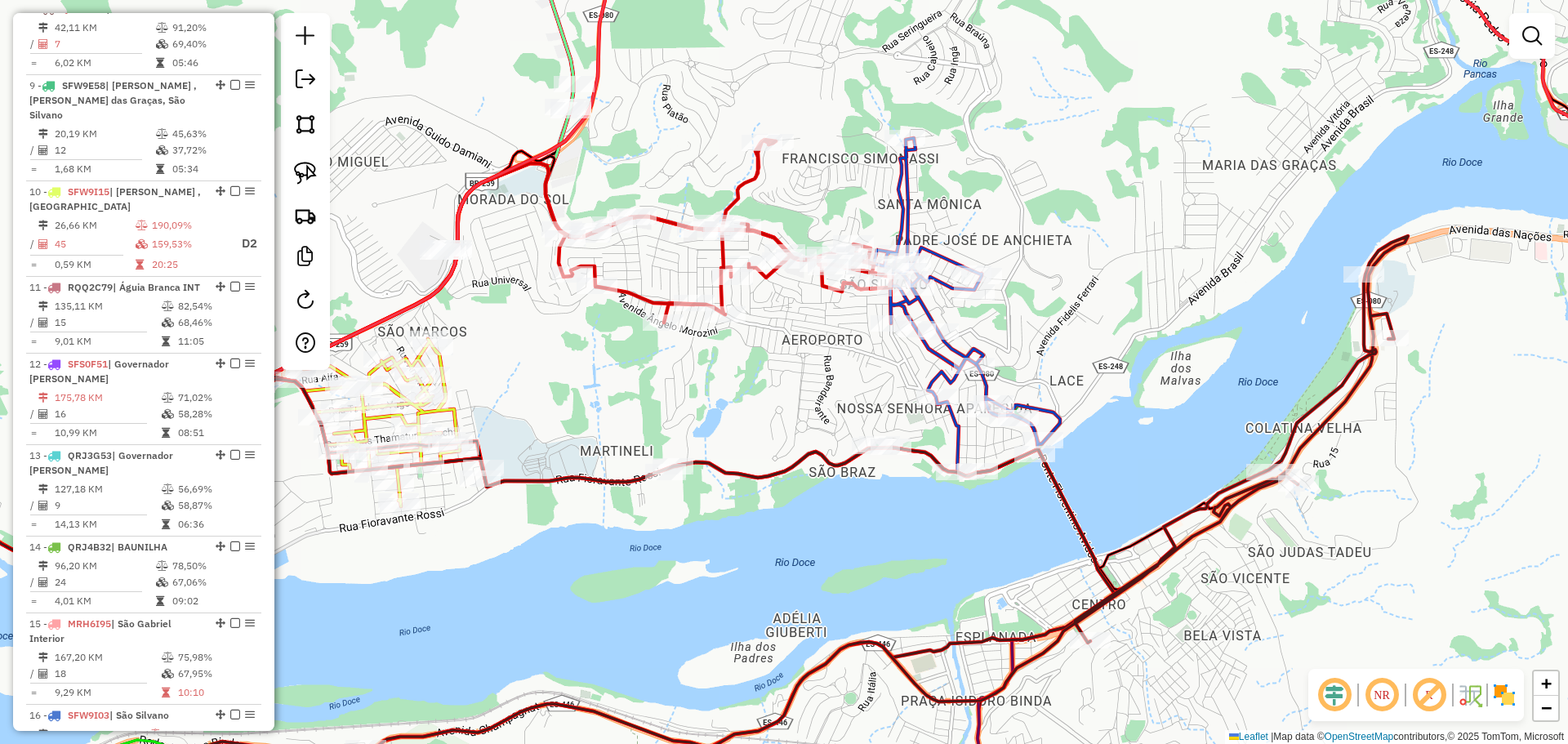
drag, startPoint x: 484, startPoint y: 372, endPoint x: 553, endPoint y: 335, distance: 78.3
click at [553, 335] on div "Janela de atendimento Grade de atendimento Capacidade Transportadoras Veículos …" at bounding box center [784, 372] width 1568 height 744
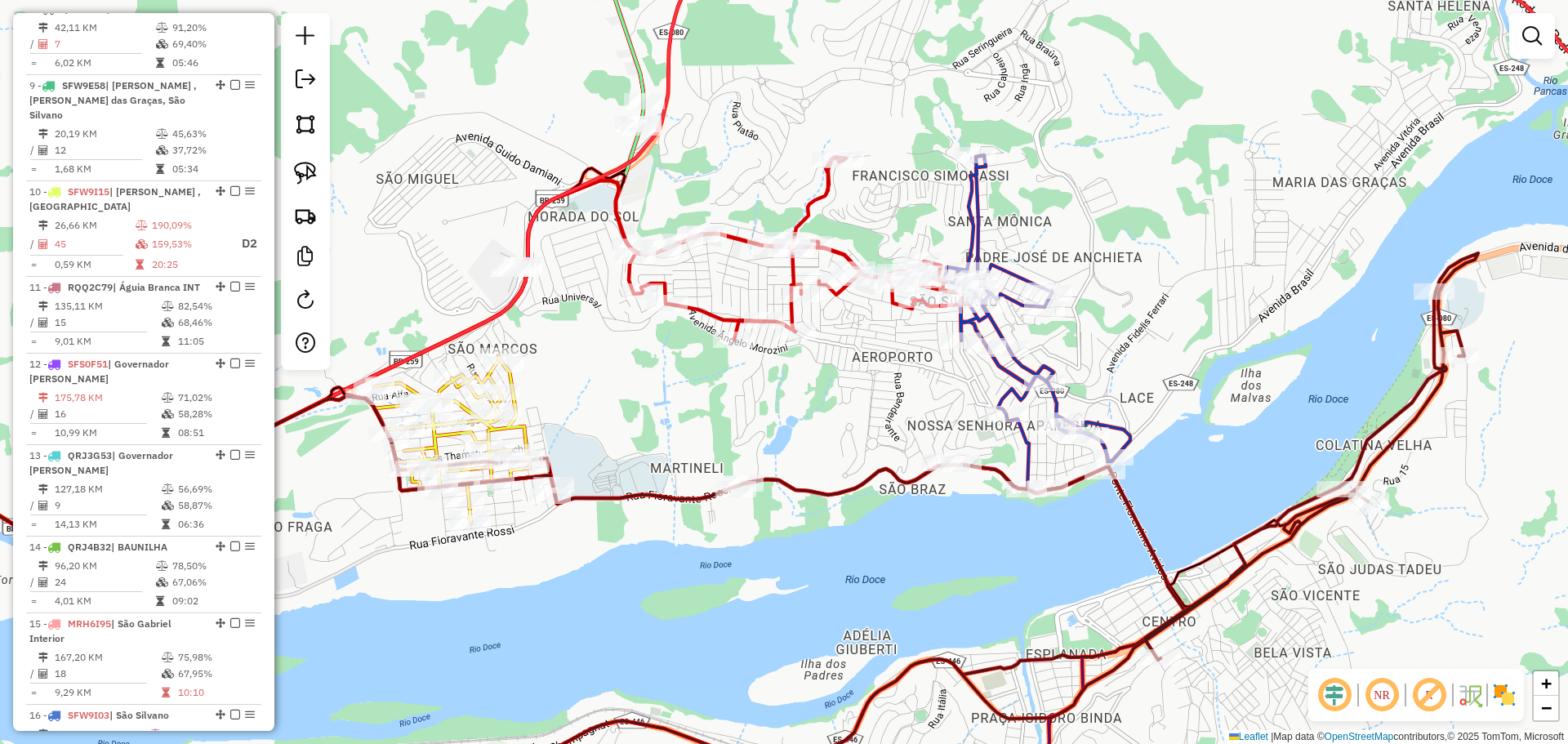
drag, startPoint x: 538, startPoint y: 296, endPoint x: 558, endPoint y: 342, distance: 50.2
click at [558, 342] on div "Janela de atendimento Grade de atendimento Capacidade Transportadoras Veículos …" at bounding box center [784, 372] width 1568 height 744
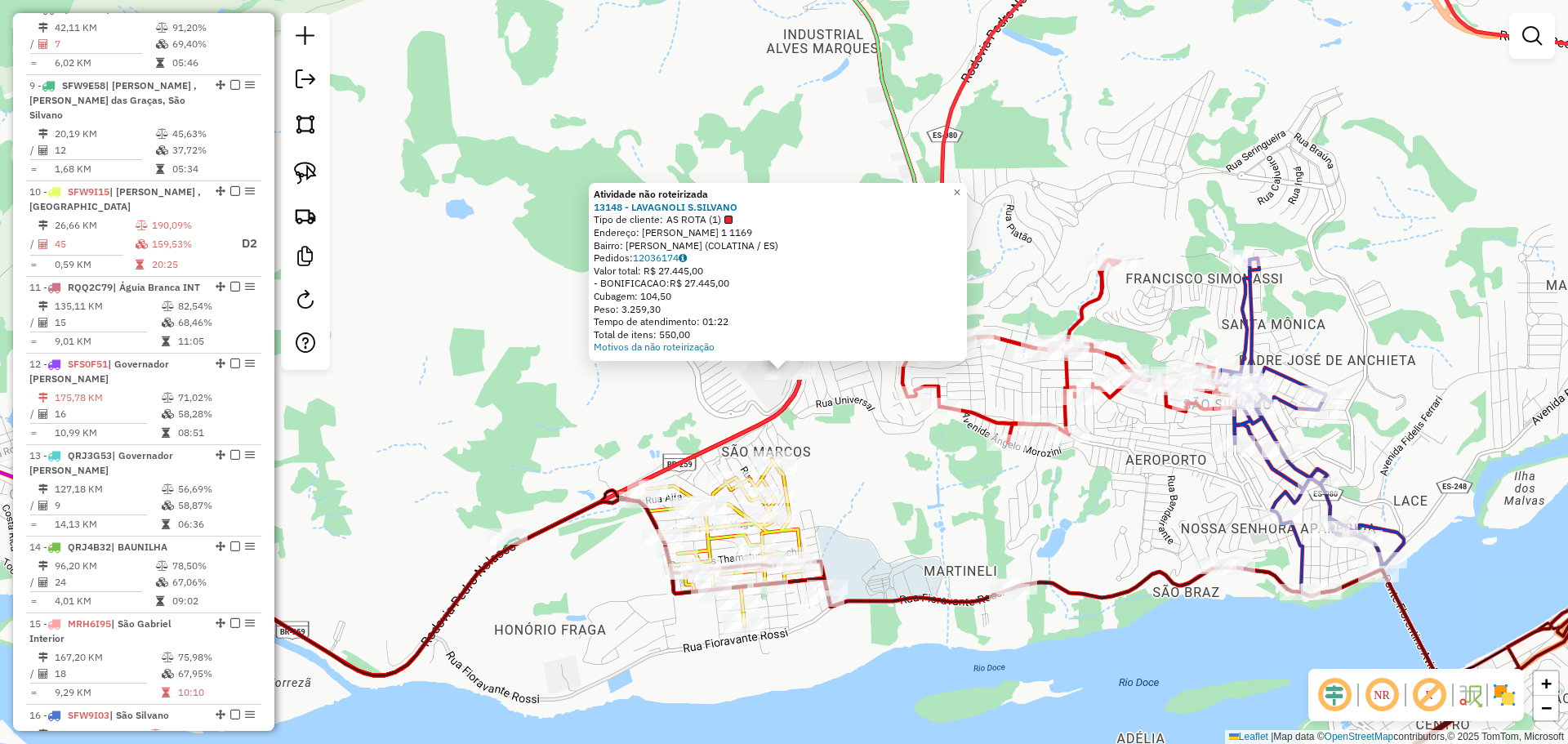
click at [480, 270] on div "Atividade não roteirizada 13148 - LAVAGNOLI S.SILVANO Tipo de cliente: AS ROTA …" at bounding box center [784, 372] width 1568 height 744
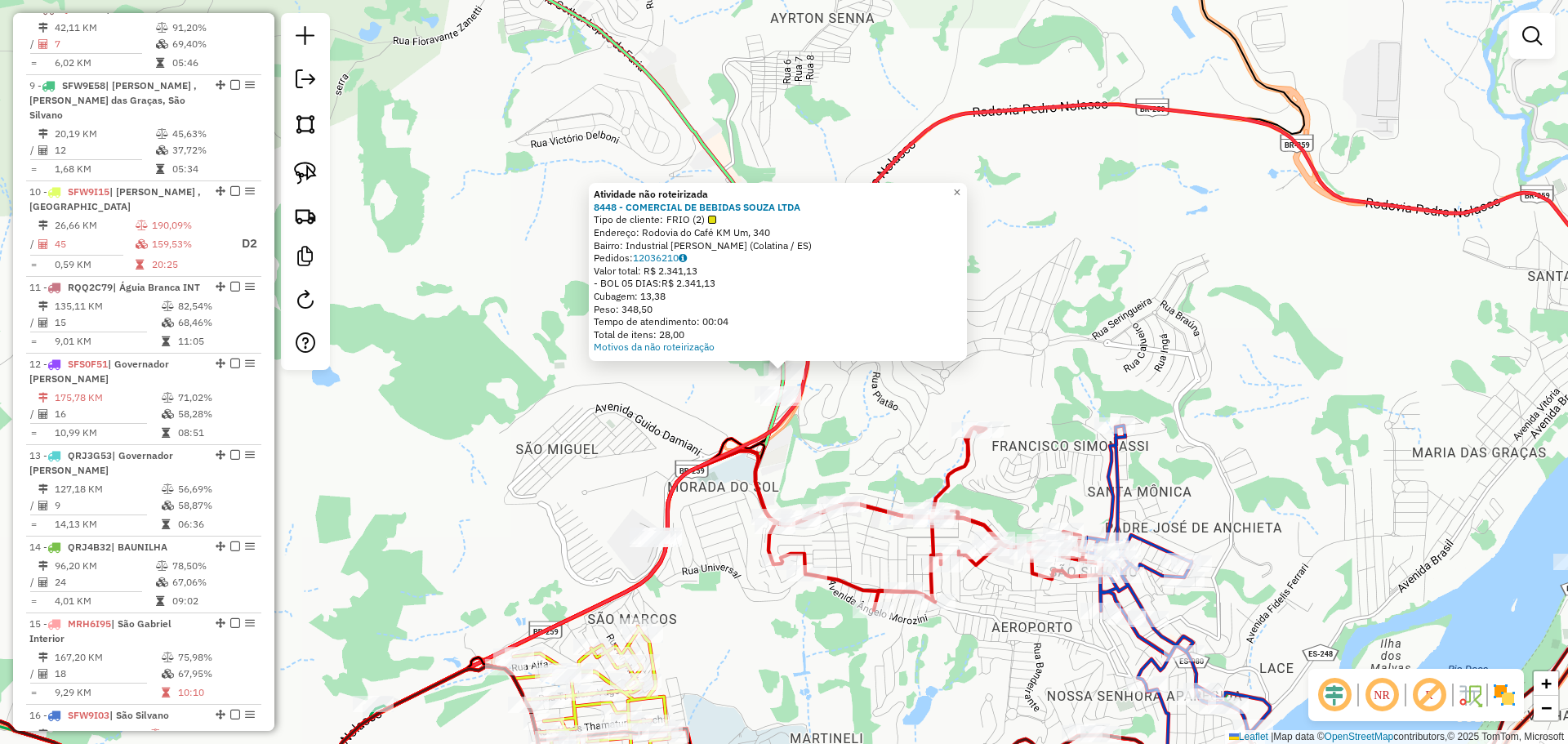
click at [639, 405] on div "Atividade não roteirizada 8448 - COMERCIAL DE BEBIDAS SOUZA LTDA Tipo de client…" at bounding box center [784, 372] width 1568 height 744
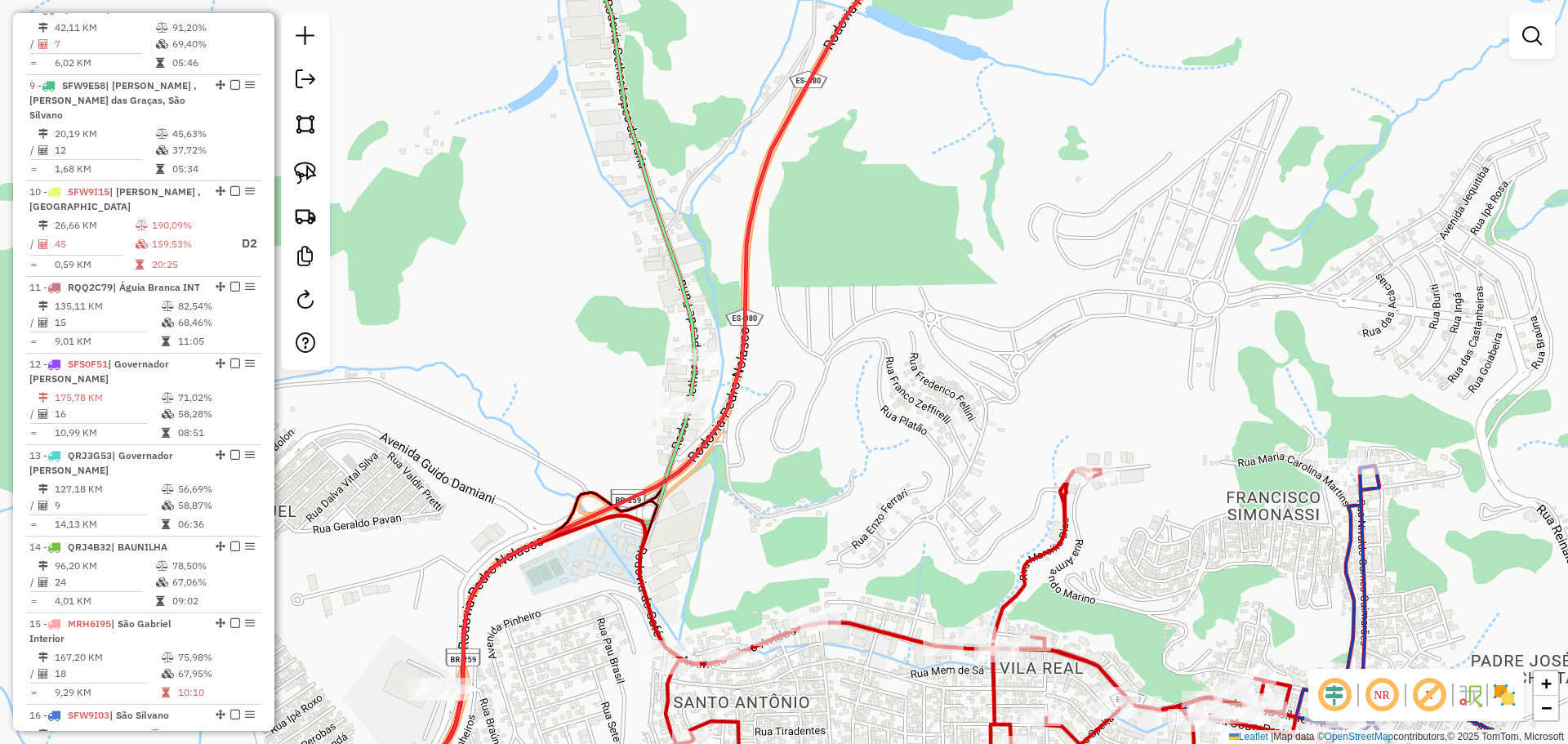
drag, startPoint x: 804, startPoint y: 423, endPoint x: 783, endPoint y: 351, distance: 75.0
click at [795, 357] on div "Janela de atendimento Grade de atendimento Capacidade Transportadoras Veículos …" at bounding box center [784, 372] width 1568 height 744
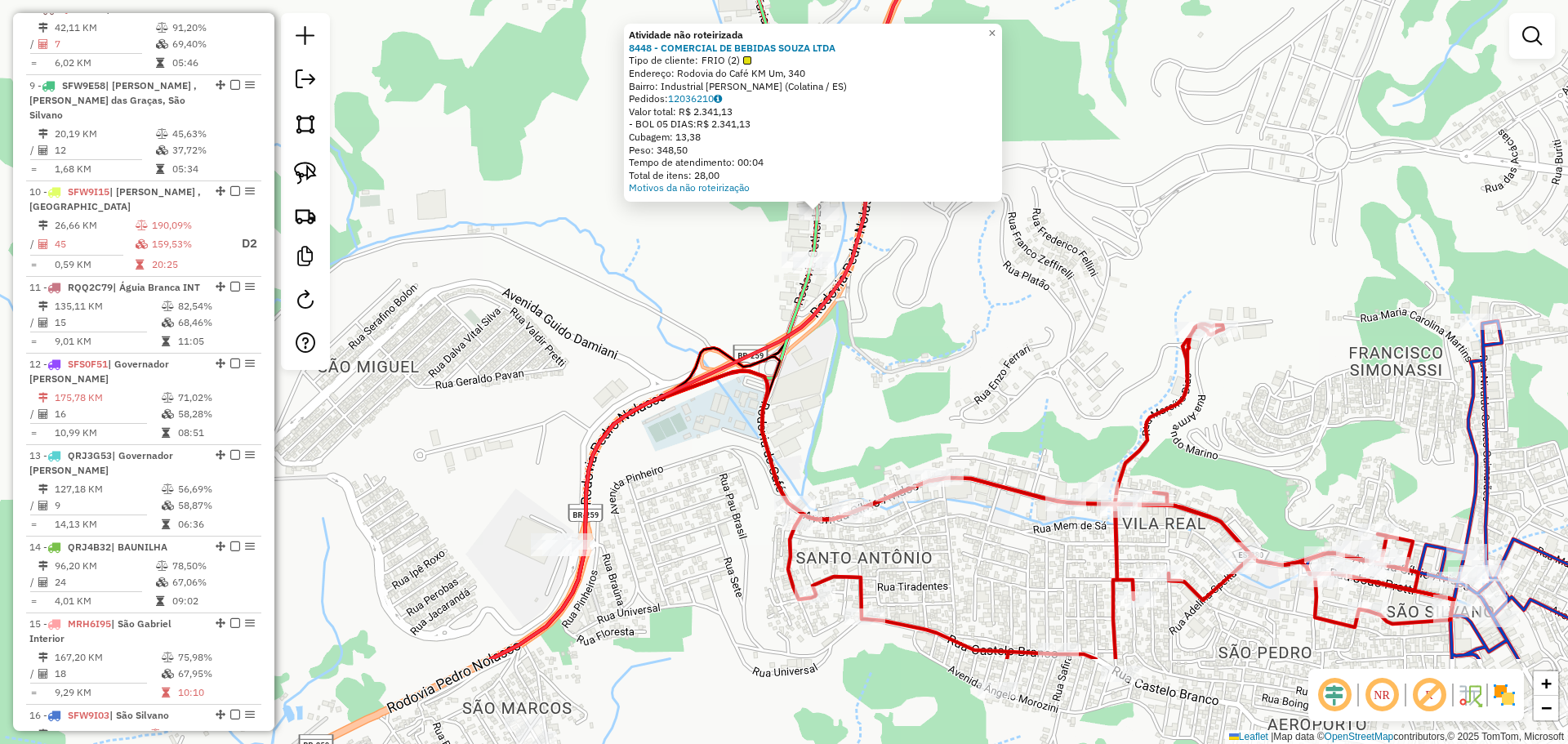
drag, startPoint x: 593, startPoint y: 410, endPoint x: 629, endPoint y: 250, distance: 164.0
click at [629, 250] on div "Atividade não roteirizada 8448 - COMERCIAL DE BEBIDAS SOUZA LTDA Tipo de client…" at bounding box center [784, 372] width 1568 height 744
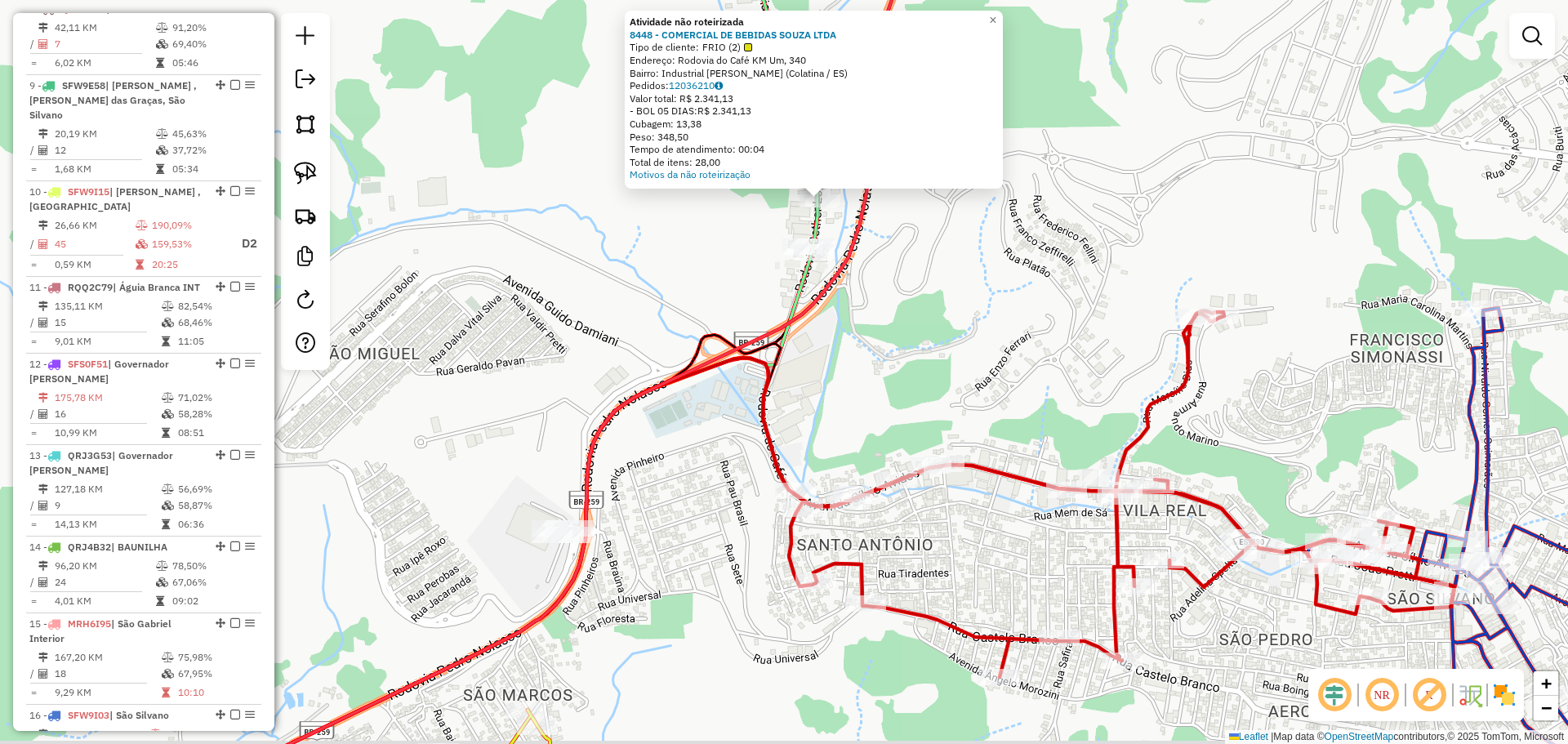
drag, startPoint x: 607, startPoint y: 408, endPoint x: 633, endPoint y: 338, distance: 74.7
click at [633, 338] on div "Atividade não roteirizada 8448 - COMERCIAL DE BEBIDAS SOUZA LTDA Tipo de client…" at bounding box center [784, 372] width 1568 height 744
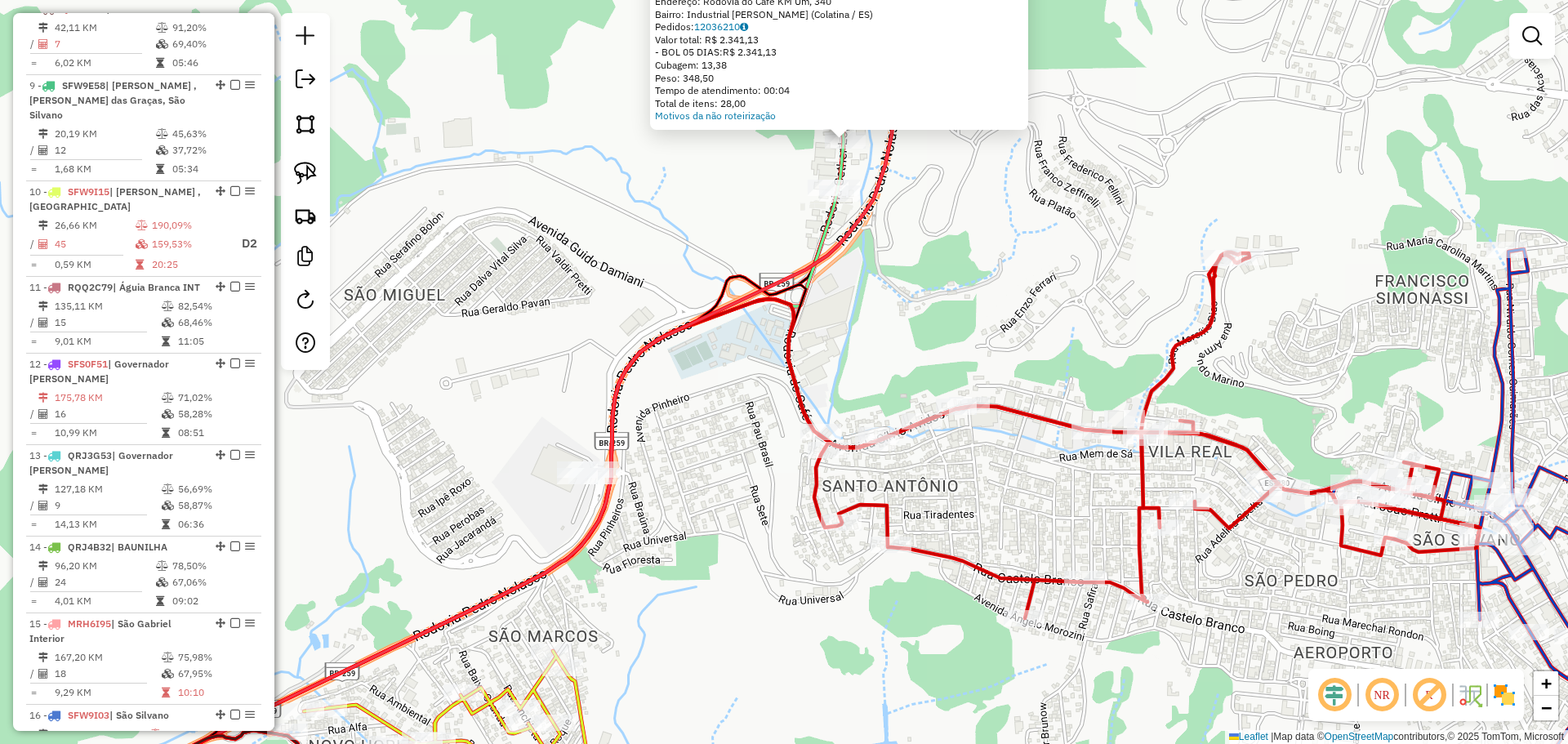
click at [607, 365] on div "Atividade não roteirizada 8448 - COMERCIAL DE BEBIDAS SOUZA LTDA Tipo de client…" at bounding box center [784, 372] width 1568 height 744
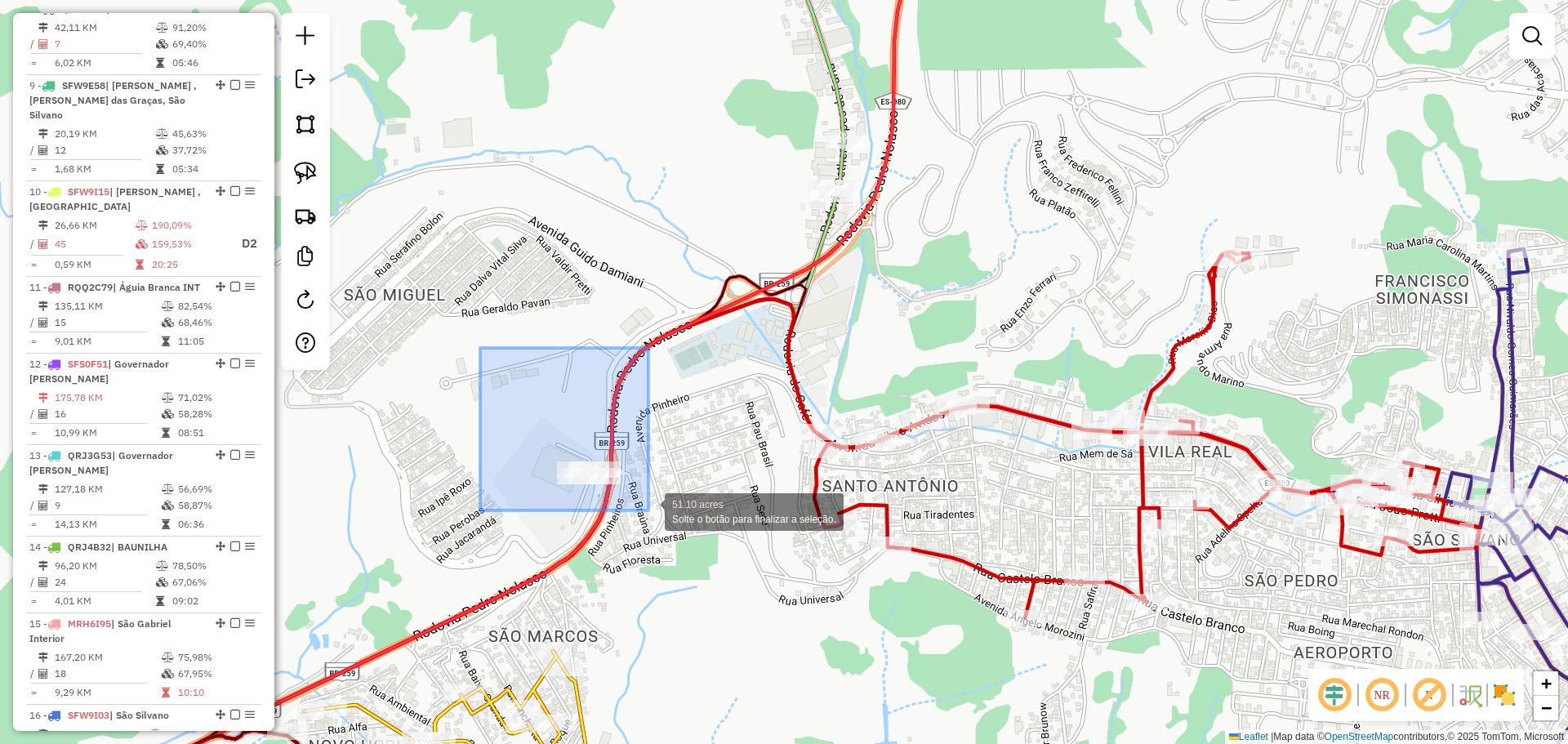
drag, startPoint x: 480, startPoint y: 348, endPoint x: 648, endPoint y: 510, distance: 233.4
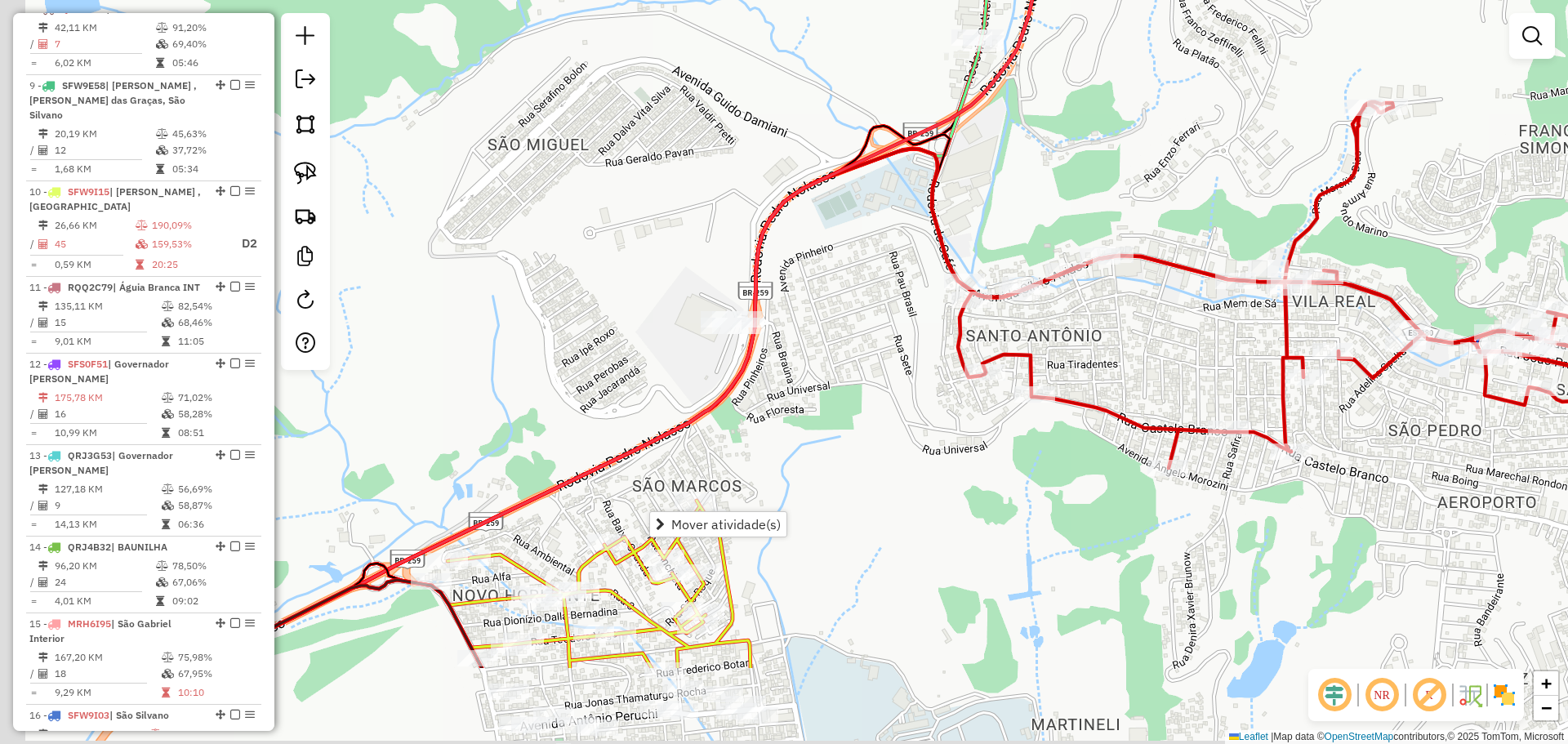
drag, startPoint x: 614, startPoint y: 584, endPoint x: 763, endPoint y: 427, distance: 216.4
click at [770, 427] on div "Janela de atendimento Grade de atendimento Capacidade Transportadoras Veículos …" at bounding box center [784, 372] width 1568 height 744
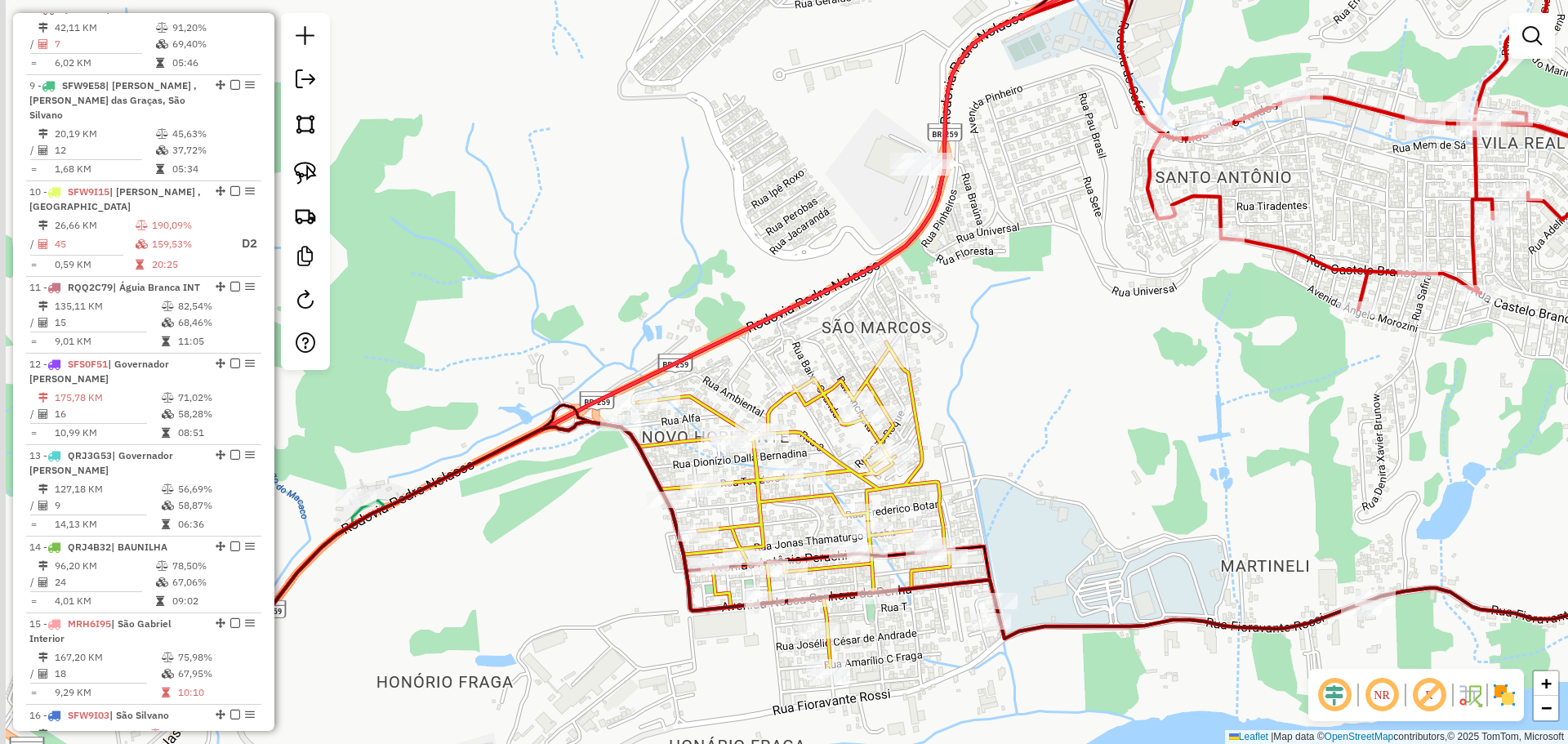
drag, startPoint x: 597, startPoint y: 486, endPoint x: 777, endPoint y: 337, distance: 233.7
click at [777, 337] on div "Janela de atendimento Grade de atendimento Capacidade Transportadoras Veículos …" at bounding box center [784, 372] width 1568 height 744
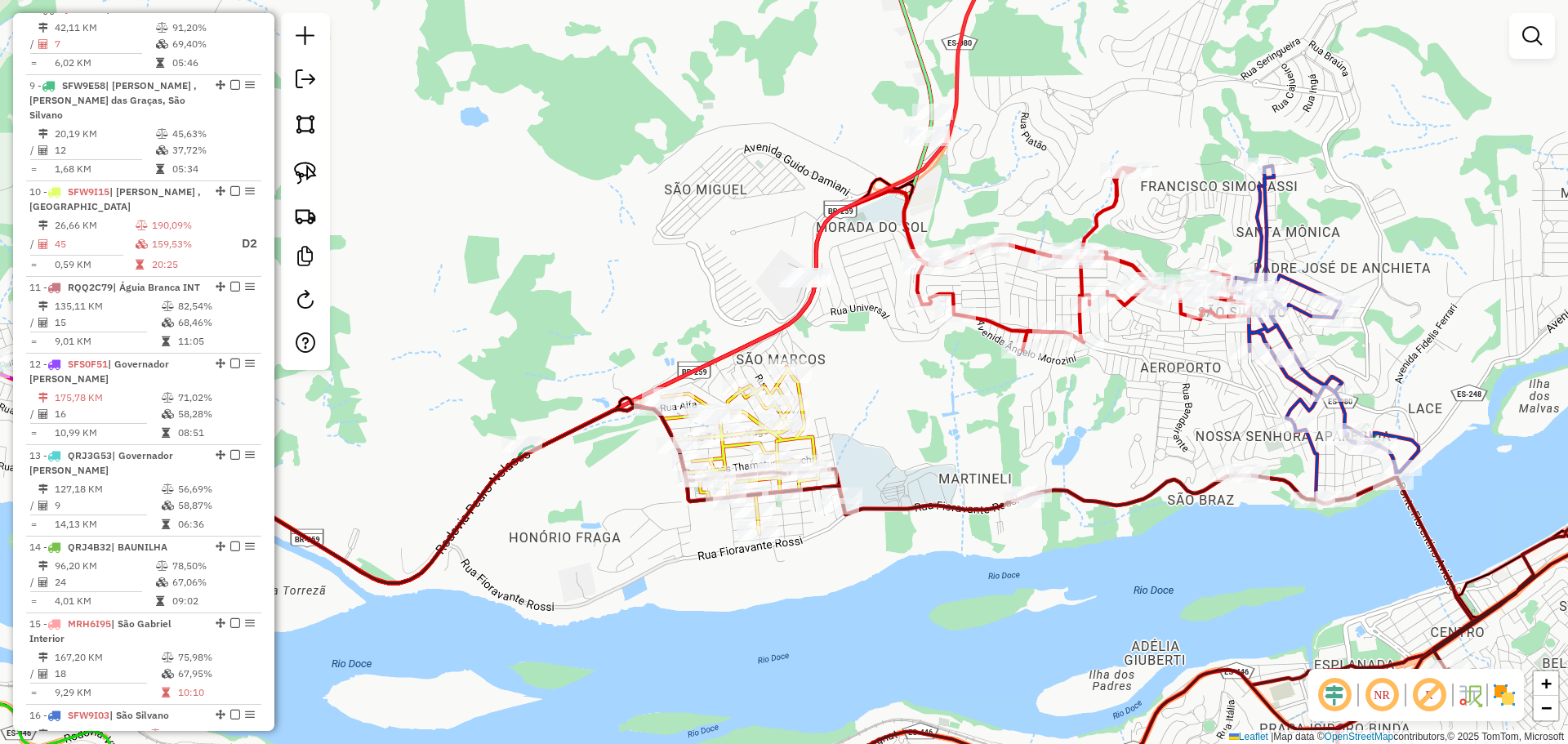
drag, startPoint x: 875, startPoint y: 334, endPoint x: 776, endPoint y: 378, distance: 108.3
click at [772, 379] on div "Janela de atendimento Grade de atendimento Capacidade Transportadoras Veículos …" at bounding box center [784, 372] width 1568 height 744
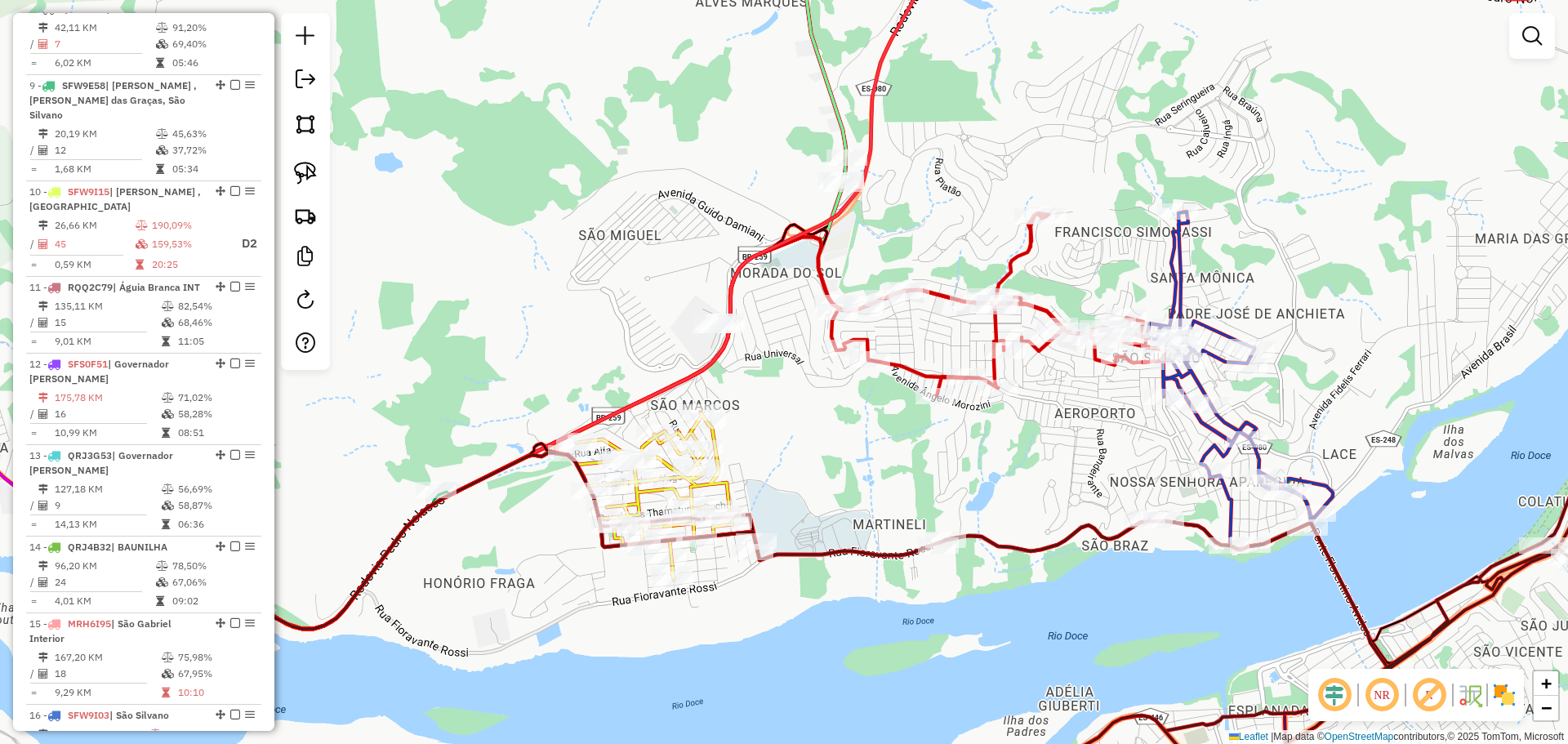
drag, startPoint x: 934, startPoint y: 330, endPoint x: 929, endPoint y: 341, distance: 12.1
click at [929, 341] on div "Janela de atendimento Grade de atendimento Capacidade Transportadoras Veículos …" at bounding box center [784, 372] width 1568 height 744
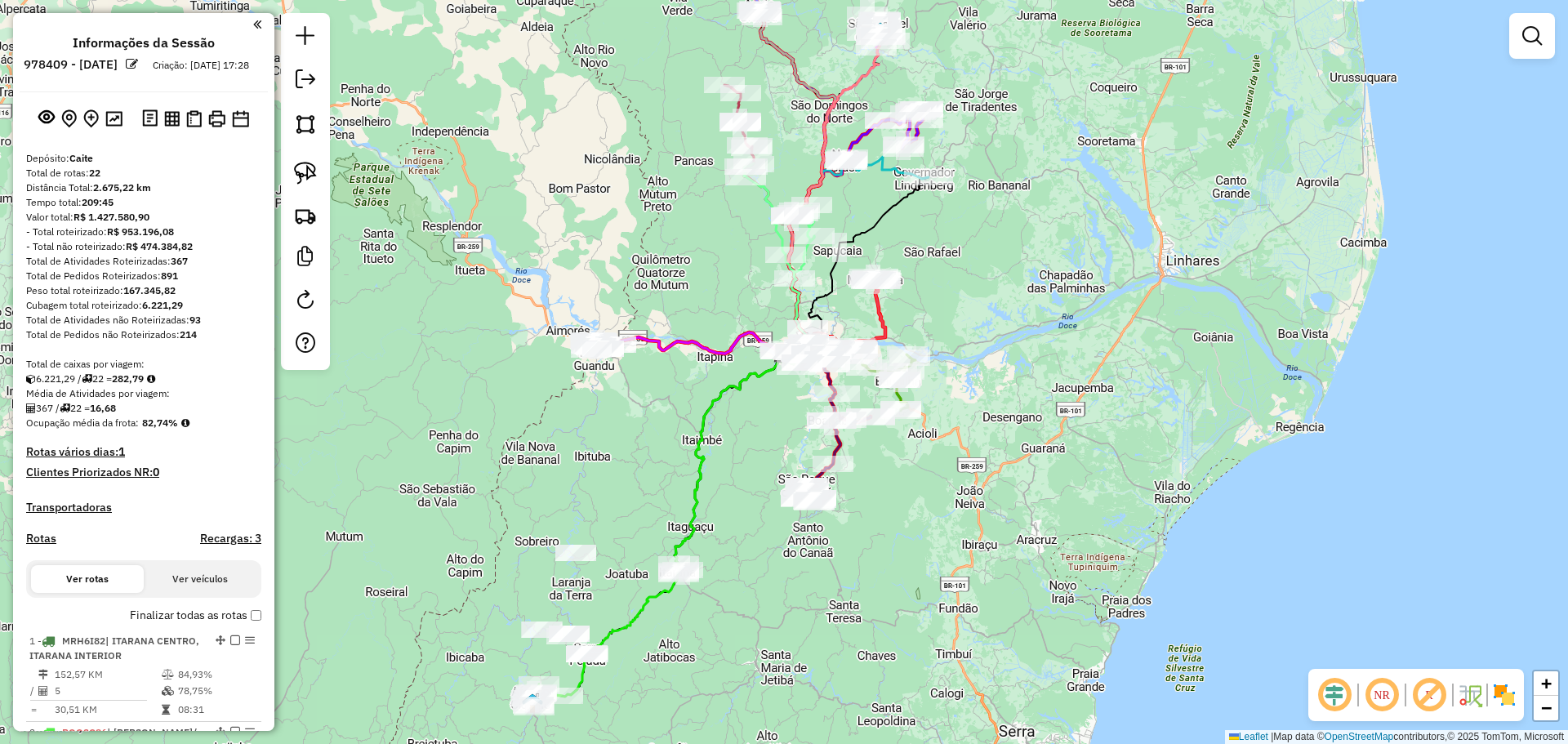
drag, startPoint x: 830, startPoint y: 609, endPoint x: 830, endPoint y: 576, distance: 33.0
click at [830, 576] on div "Janela de atendimento Grade de atendimento Capacidade Transportadoras Veículos …" at bounding box center [784, 372] width 1568 height 744
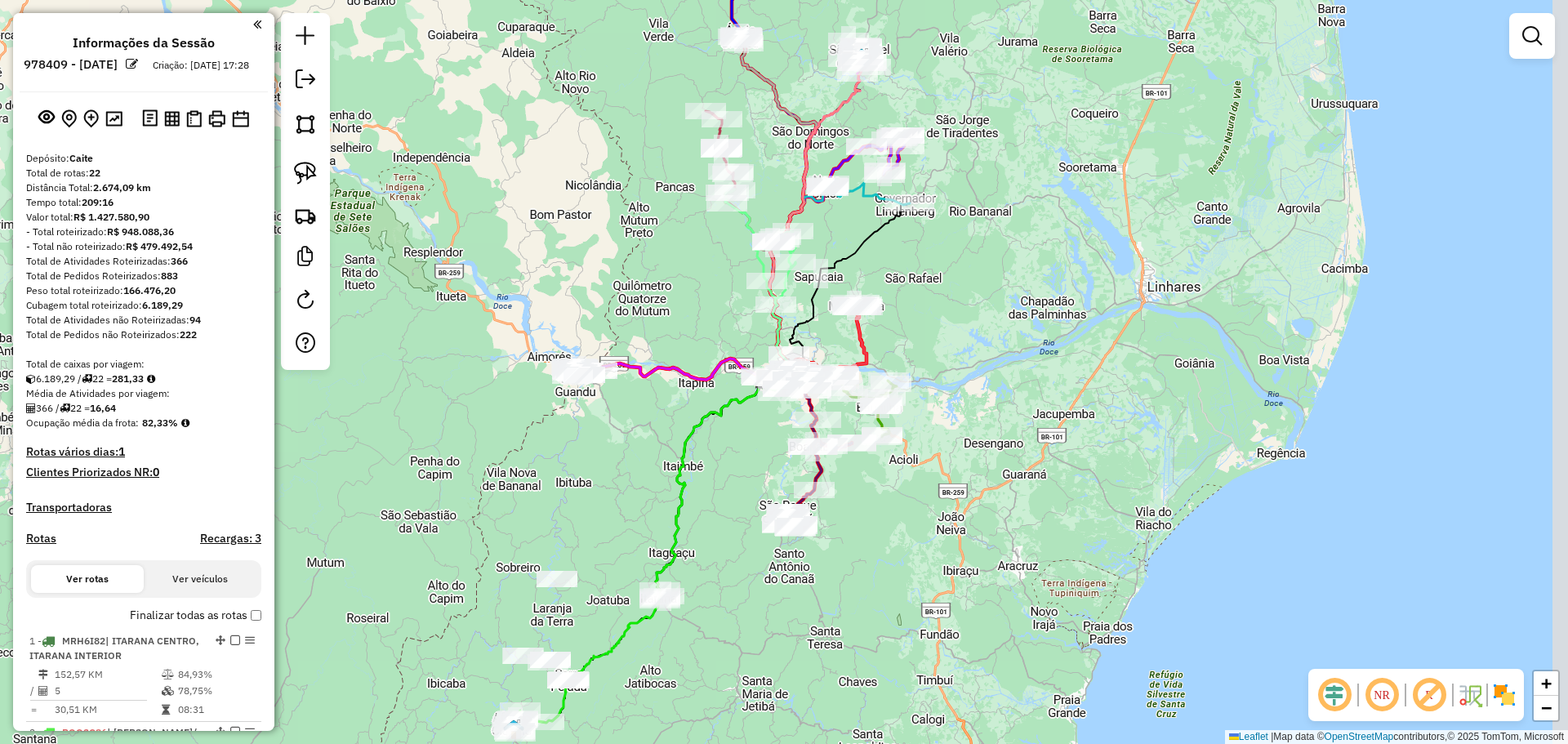
drag, startPoint x: 1002, startPoint y: 522, endPoint x: 894, endPoint y: 553, distance: 112.4
click at [895, 553] on div "Janela de atendimento Grade de atendimento Capacidade Transportadoras Veículos …" at bounding box center [784, 372] width 1568 height 744
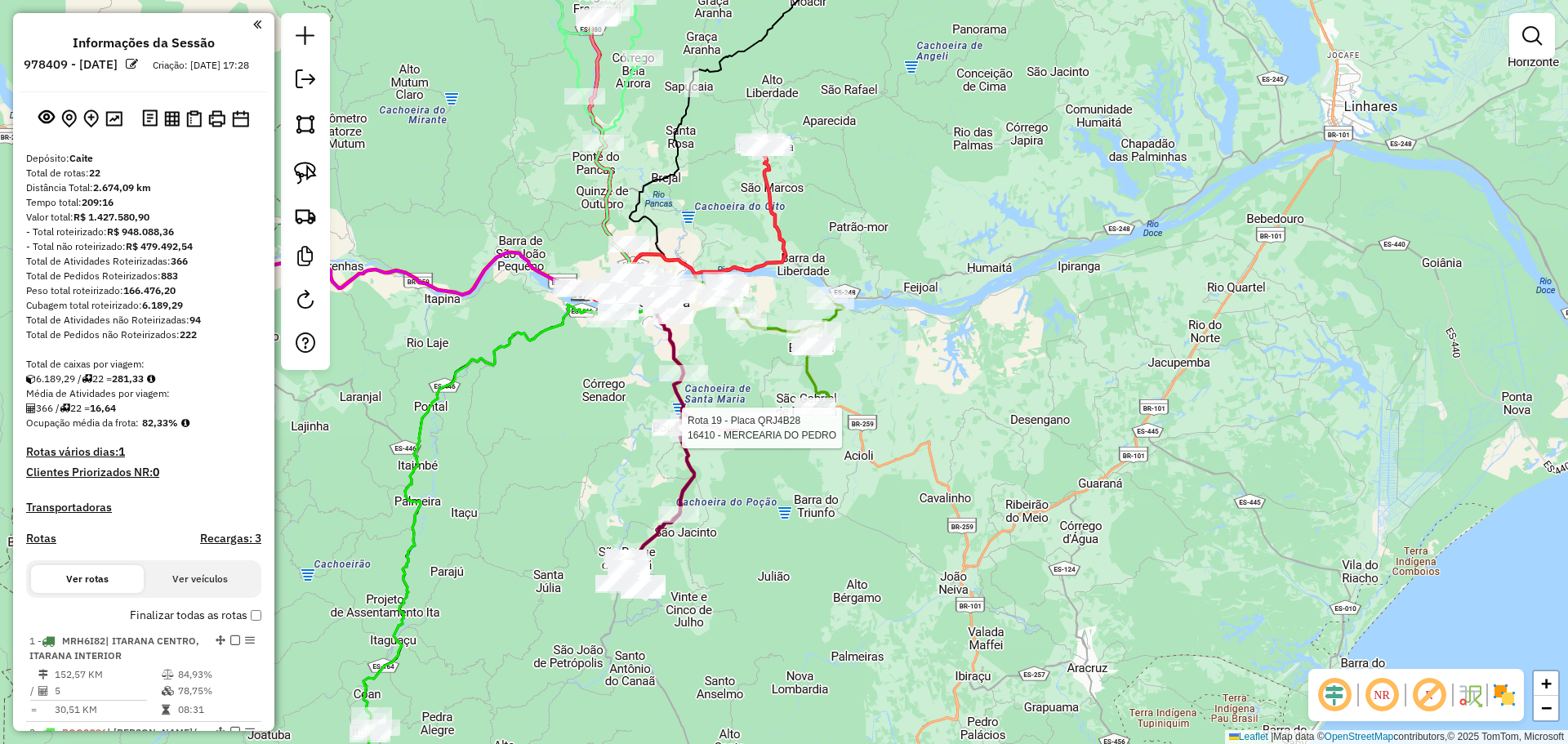
select select "**********"
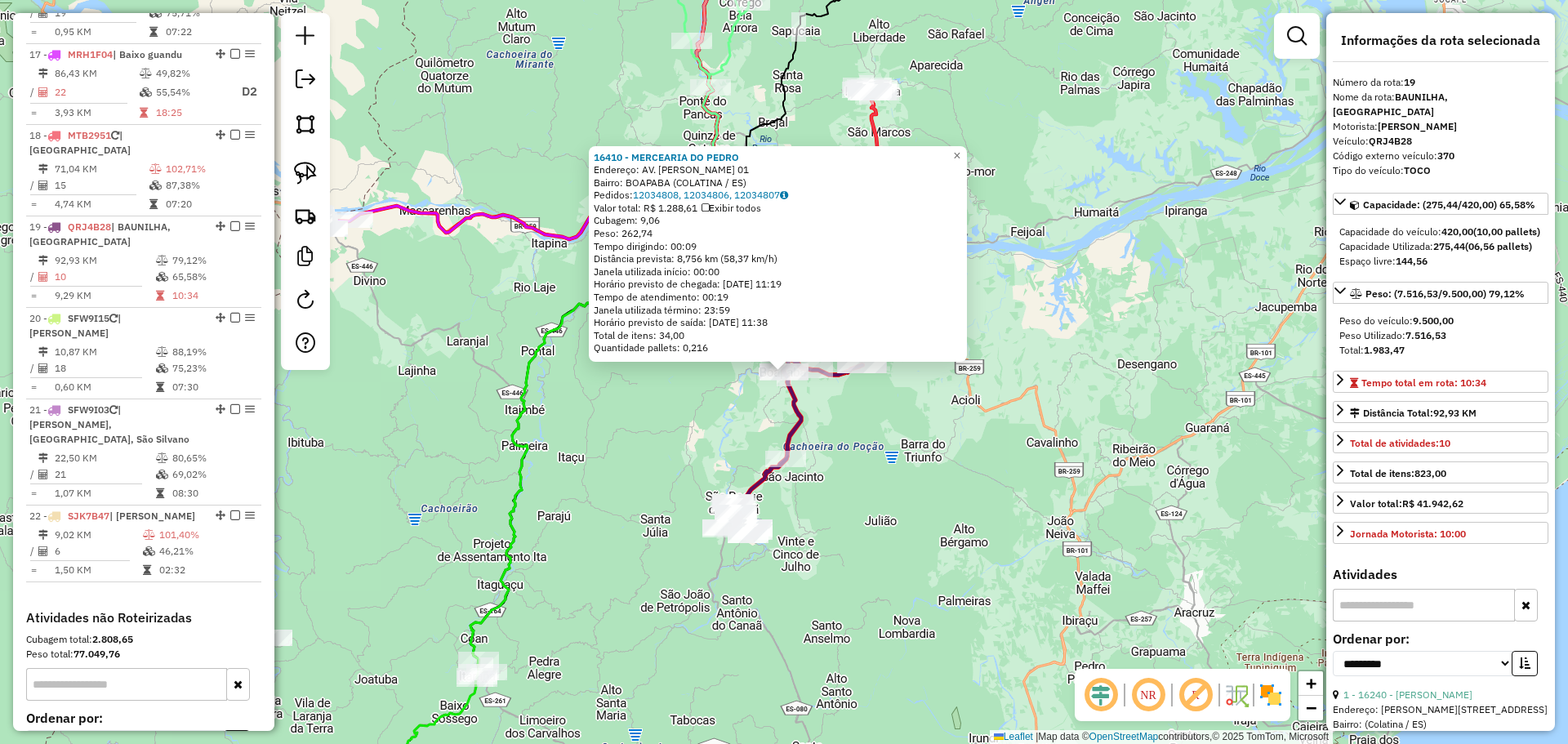
scroll to position [2134, 0]
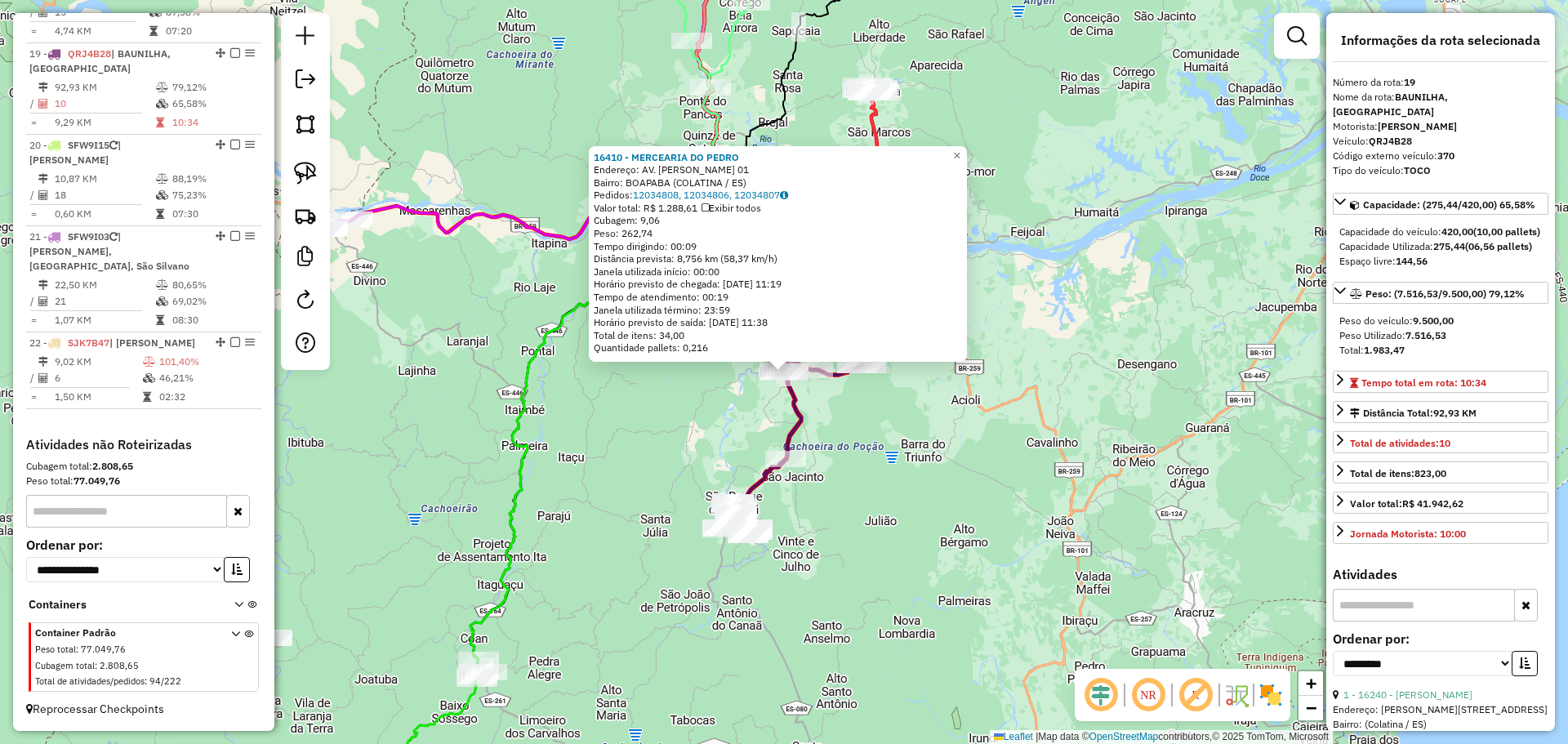
click at [606, 490] on div "16410 - MERCEARIA DO [PERSON_NAME]: AV. [PERSON_NAME] 01 Bairro: BOAPABA ([GEOG…" at bounding box center [784, 372] width 1568 height 744
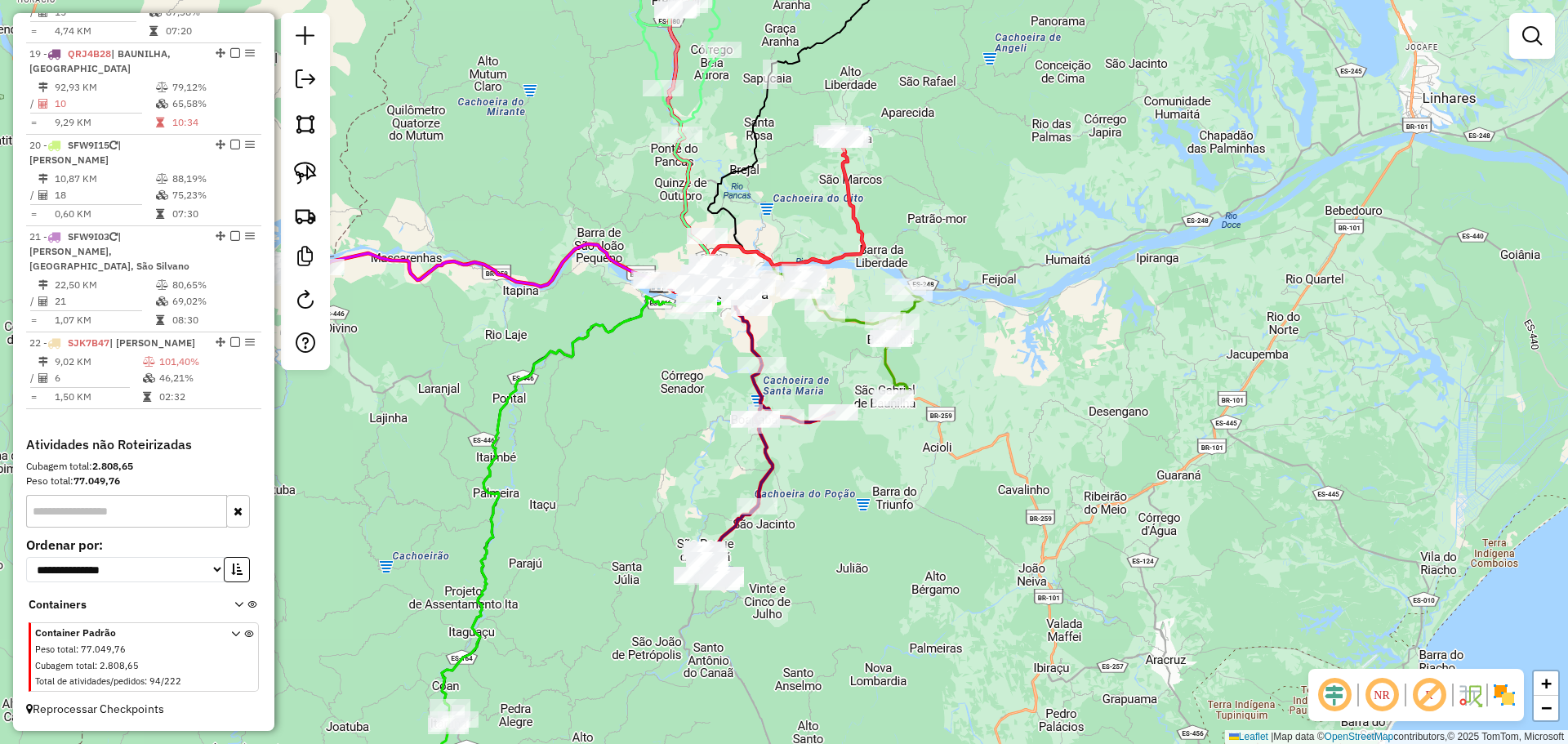
drag, startPoint x: 607, startPoint y: 425, endPoint x: 528, endPoint y: 580, distance: 174.0
click at [515, 587] on div "Janela de atendimento Grade de atendimento Capacidade Transportadoras Veículos …" at bounding box center [784, 372] width 1568 height 744
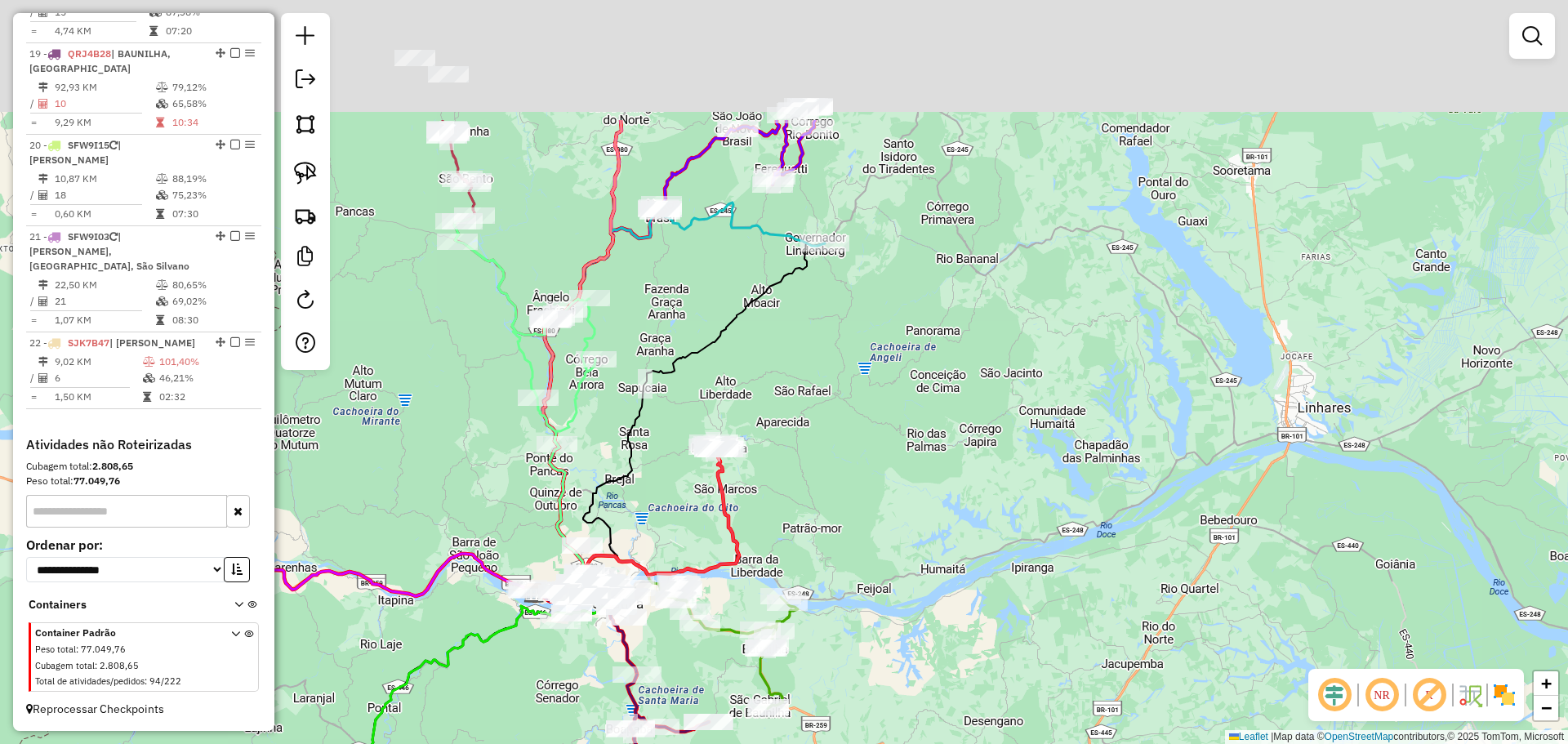
drag, startPoint x: 848, startPoint y: 193, endPoint x: 768, endPoint y: 417, distance: 237.9
click at [768, 417] on div "Janela de atendimento Grade de atendimento Capacidade Transportadoras Veículos …" at bounding box center [784, 372] width 1568 height 744
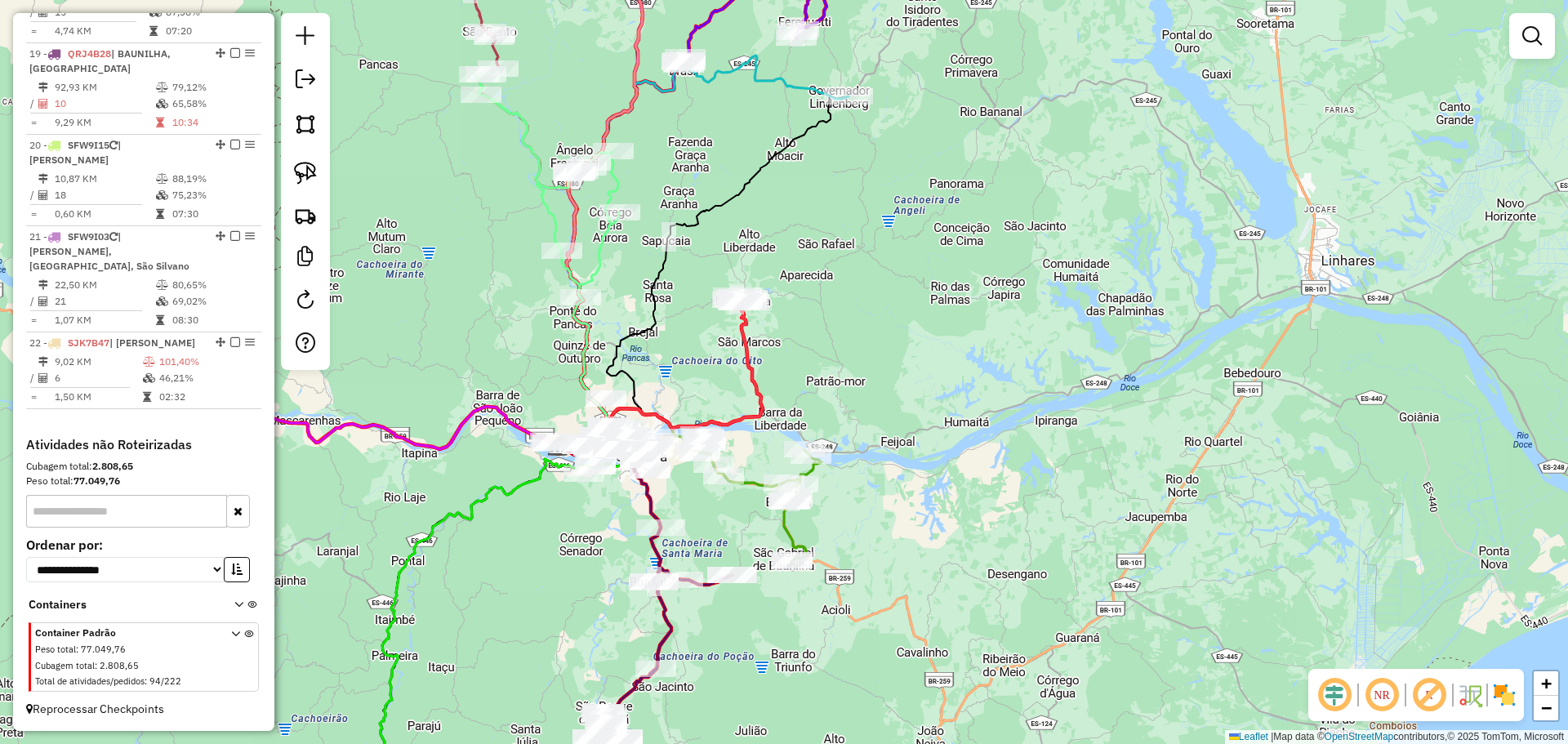
drag, startPoint x: 689, startPoint y: 395, endPoint x: 675, endPoint y: 364, distance: 34.0
click at [679, 364] on div "Janela de atendimento Grade de atendimento Capacidade Transportadoras Veículos …" at bounding box center [784, 372] width 1568 height 744
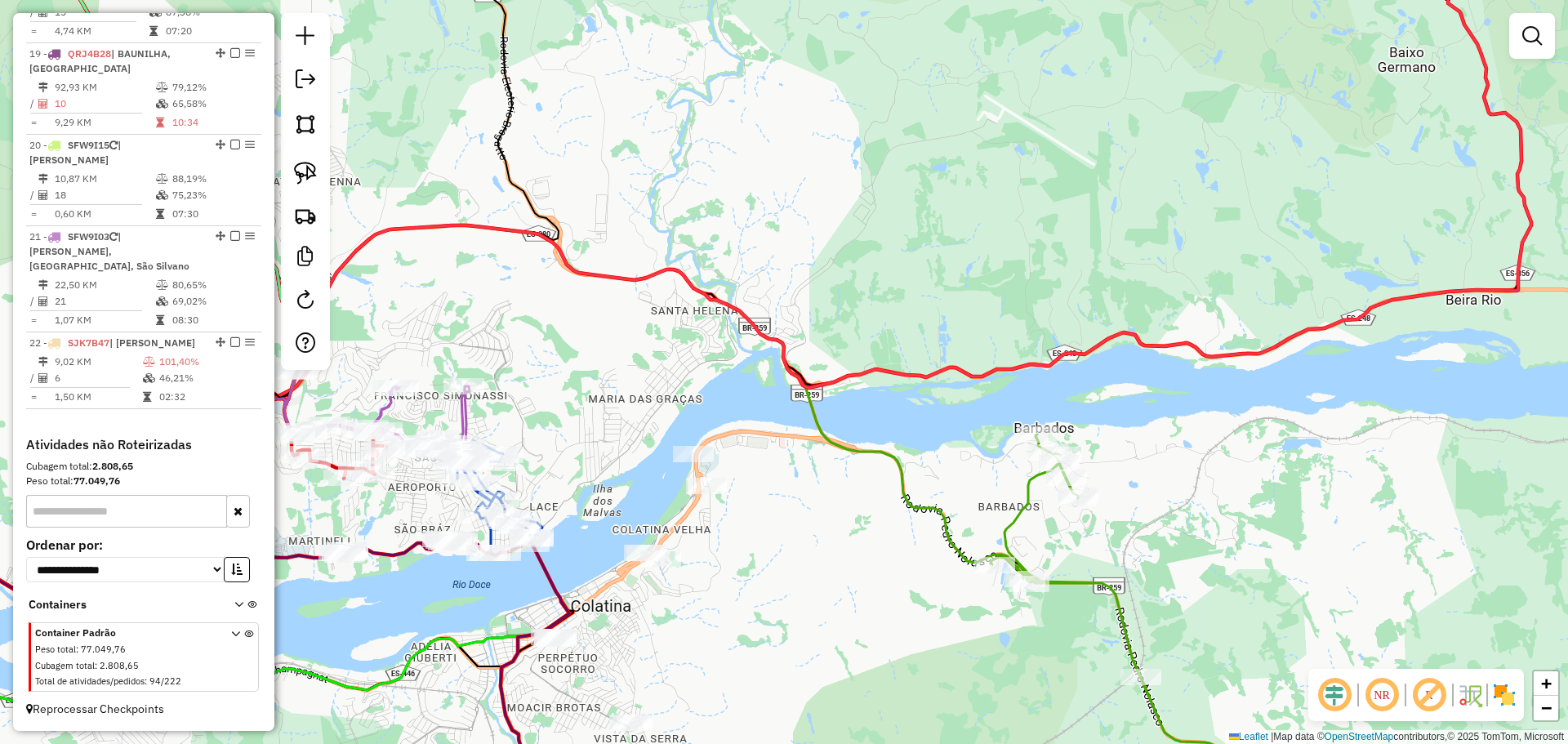
drag, startPoint x: 636, startPoint y: 391, endPoint x: 709, endPoint y: 351, distance: 83.2
click at [712, 349] on div "Janela de atendimento Grade de atendimento Capacidade Transportadoras Veículos …" at bounding box center [784, 372] width 1568 height 744
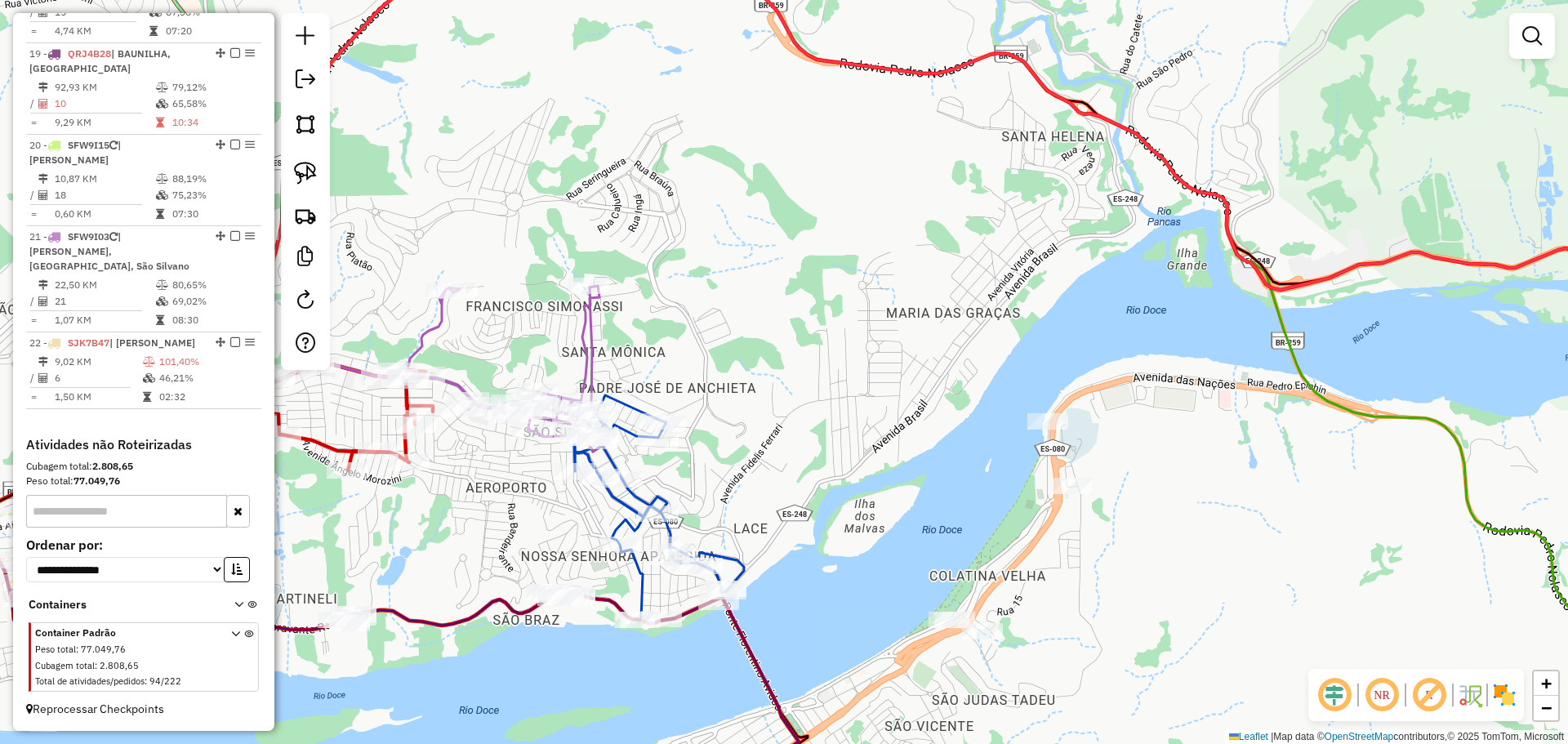
drag, startPoint x: 382, startPoint y: 331, endPoint x: 552, endPoint y: 323, distance: 170.2
click at [554, 323] on div "Janela de atendimento Grade de atendimento Capacidade Transportadoras Veículos …" at bounding box center [784, 372] width 1568 height 744
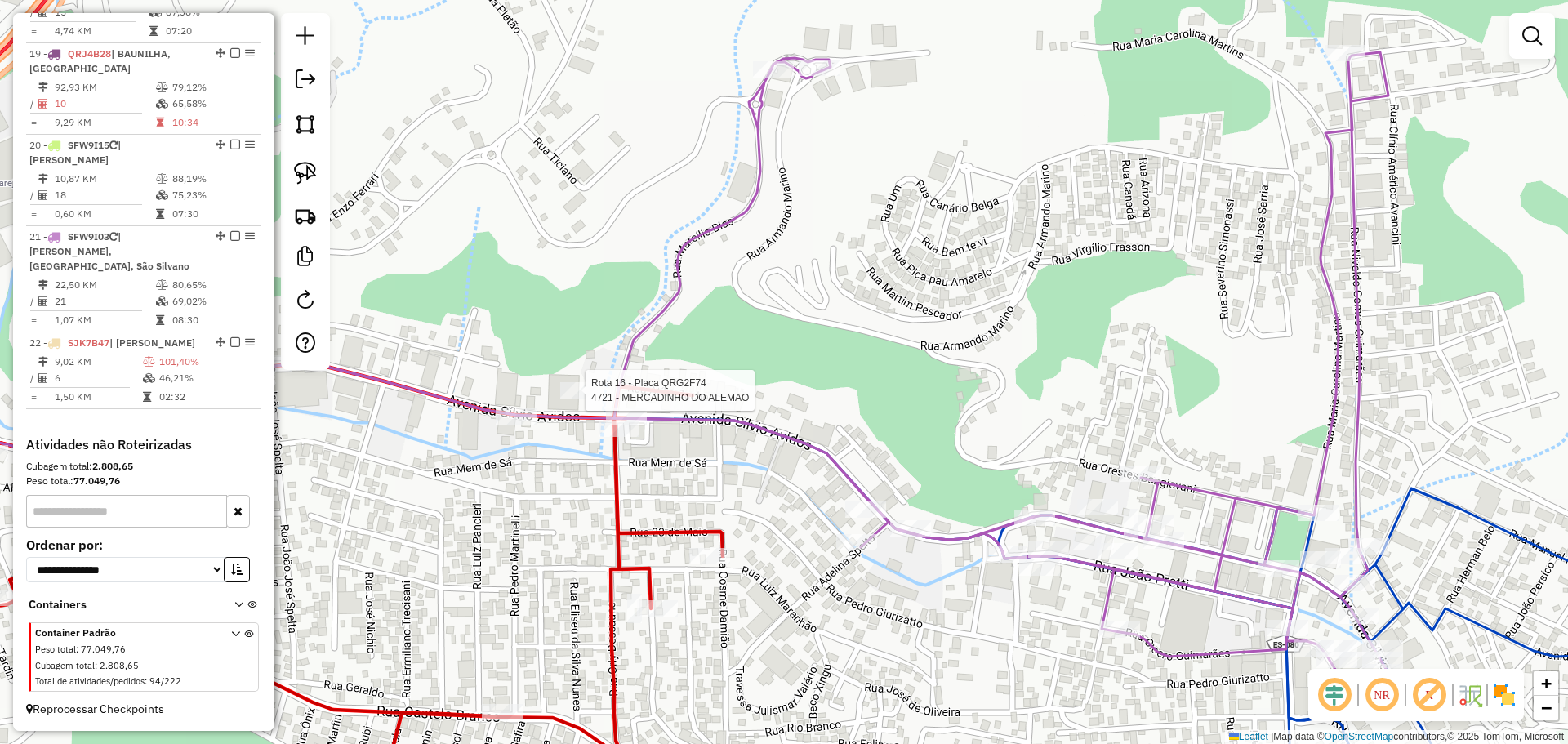
select select "**********"
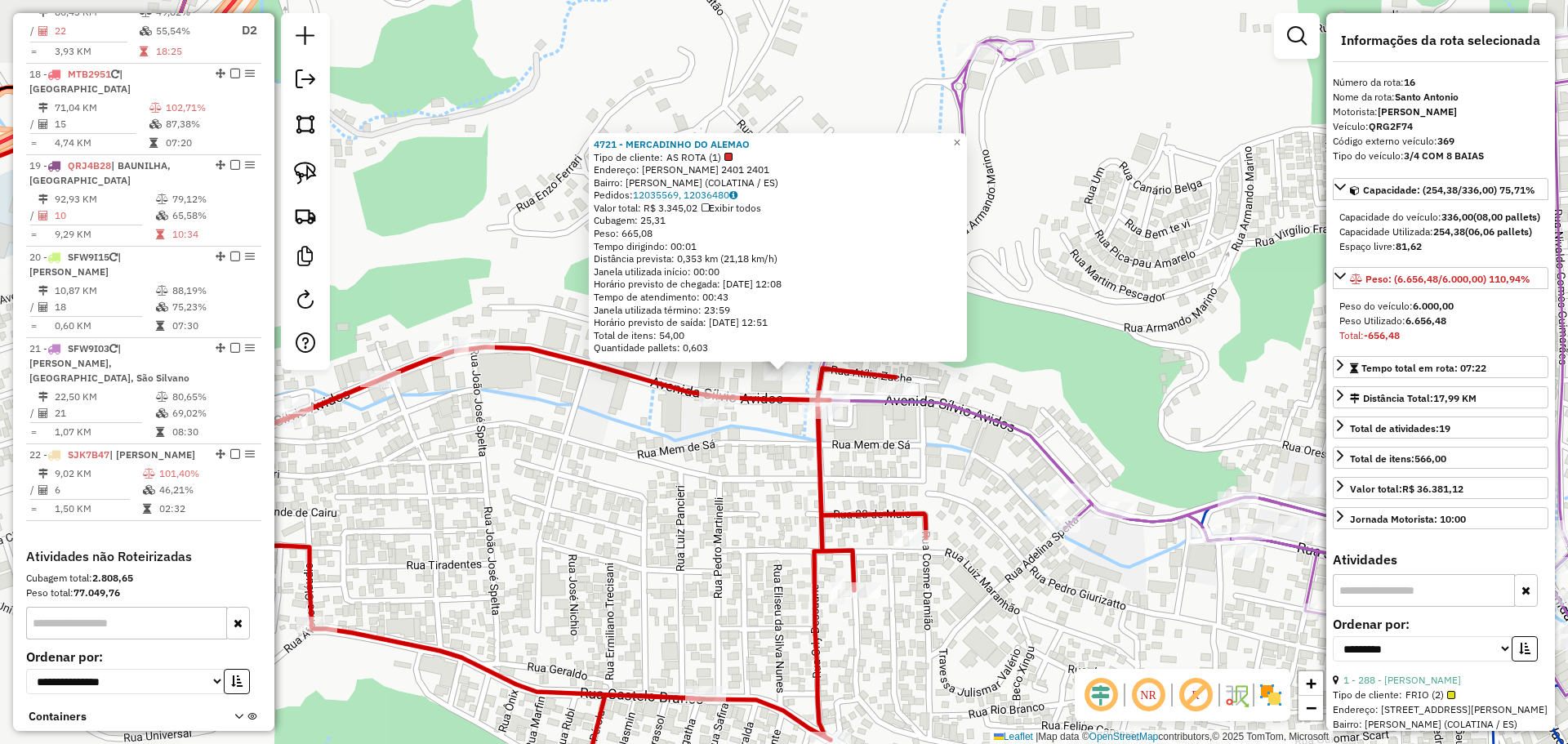
scroll to position [1929, 0]
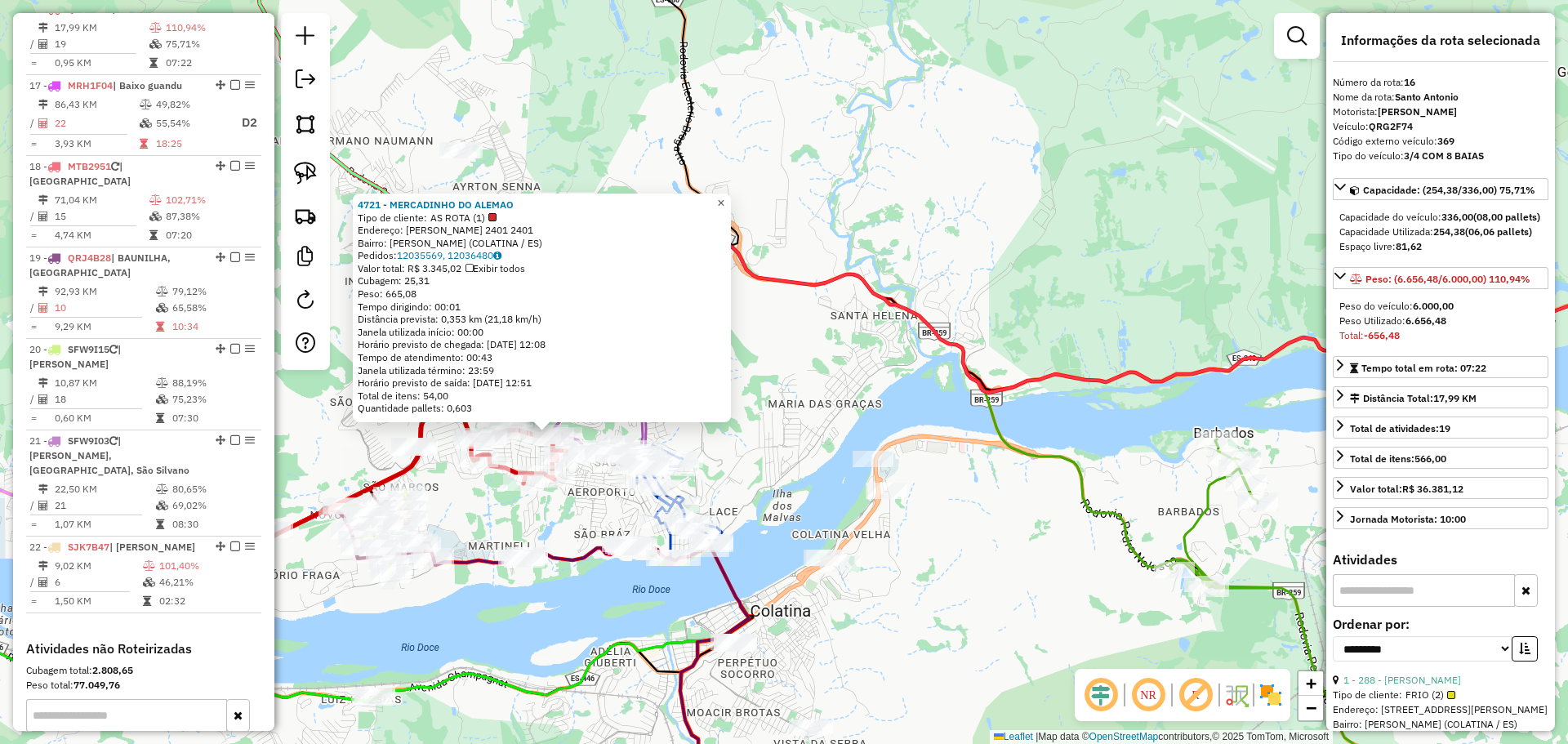
click at [724, 200] on span "×" at bounding box center [720, 203] width 7 height 14
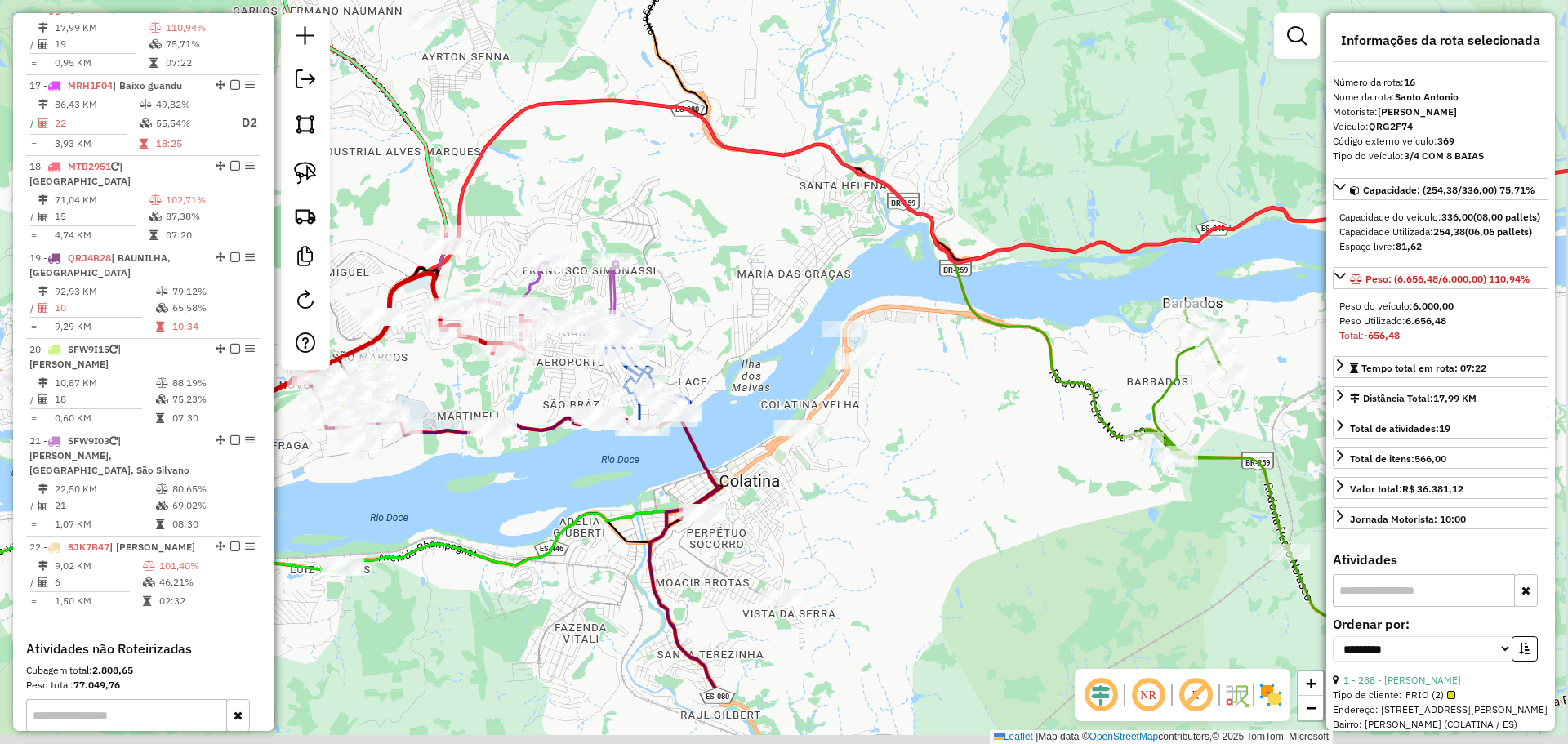
drag, startPoint x: 743, startPoint y: 393, endPoint x: 709, endPoint y: 259, distance: 138.2
click at [712, 260] on div "Janela de atendimento Grade de atendimento Capacidade Transportadoras Veículos …" at bounding box center [784, 372] width 1568 height 744
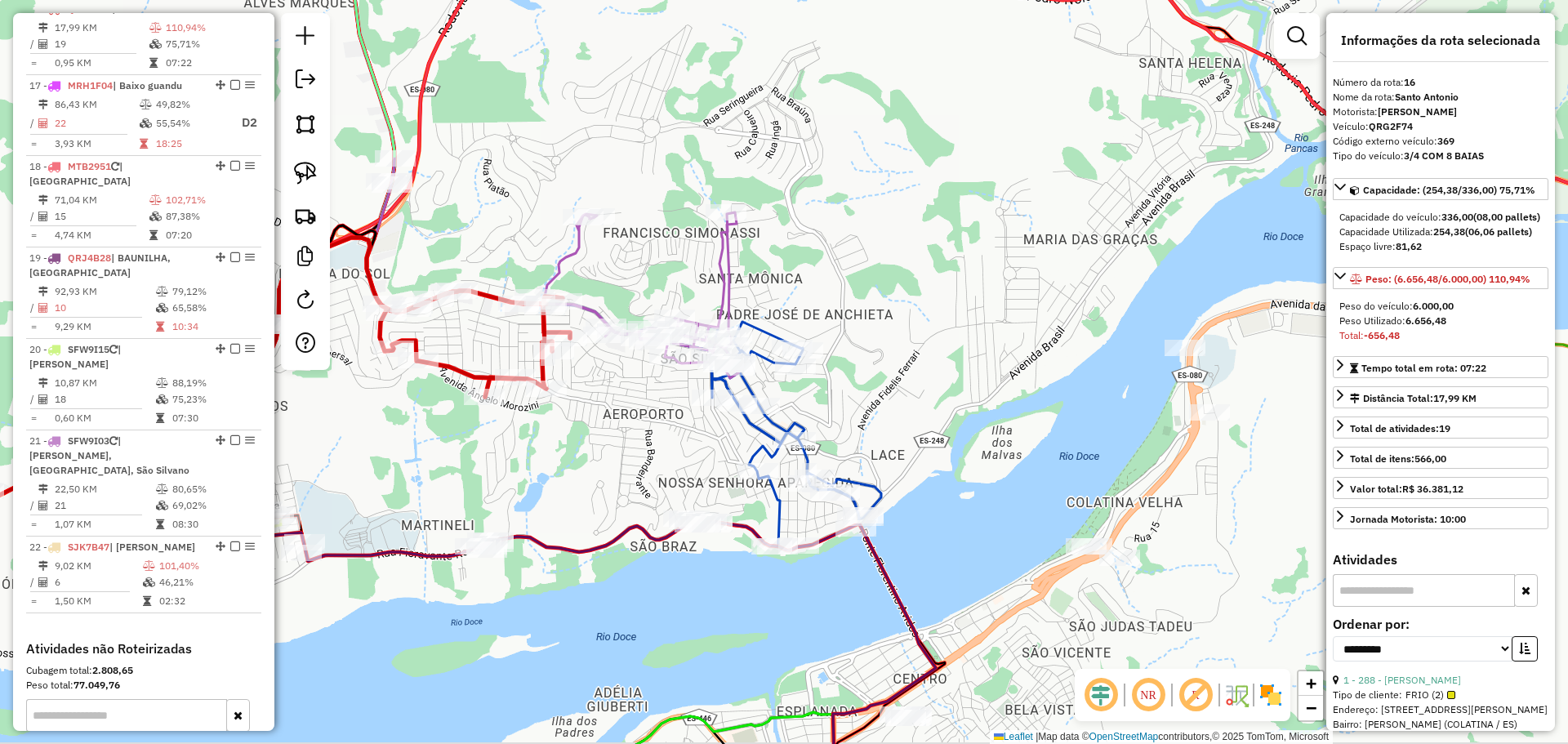
drag, startPoint x: 656, startPoint y: 507, endPoint x: 831, endPoint y: 298, distance: 272.6
click at [831, 298] on div "Janela de atendimento Grade de atendimento Capacidade Transportadoras Veículos …" at bounding box center [784, 372] width 1568 height 744
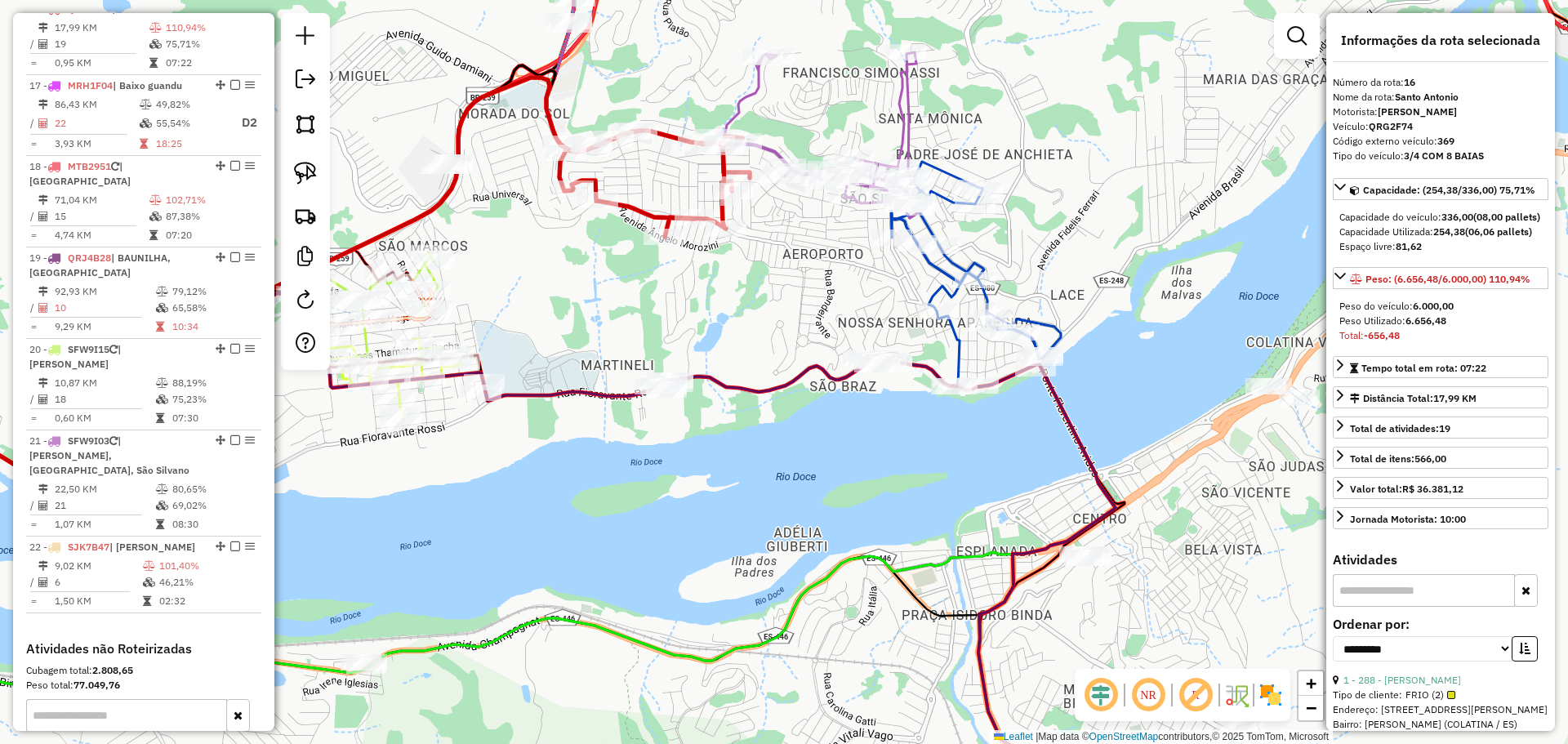
drag, startPoint x: 590, startPoint y: 334, endPoint x: 690, endPoint y: 331, distance: 100.0
click at [690, 331] on div "Janela de atendimento Grade de atendimento Capacidade Transportadoras Veículos …" at bounding box center [784, 372] width 1568 height 744
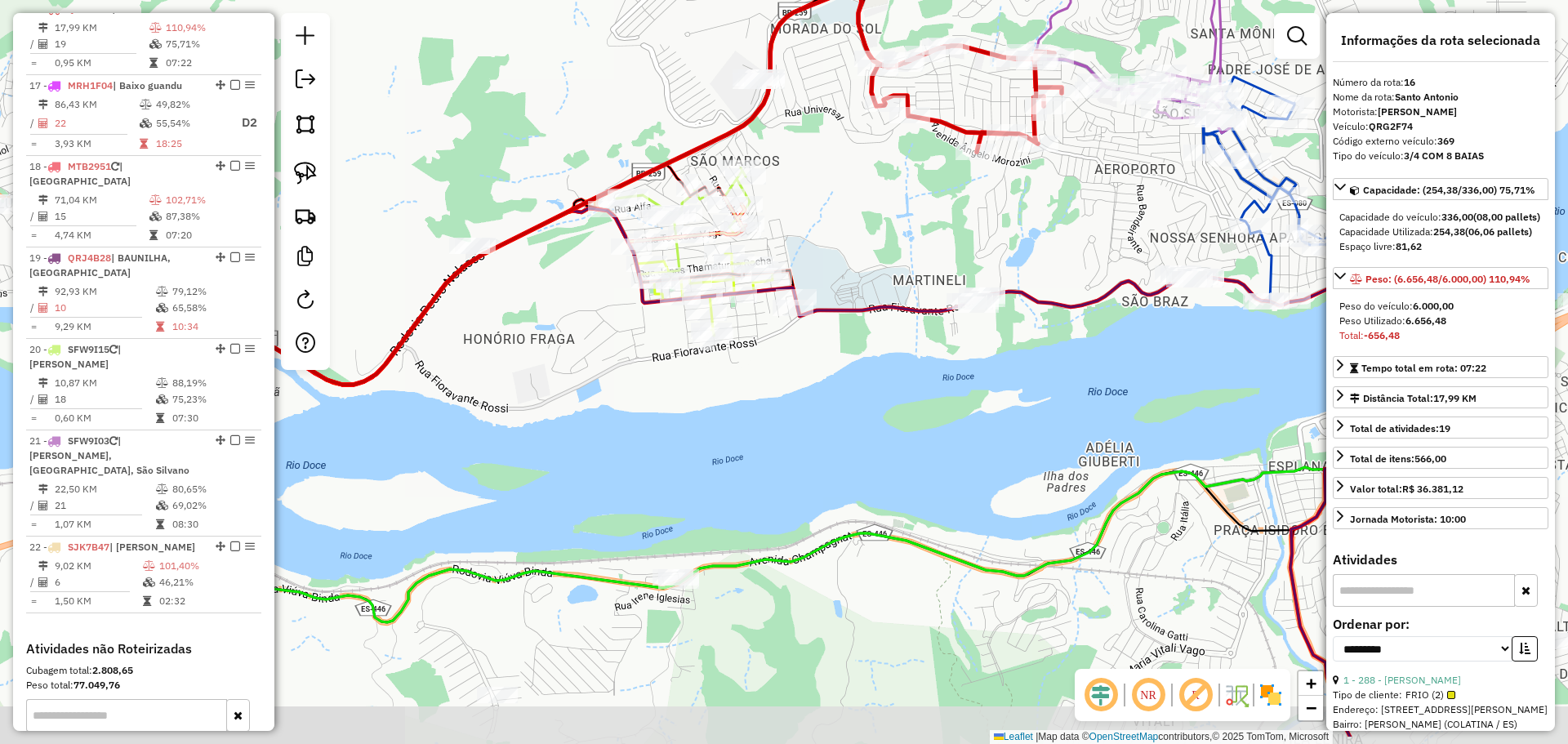
drag, startPoint x: 604, startPoint y: 315, endPoint x: 785, endPoint y: 234, distance: 198.3
click at [785, 234] on div "Janela de atendimento Grade de atendimento Capacidade Transportadoras Veículos …" at bounding box center [784, 372] width 1568 height 744
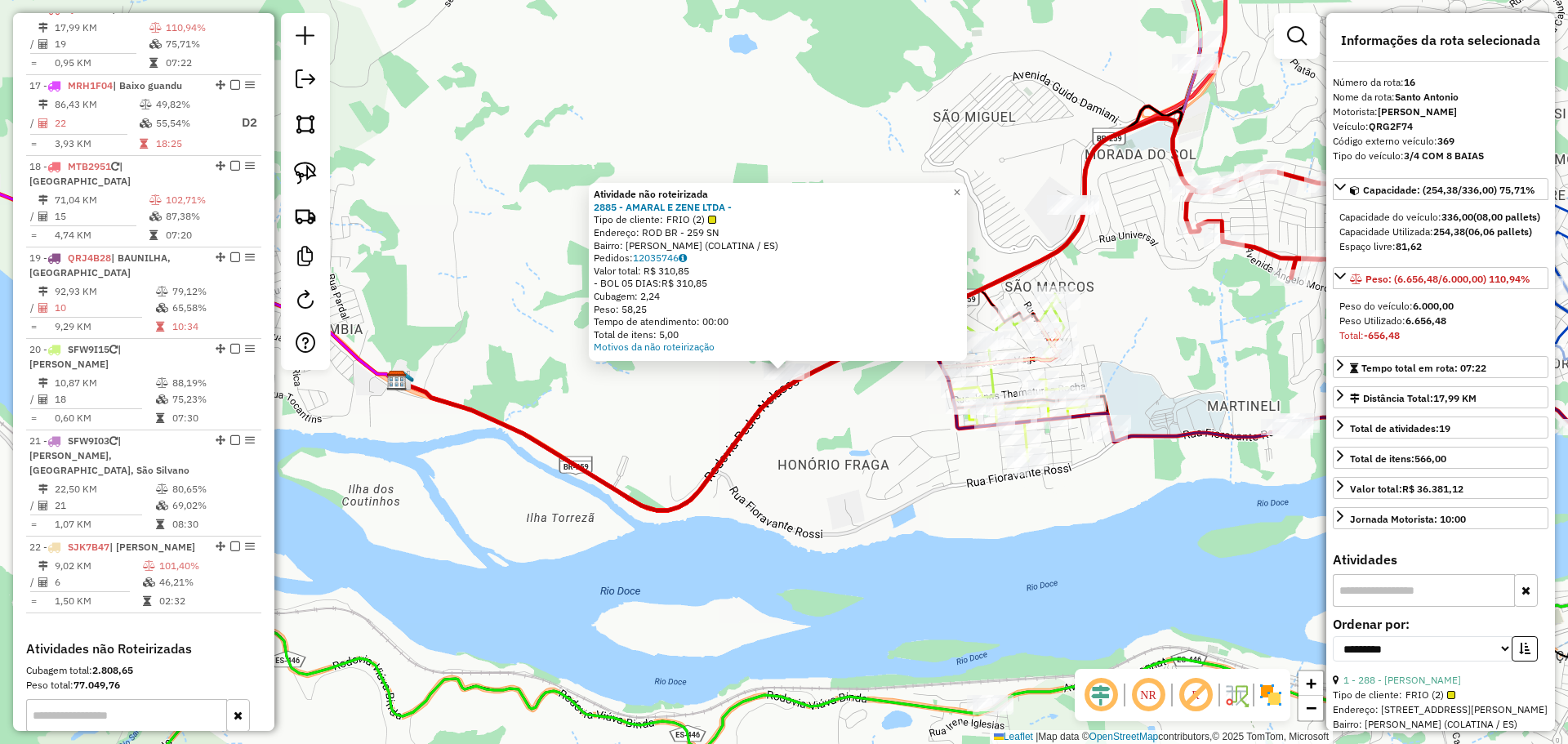
click at [605, 411] on div "Atividade não roteirizada 2885 - AMARAL E ZENE LTDA - Tipo de cliente: FRIO (2)…" at bounding box center [784, 372] width 1568 height 744
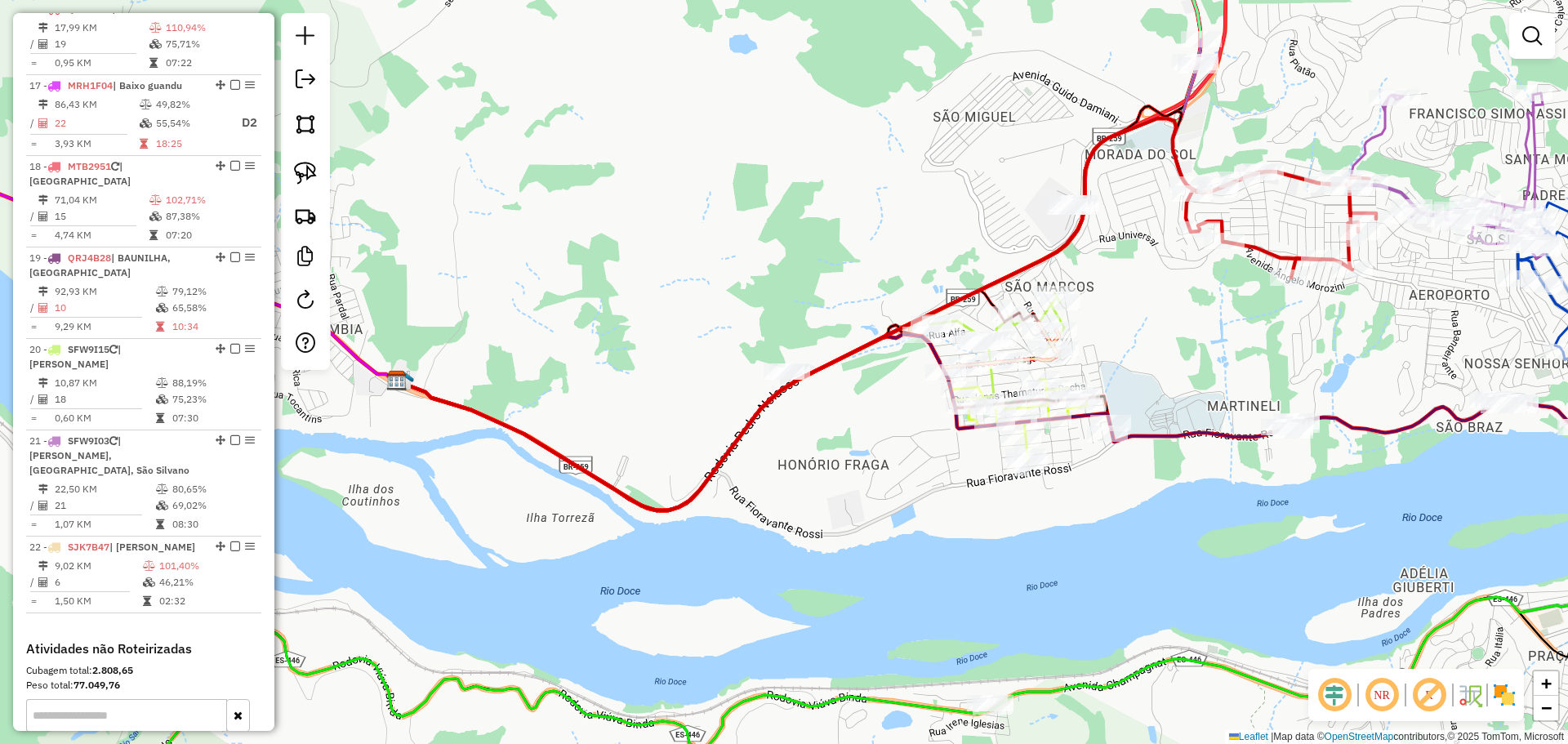
click at [480, 375] on div "Janela de atendimento Grade de atendimento Capacidade Transportadoras Veículos …" at bounding box center [784, 372] width 1568 height 744
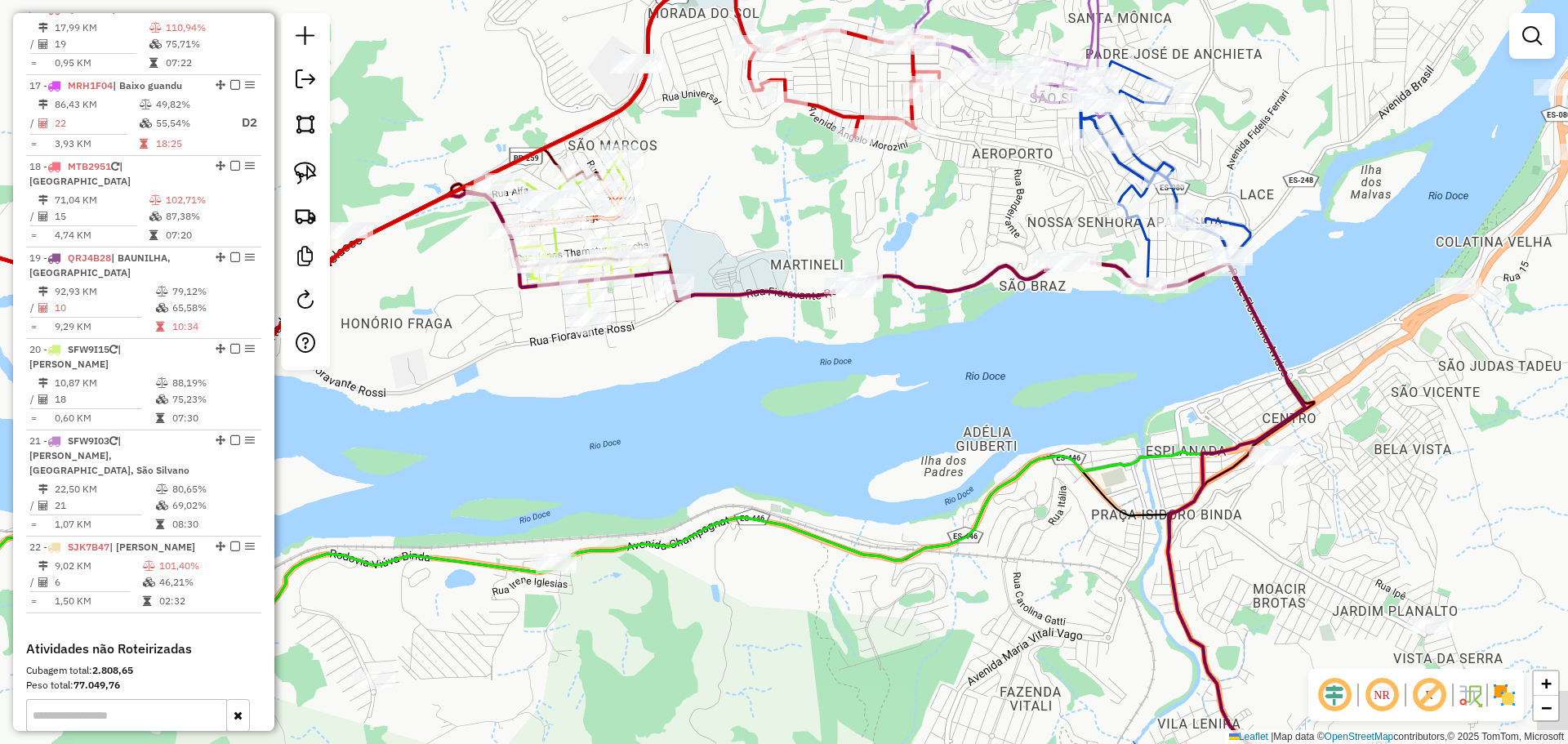
drag, startPoint x: 862, startPoint y: 494, endPoint x: 695, endPoint y: 280, distance: 271.4
click at [689, 283] on div "Janela de atendimento Grade de atendimento Capacidade Transportadoras Veículos …" at bounding box center [784, 372] width 1568 height 744
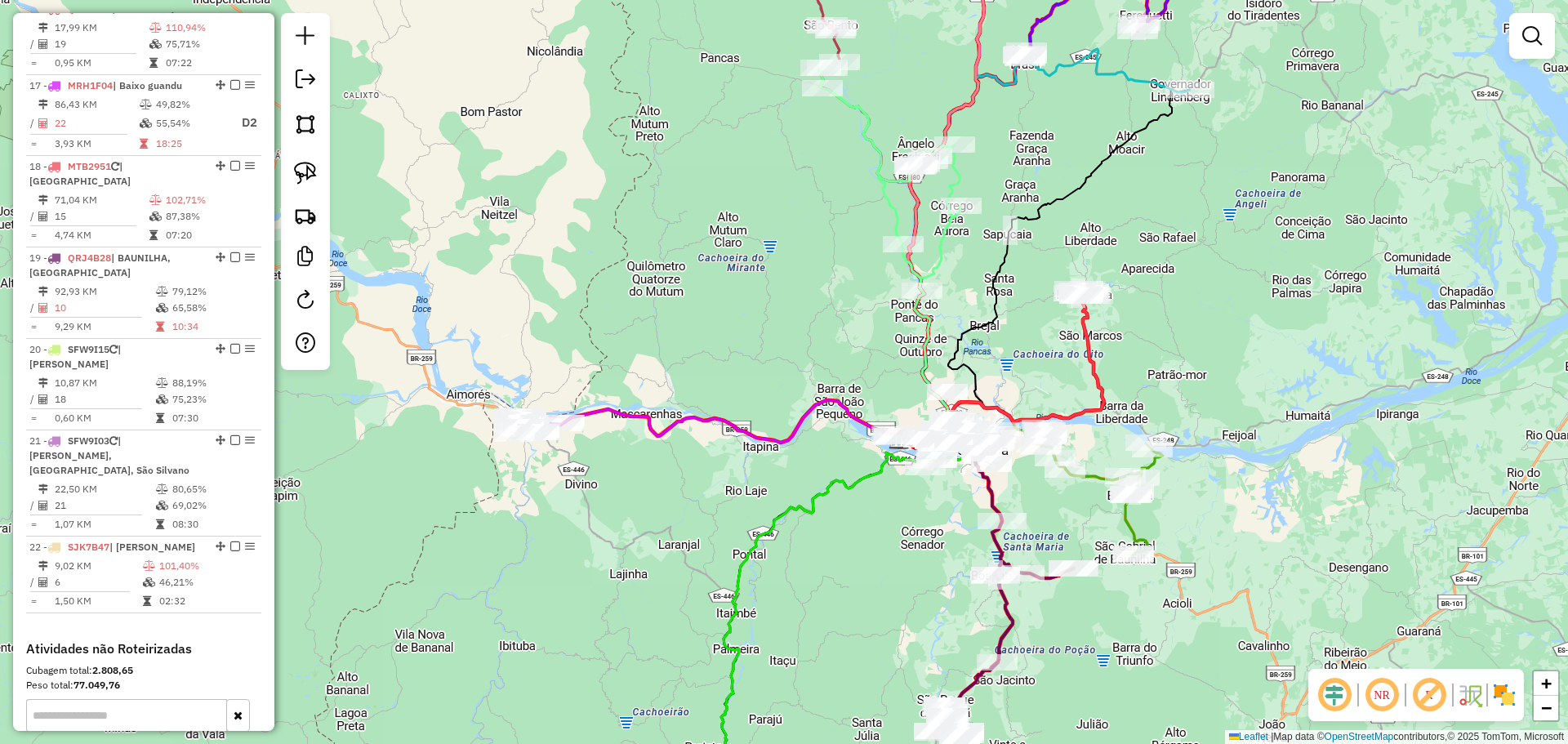
drag, startPoint x: 988, startPoint y: 238, endPoint x: 931, endPoint y: 477, distance: 245.7
click at [908, 521] on div "Janela de atendimento Grade de atendimento Capacidade Transportadoras Veículos …" at bounding box center [784, 372] width 1568 height 744
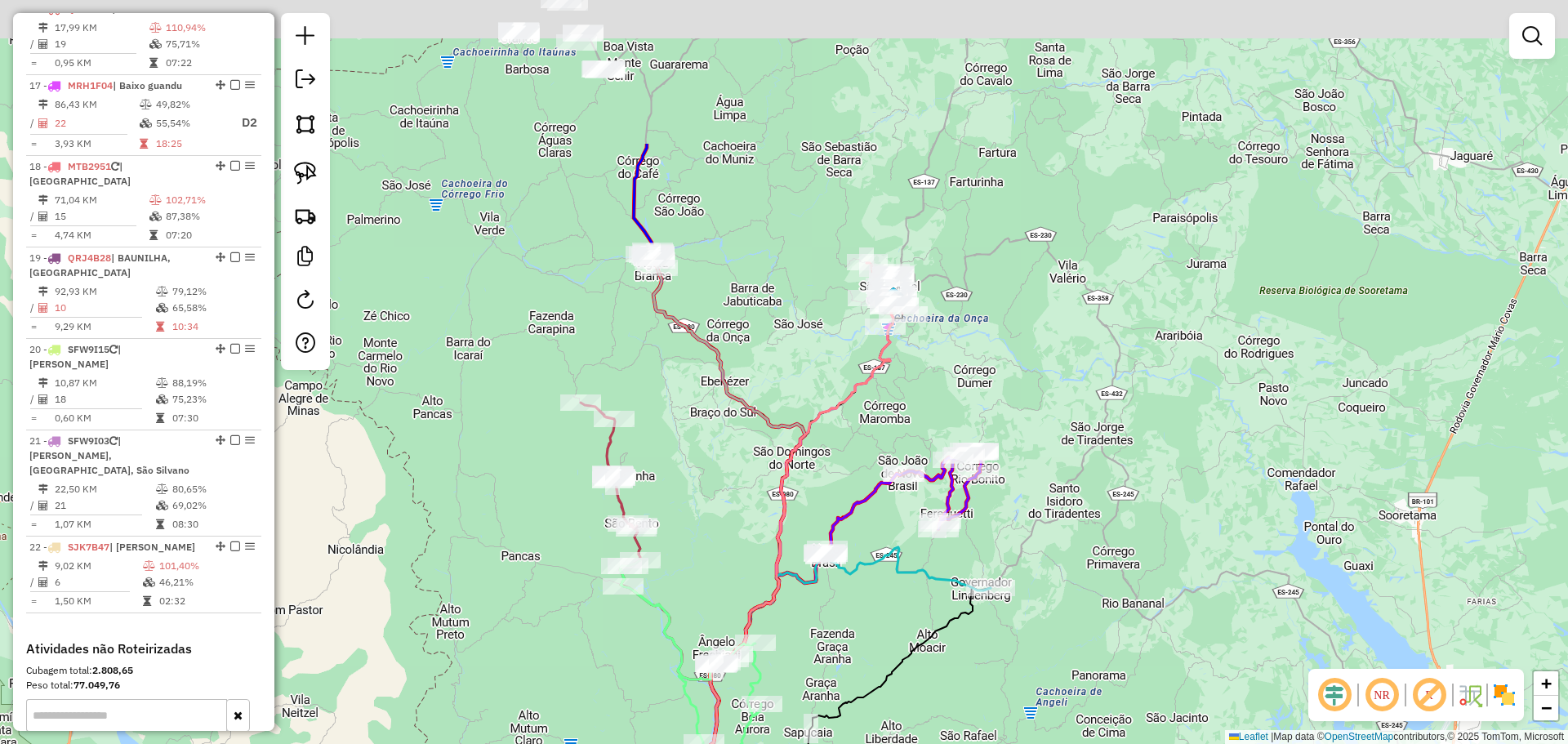
drag, startPoint x: 999, startPoint y: 212, endPoint x: 848, endPoint y: 441, distance: 274.3
click at [880, 430] on div "Janela de atendimento Grade de atendimento Capacidade Transportadoras Veículos …" at bounding box center [784, 372] width 1568 height 744
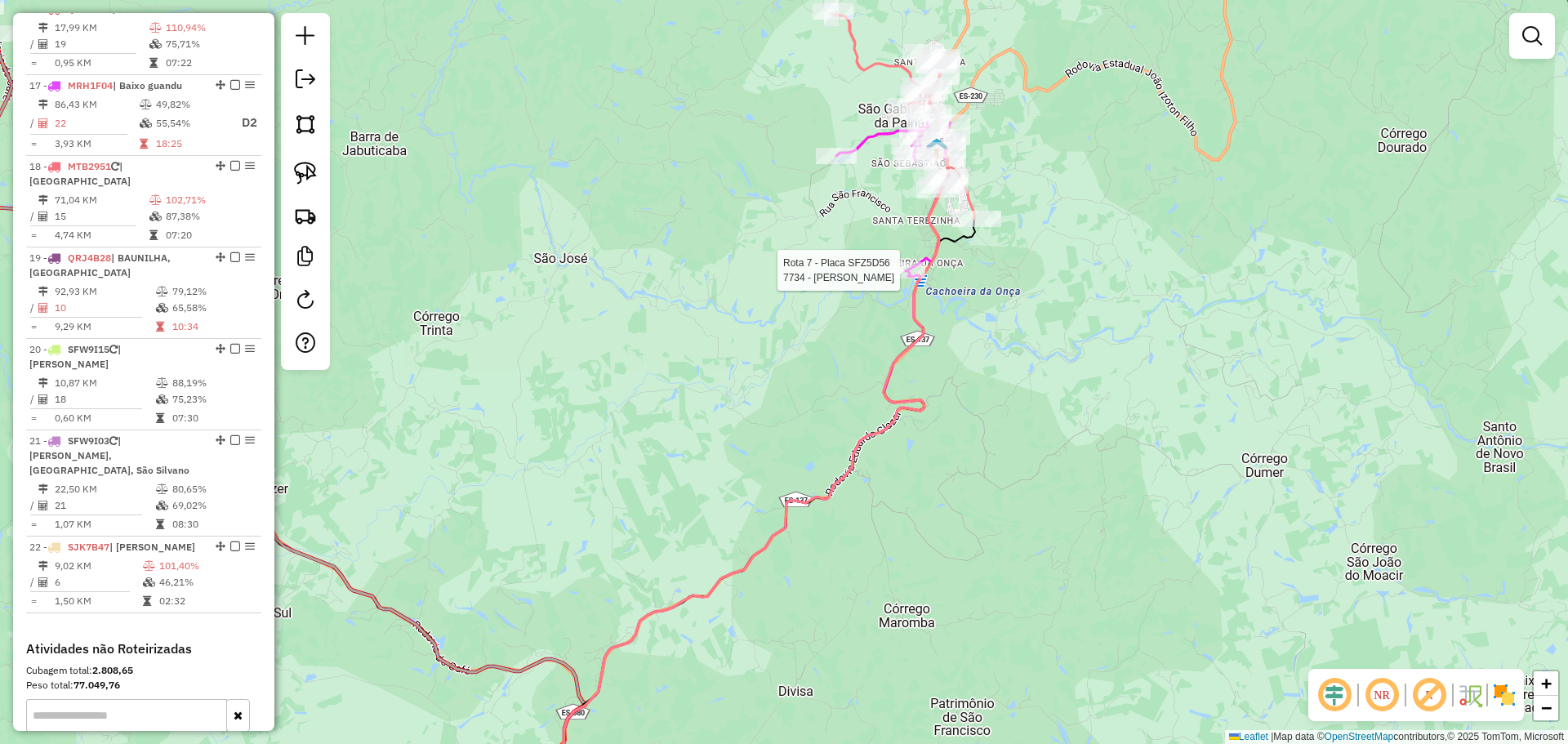
select select "**********"
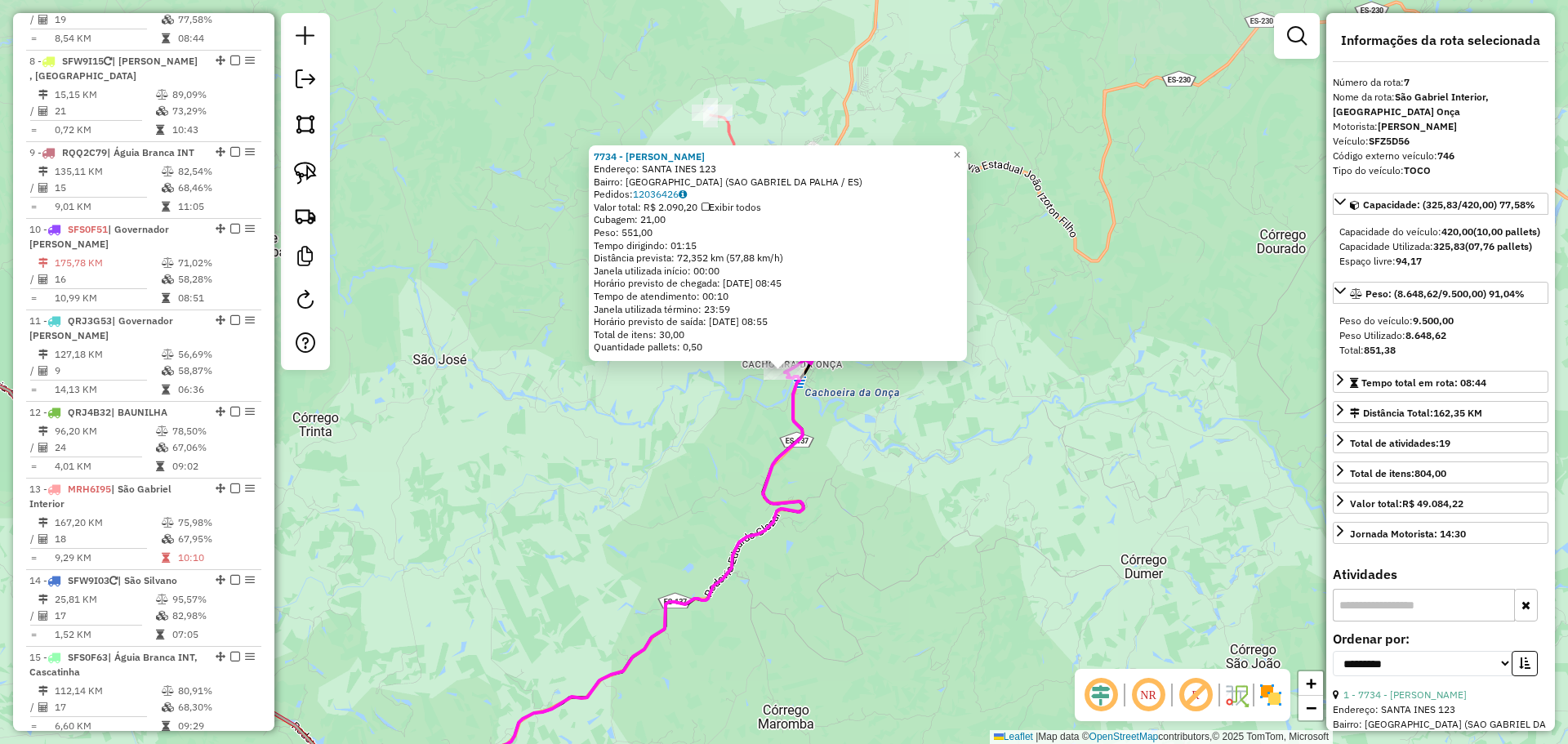
scroll to position [1151, 0]
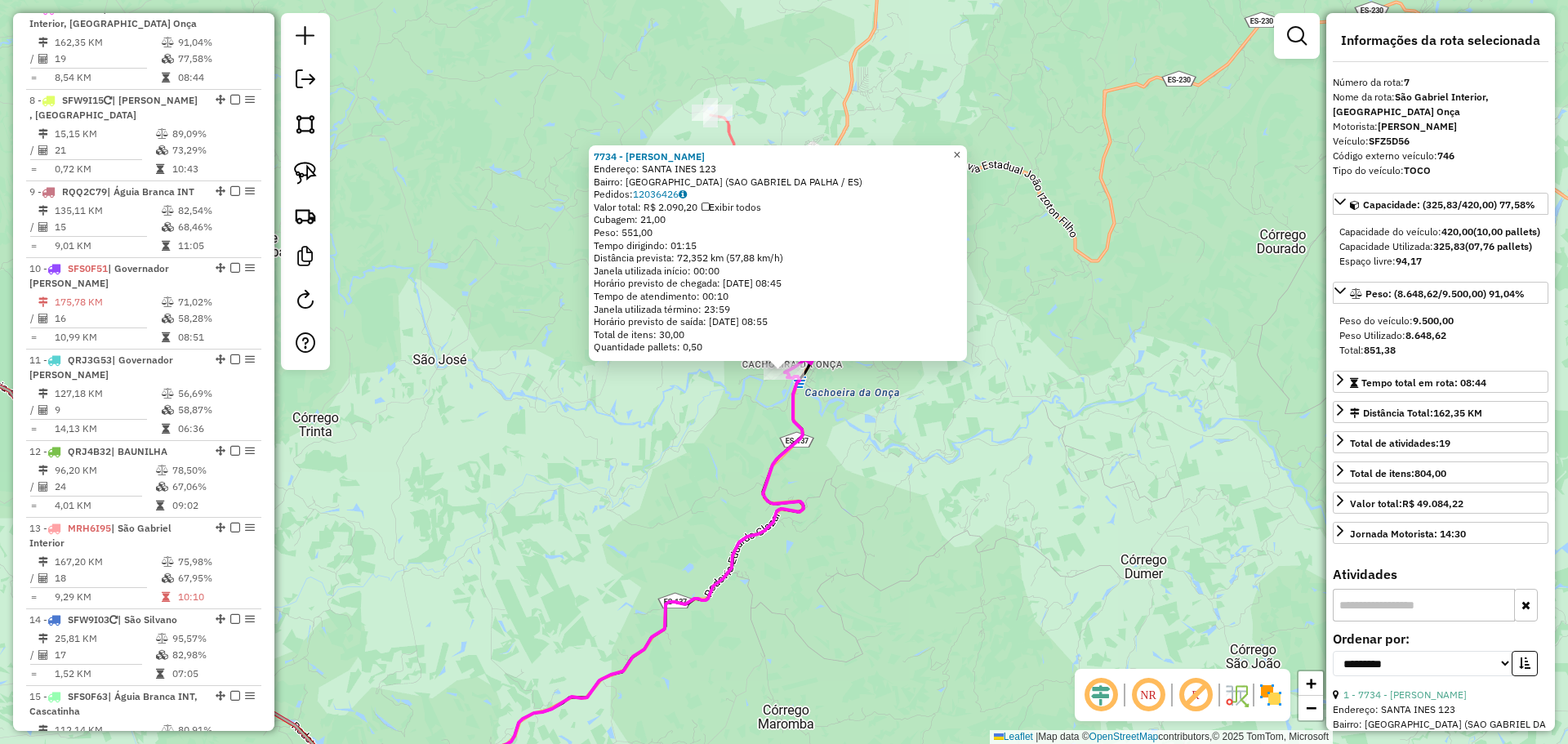
click at [961, 147] on span "×" at bounding box center [956, 154] width 7 height 14
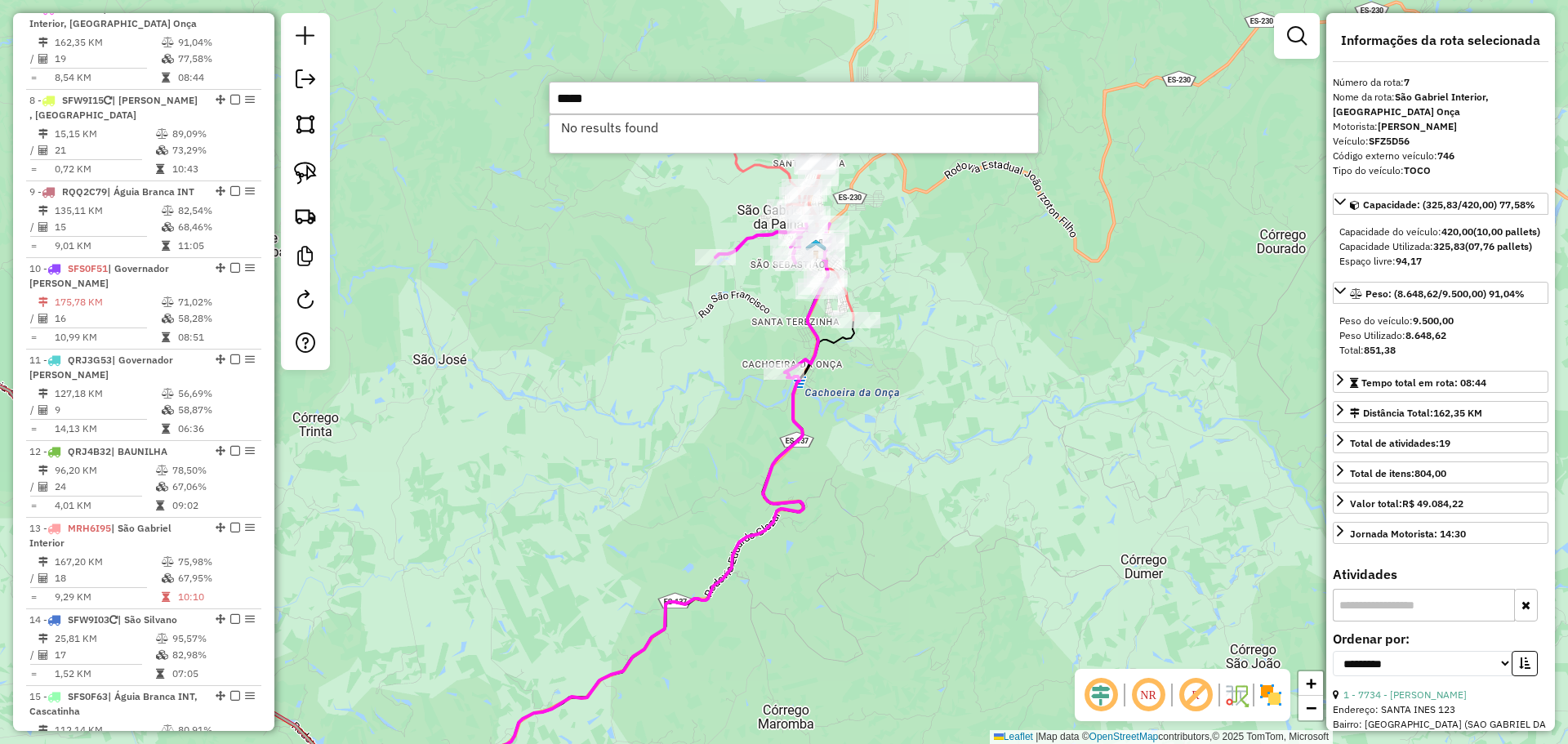
type input "*****"
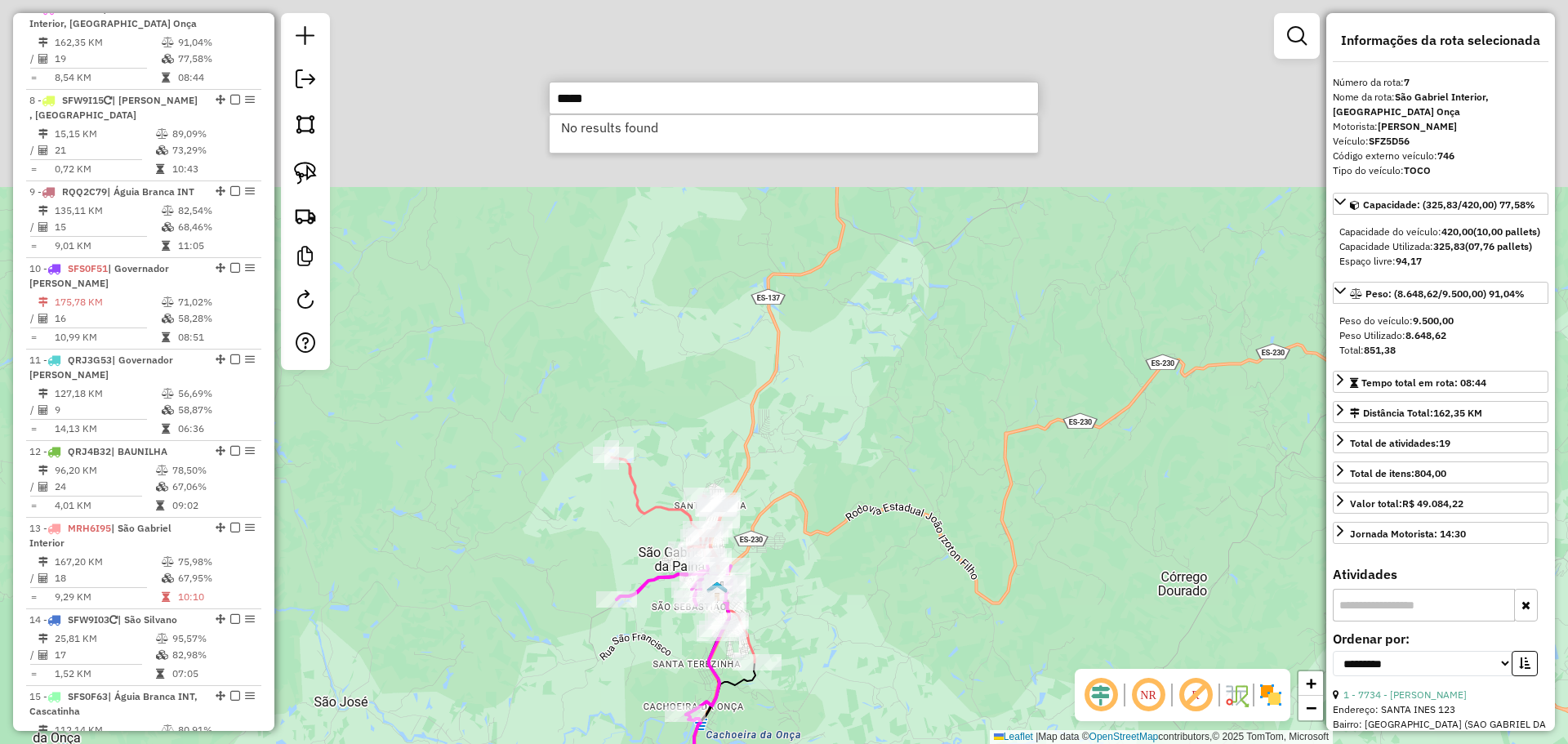
drag, startPoint x: 562, startPoint y: 218, endPoint x: 464, endPoint y: 560, distance: 355.8
click at [464, 560] on div "Janela de atendimento Grade de atendimento Capacidade Transportadoras Veículos …" at bounding box center [784, 372] width 1568 height 744
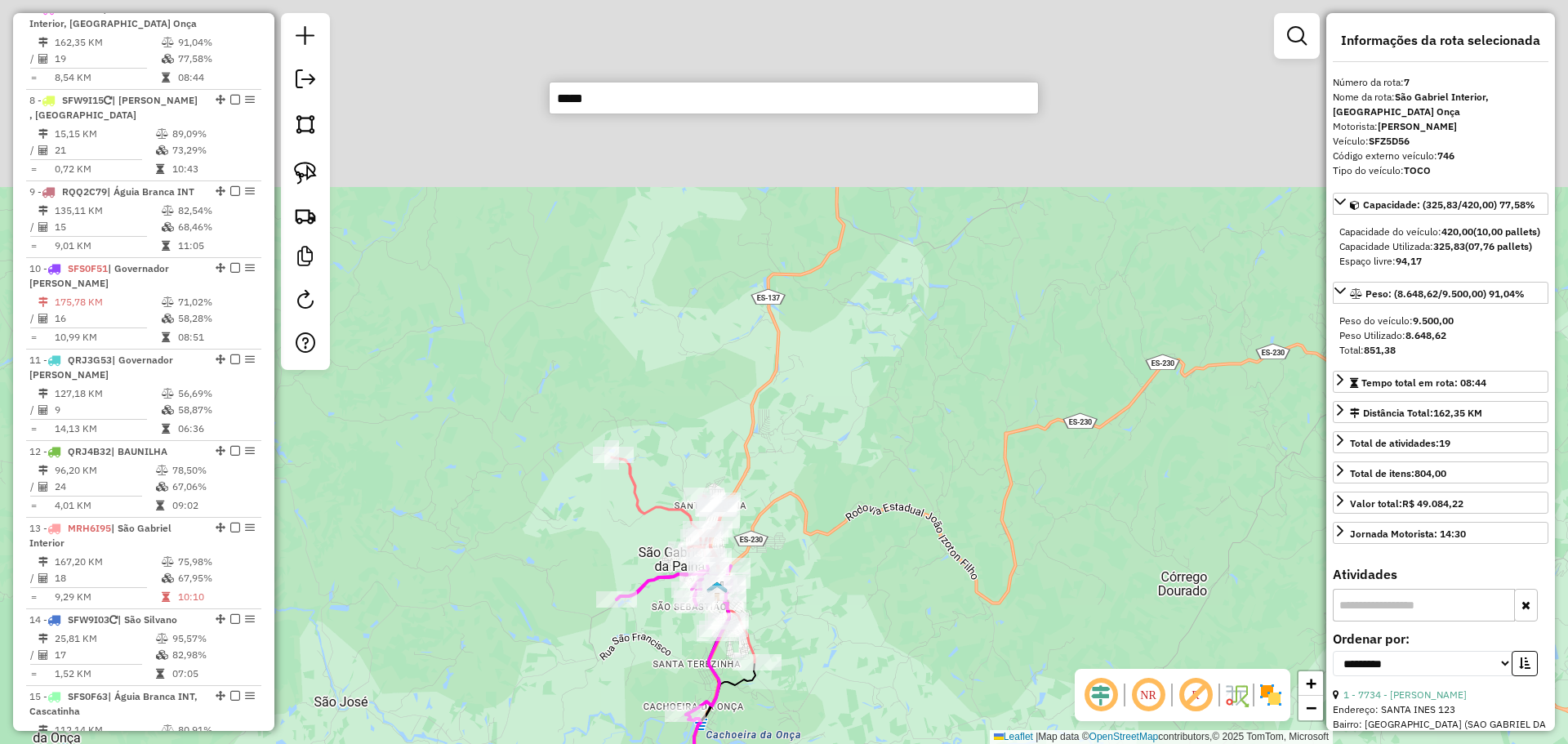
click at [517, 437] on div "Janela de atendimento Grade de atendimento Capacidade Transportadoras Veículos …" at bounding box center [784, 372] width 1568 height 744
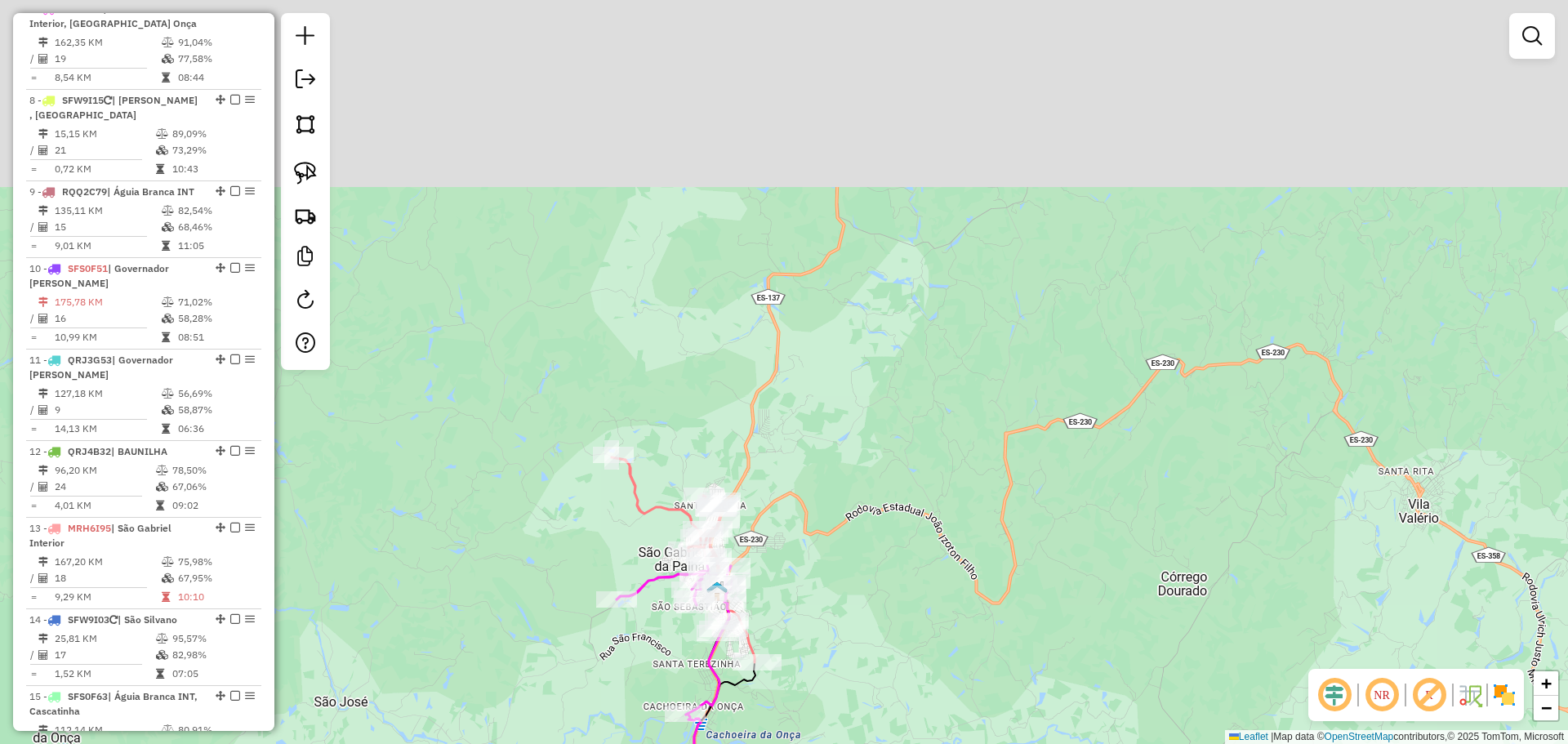
click at [521, 435] on div "Janela de atendimento Grade de atendimento Capacidade Transportadoras Veículos …" at bounding box center [784, 372] width 1568 height 744
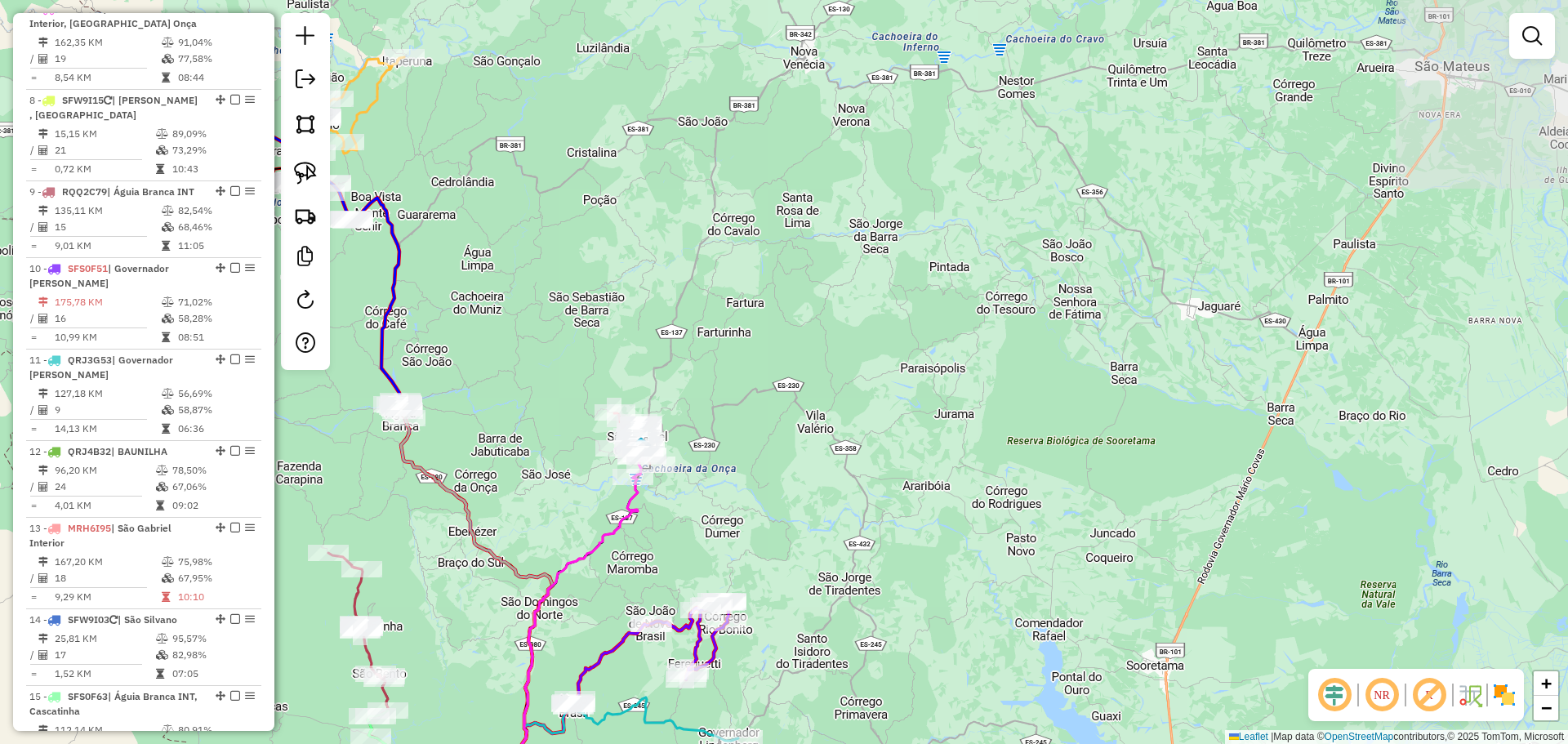
drag, startPoint x: 718, startPoint y: 302, endPoint x: 720, endPoint y: 478, distance: 176.0
click at [720, 478] on div "Janela de atendimento Grade de atendimento Capacidade Transportadoras Veículos …" at bounding box center [784, 372] width 1568 height 744
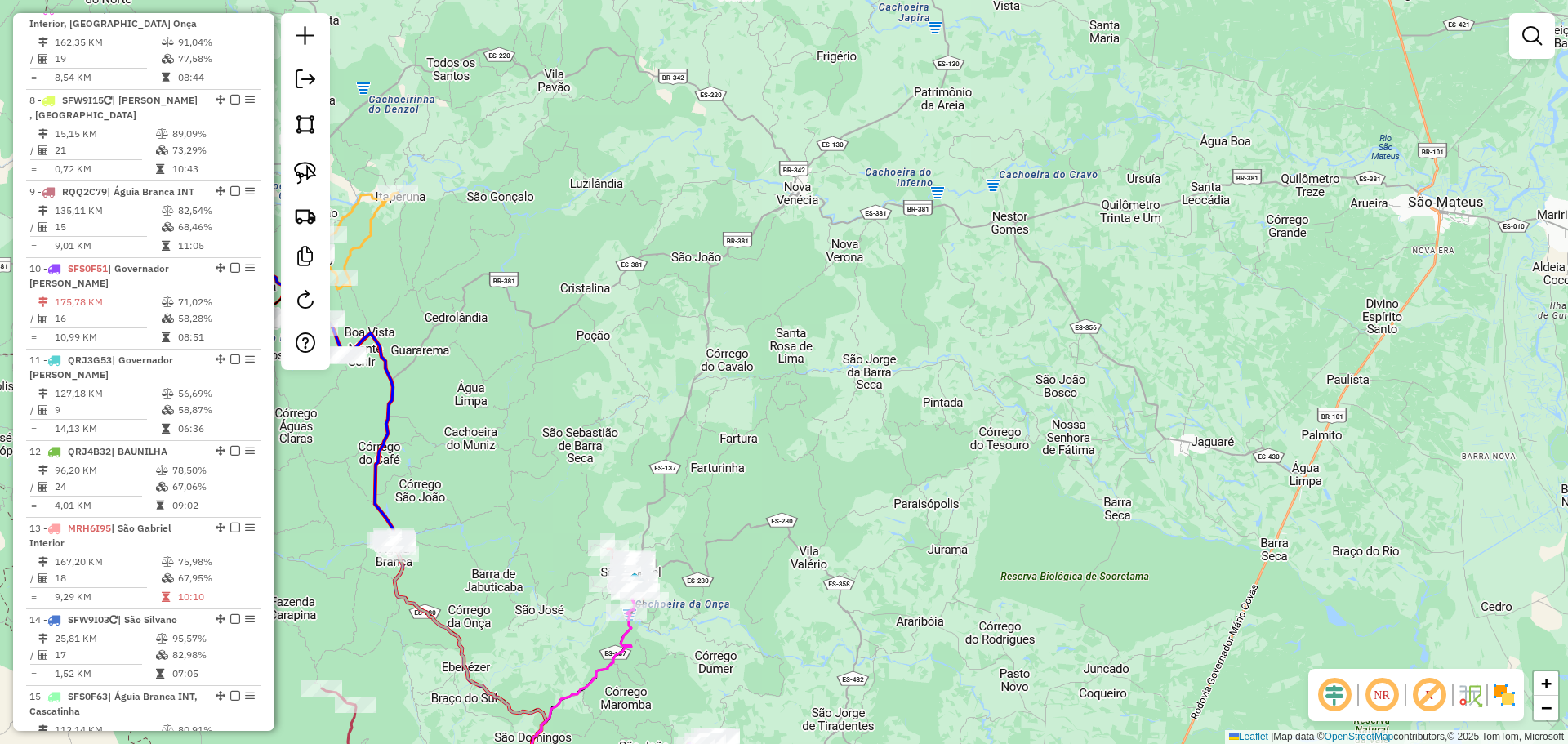
drag, startPoint x: 577, startPoint y: 471, endPoint x: 680, endPoint y: 252, distance: 242.0
click at [679, 252] on div "Janela de atendimento Grade de atendimento Capacidade Transportadoras Veículos …" at bounding box center [784, 372] width 1568 height 744
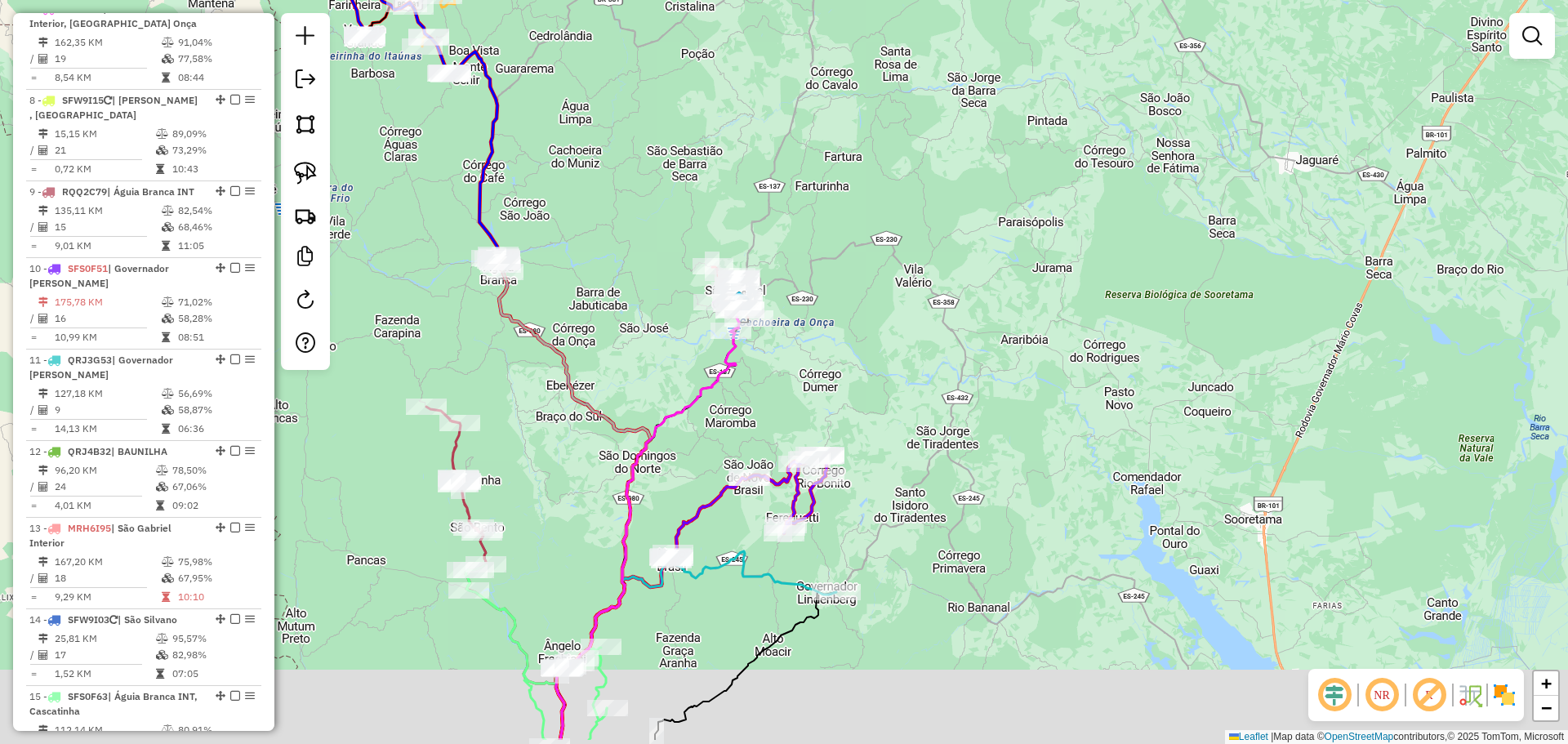
drag, startPoint x: 653, startPoint y: 562, endPoint x: 682, endPoint y: 407, distance: 157.7
click at [682, 407] on div "Janela de atendimento Grade de atendimento Capacidade Transportadoras Veículos …" at bounding box center [784, 372] width 1568 height 744
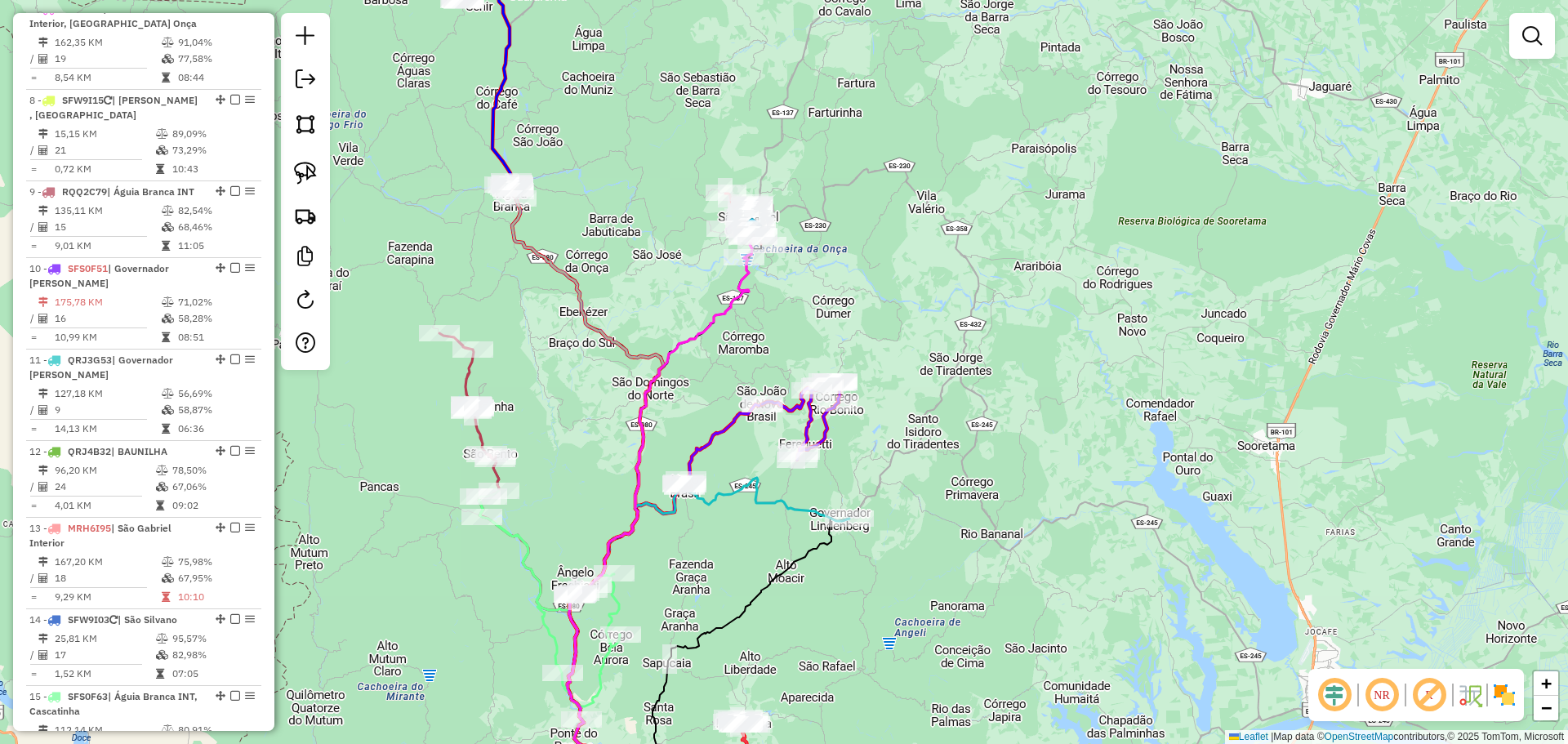
drag, startPoint x: 623, startPoint y: 397, endPoint x: 593, endPoint y: 501, distance: 108.2
click at [593, 501] on div "Janela de atendimento Grade de atendimento Capacidade Transportadoras Veículos …" at bounding box center [784, 372] width 1568 height 744
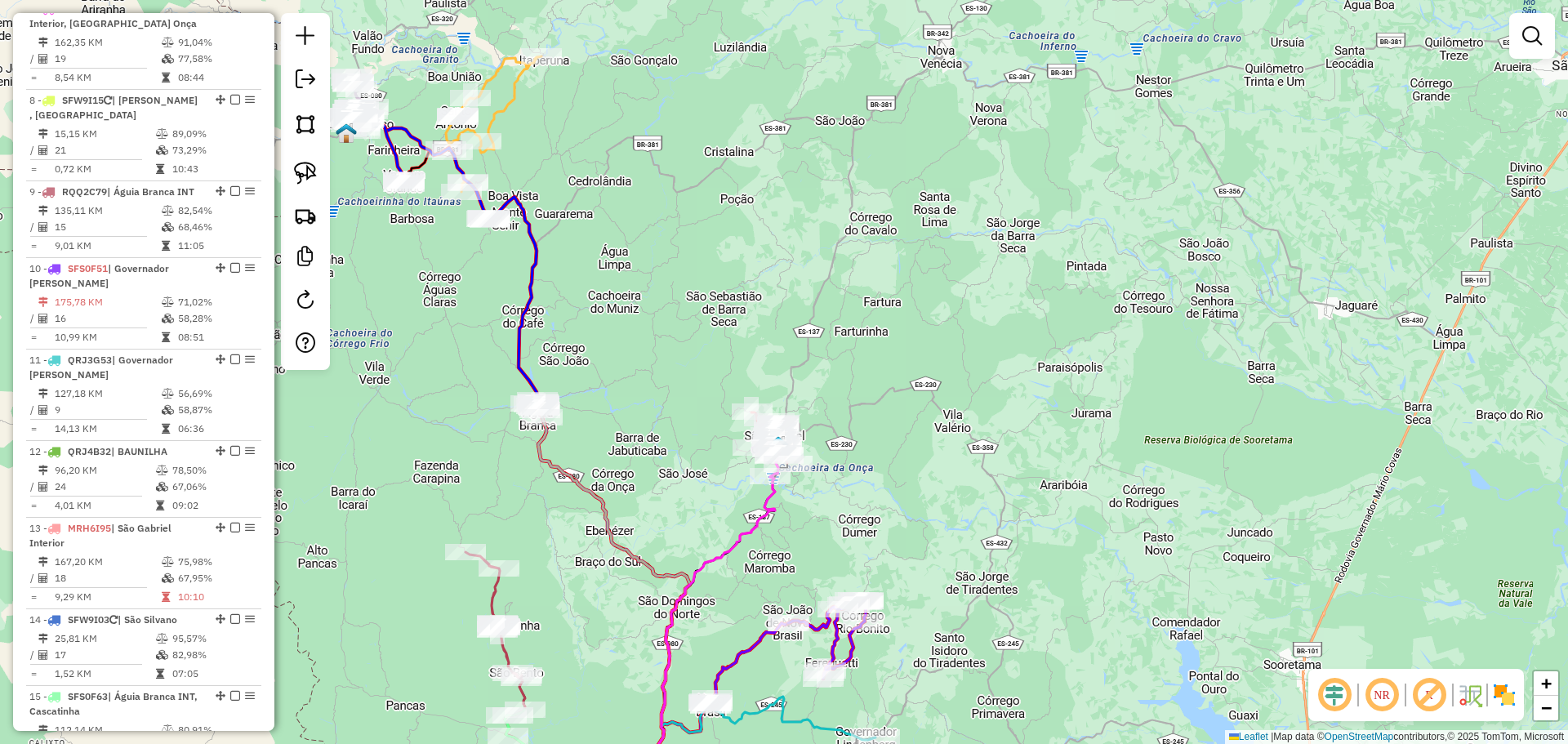
drag, startPoint x: 586, startPoint y: 386, endPoint x: 633, endPoint y: 533, distance: 154.3
click at [633, 533] on div "Janela de atendimento Grade de atendimento Capacidade Transportadoras Veículos …" at bounding box center [784, 372] width 1568 height 744
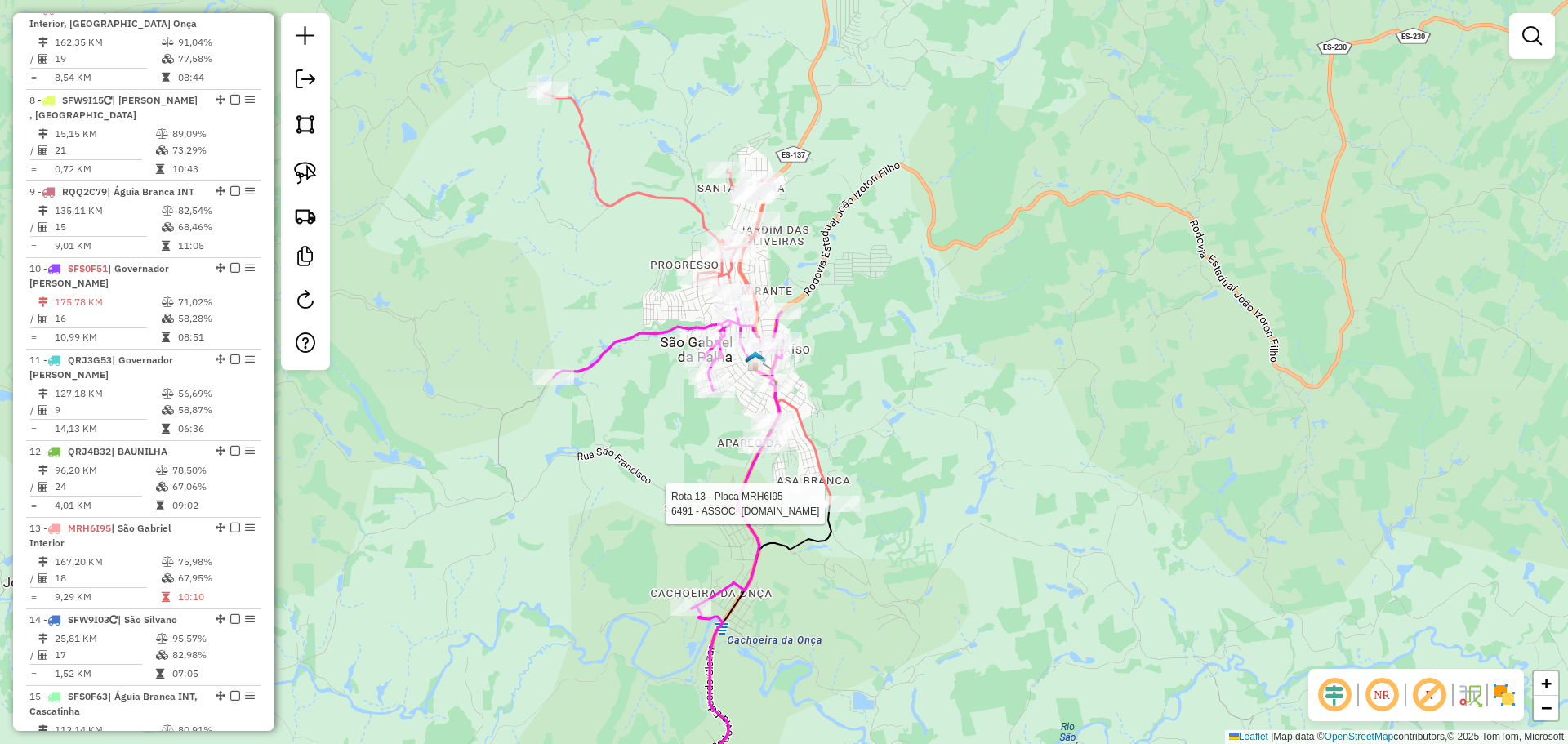
select select "**********"
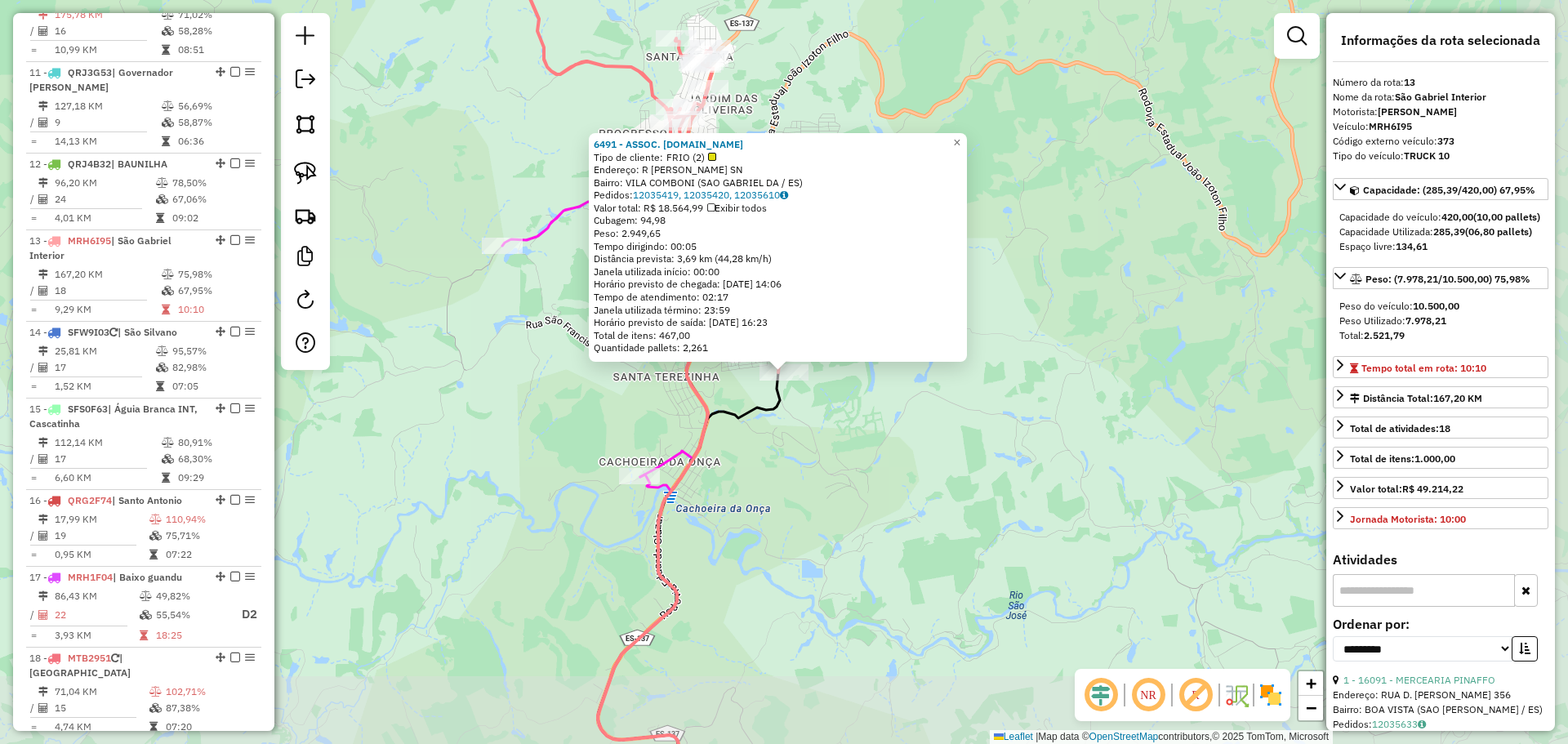
scroll to position [1670, 0]
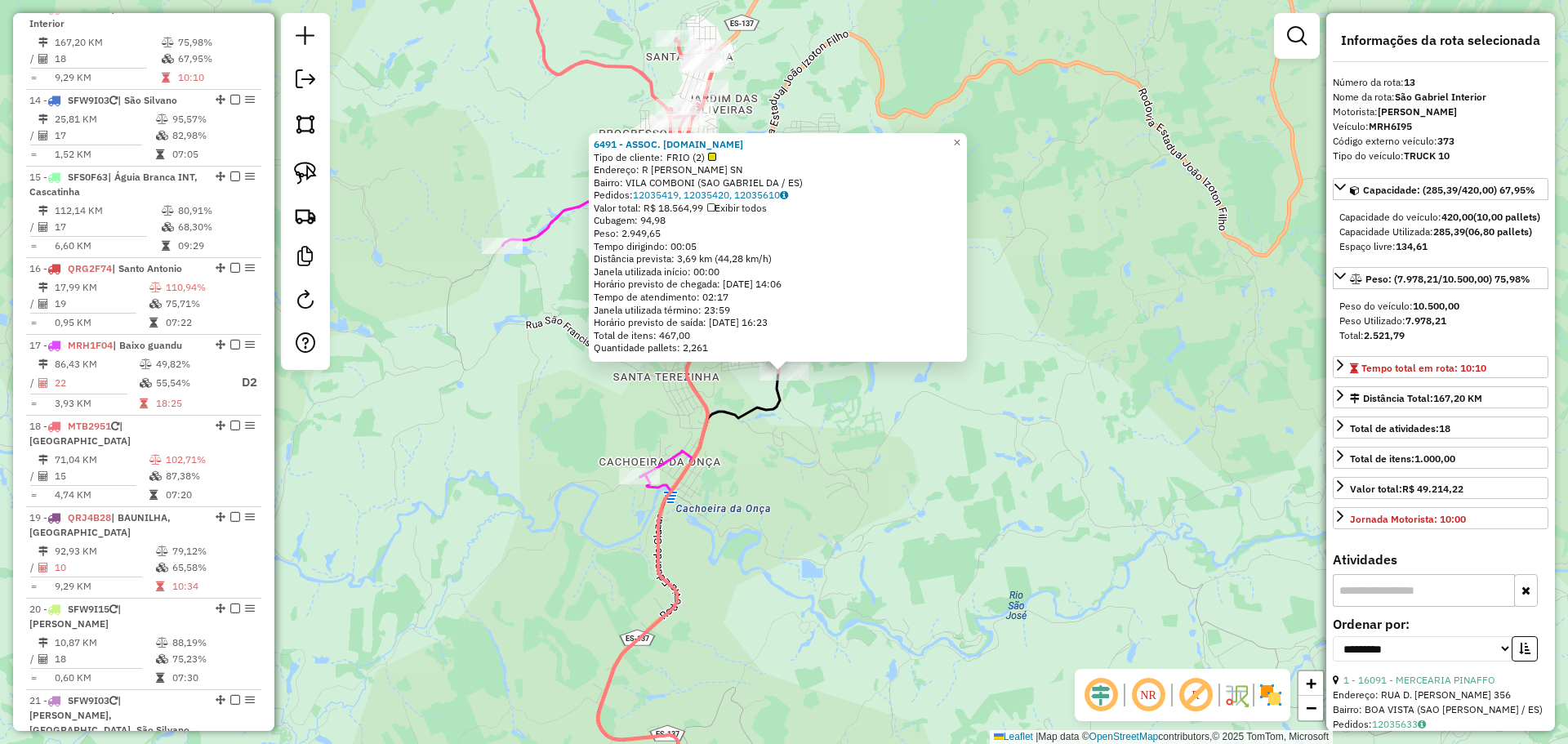
click at [791, 566] on div "6491 - ASSOC. [DOMAIN_NAME] Tipo de cliente: FRIO (2) Endereço: R [PERSON_NAME]…" at bounding box center [784, 372] width 1568 height 744
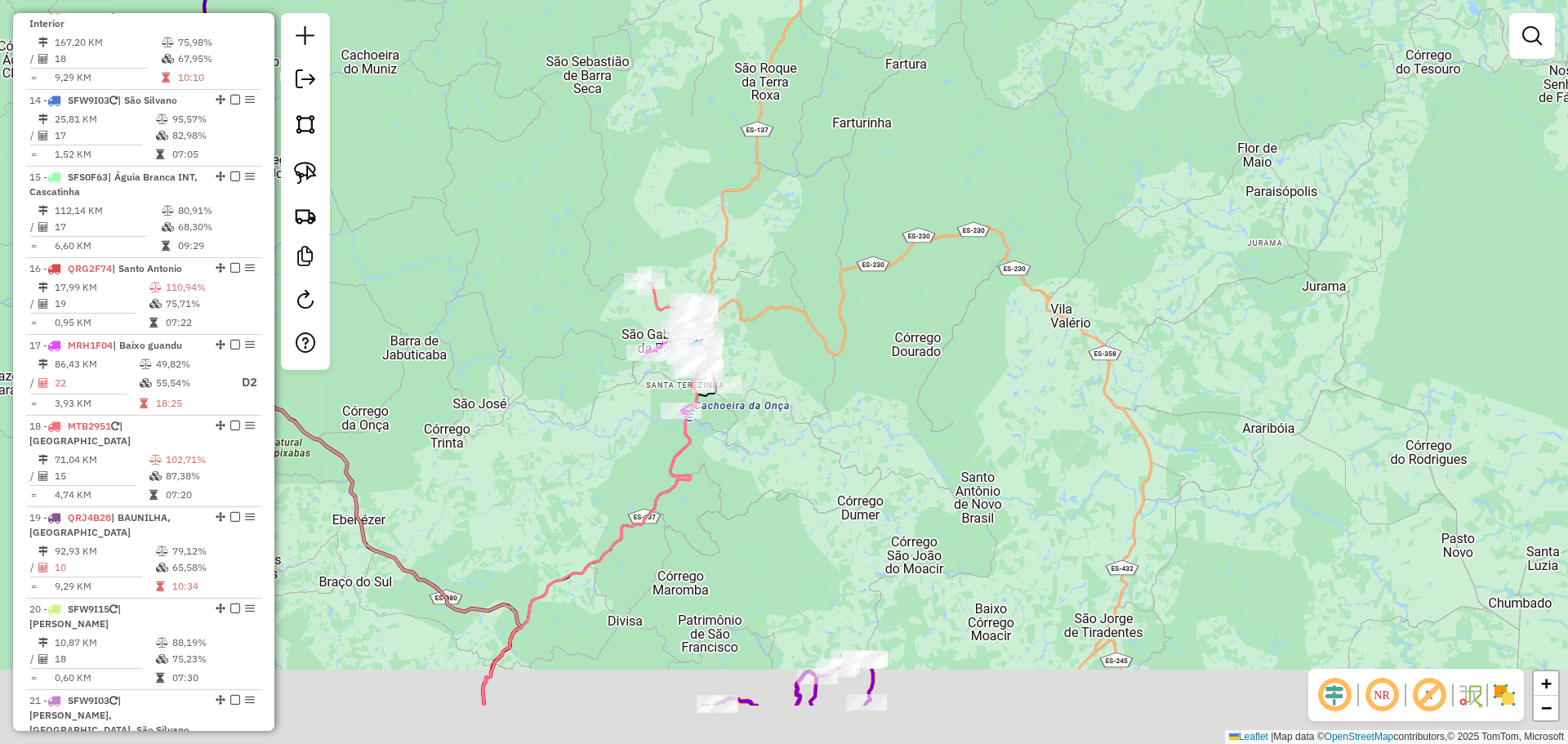
drag, startPoint x: 667, startPoint y: 587, endPoint x: 592, endPoint y: 410, distance: 192.2
click at [592, 410] on div "Janela de atendimento Grade de atendimento Capacidade Transportadoras Veículos …" at bounding box center [784, 372] width 1568 height 744
